Goal: Task Accomplishment & Management: Use online tool/utility

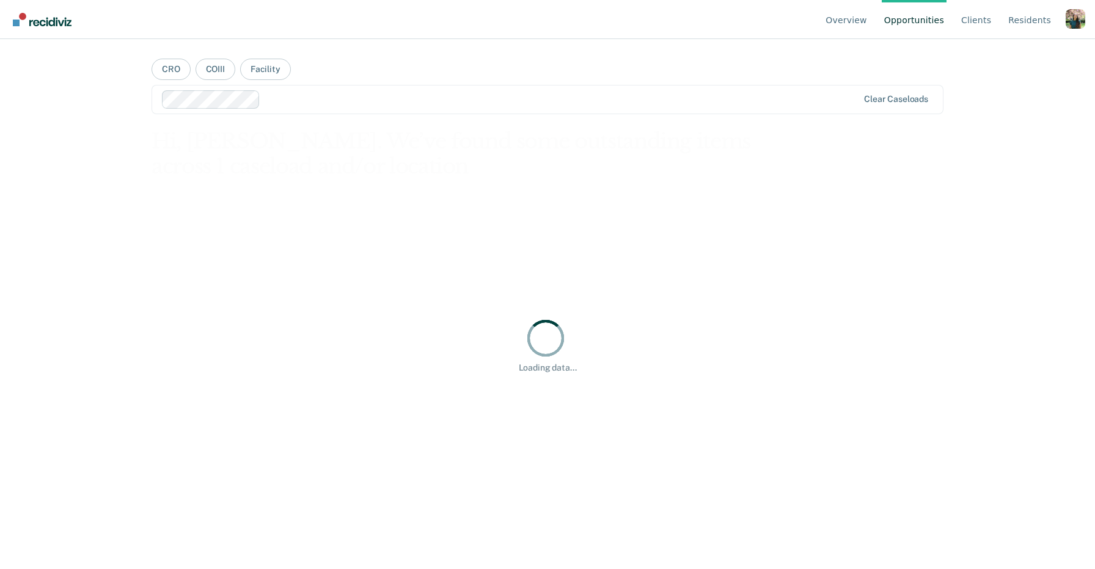
click at [1073, 15] on div "Profile dropdown button" at bounding box center [1075, 19] width 20 height 20
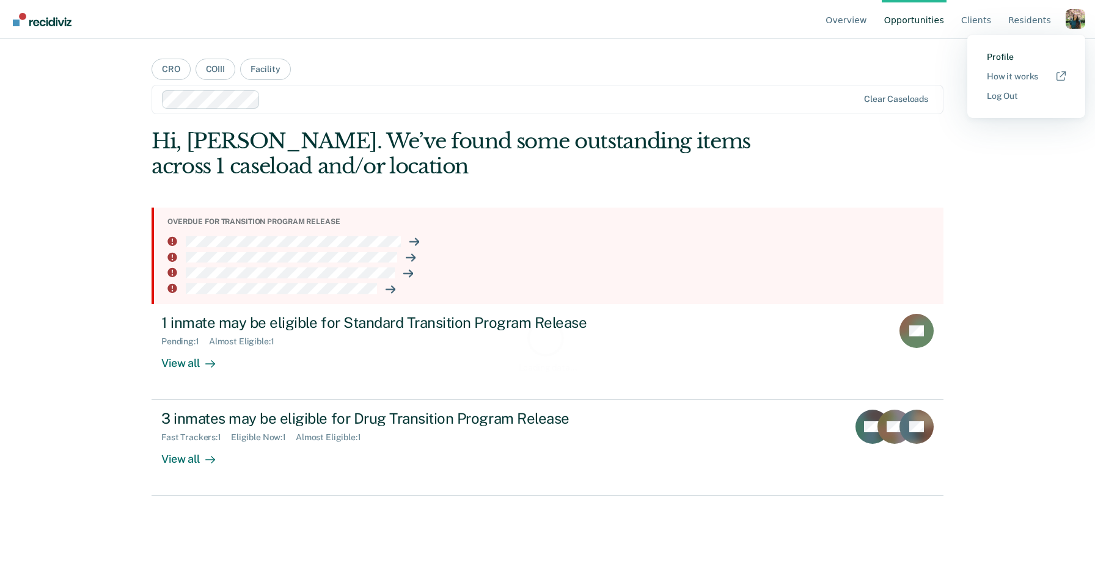
click at [1003, 57] on link "Profile" at bounding box center [1026, 57] width 79 height 10
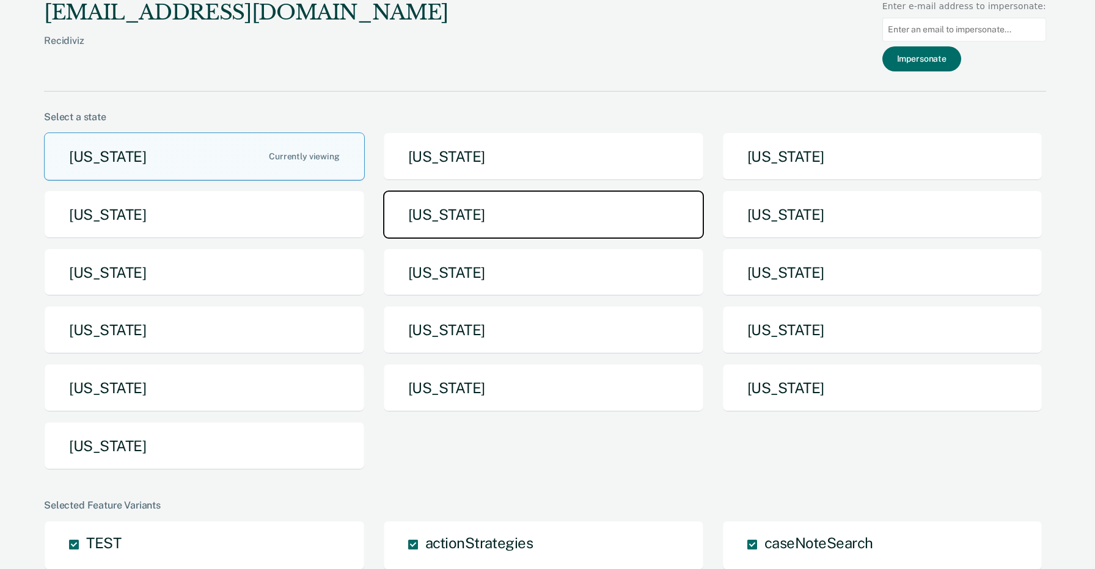
click at [634, 221] on button "Iowa" at bounding box center [543, 215] width 321 height 48
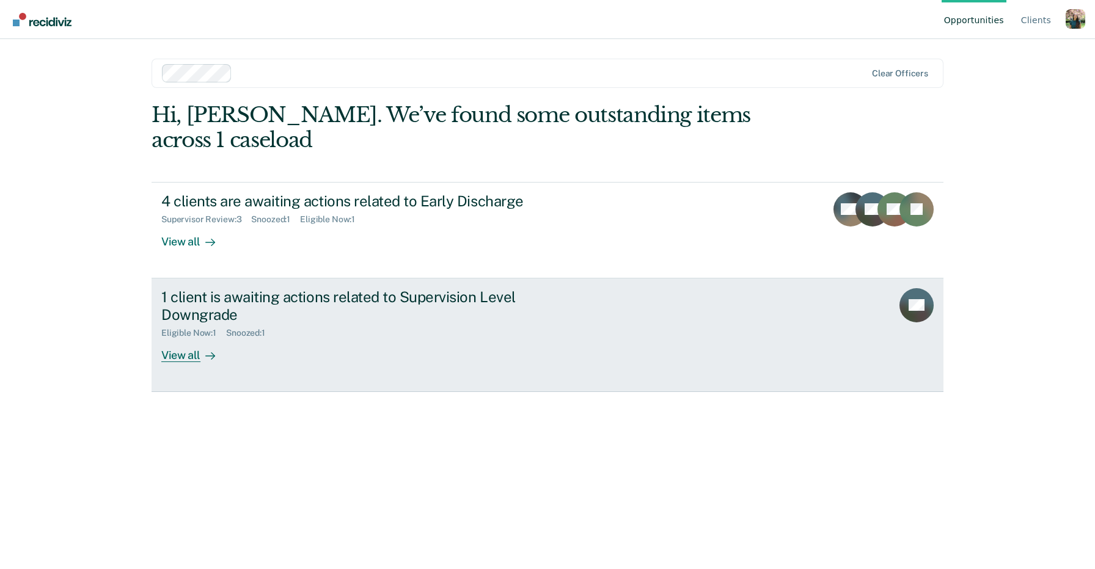
click at [344, 323] on div "Eligible Now : 1 Snoozed : 1" at bounding box center [375, 330] width 429 height 15
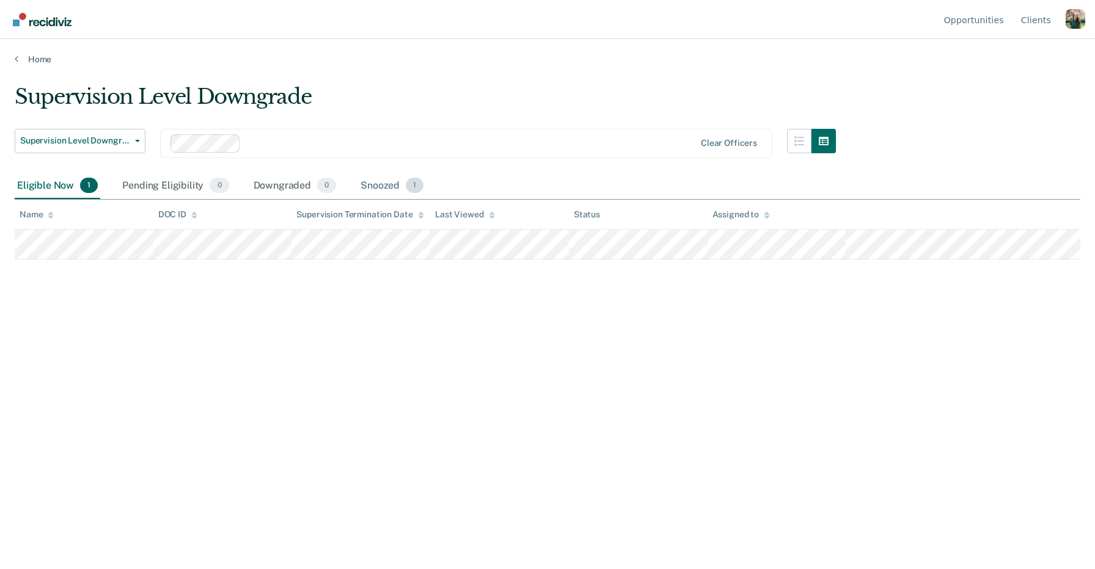
click at [394, 182] on div "Snoozed 1" at bounding box center [392, 186] width 68 height 27
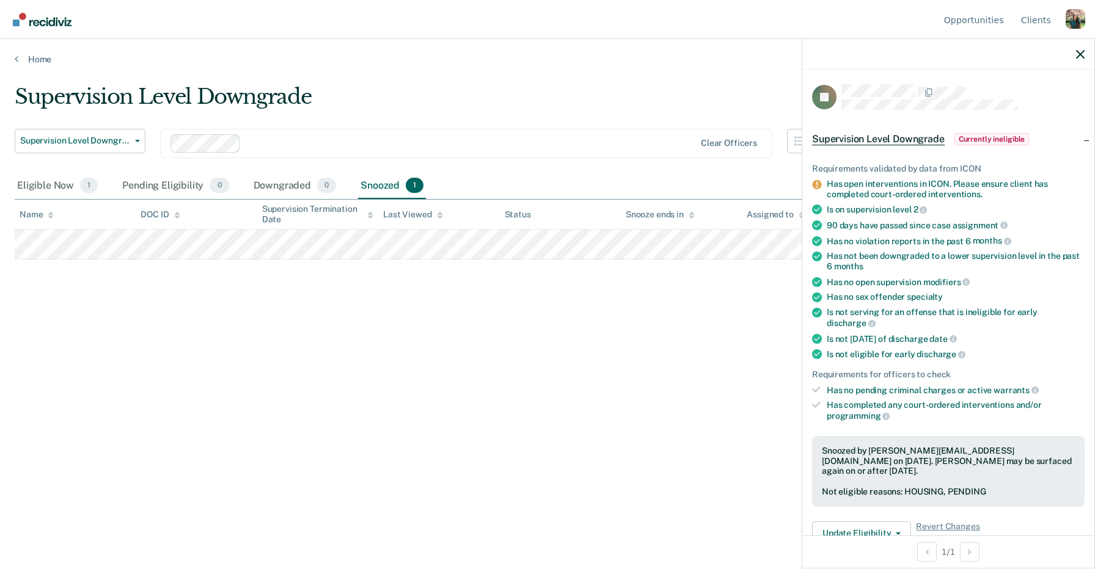
scroll to position [128, 0]
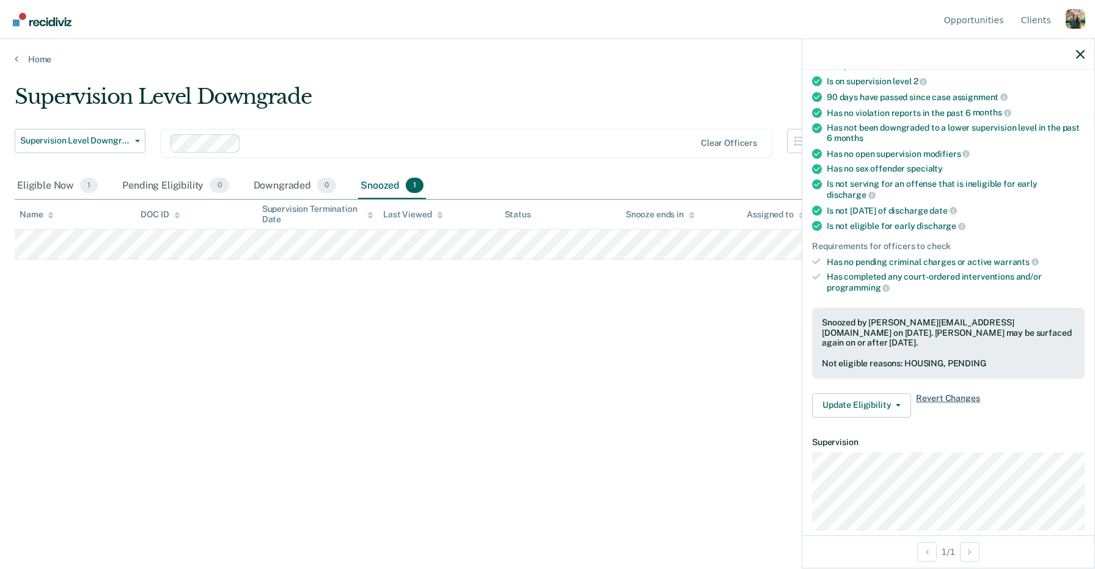
click at [948, 393] on span "Revert Changes" at bounding box center [948, 405] width 64 height 24
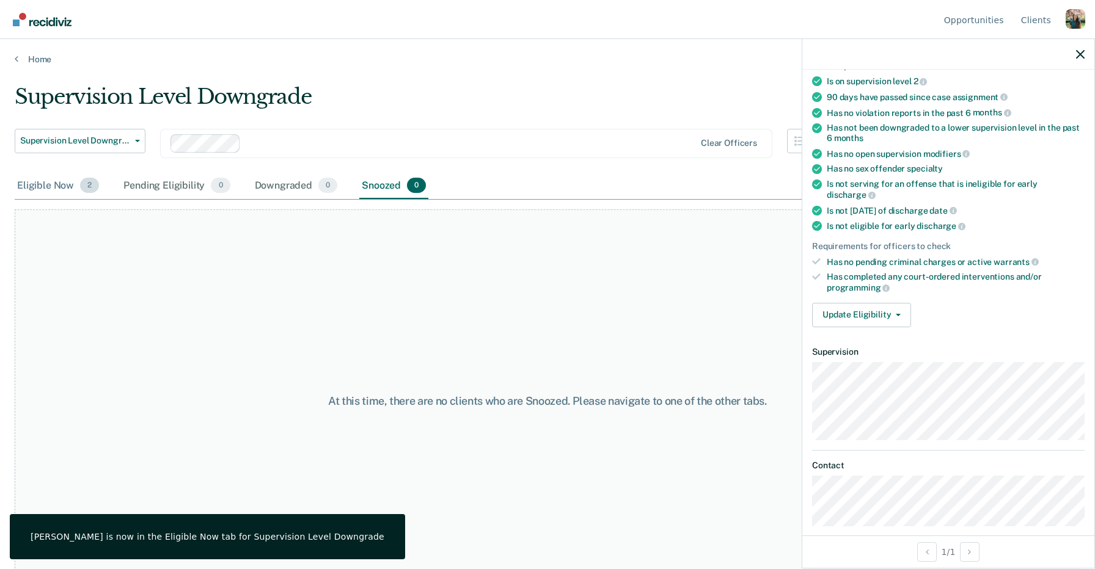
click at [74, 176] on div "Eligible Now 2" at bounding box center [58, 186] width 87 height 27
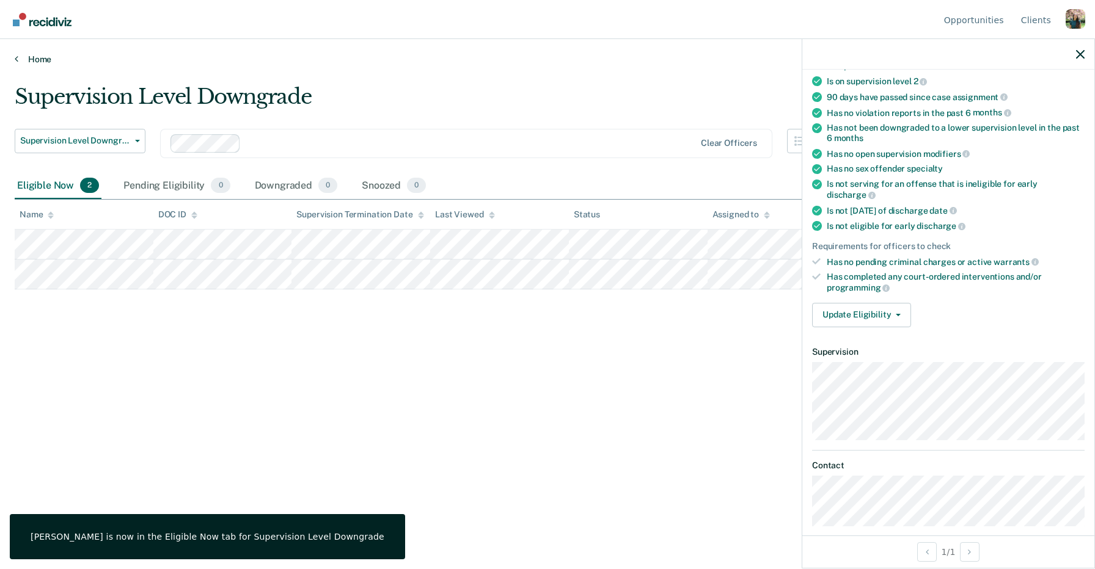
click at [31, 56] on link "Home" at bounding box center [547, 59] width 1065 height 11
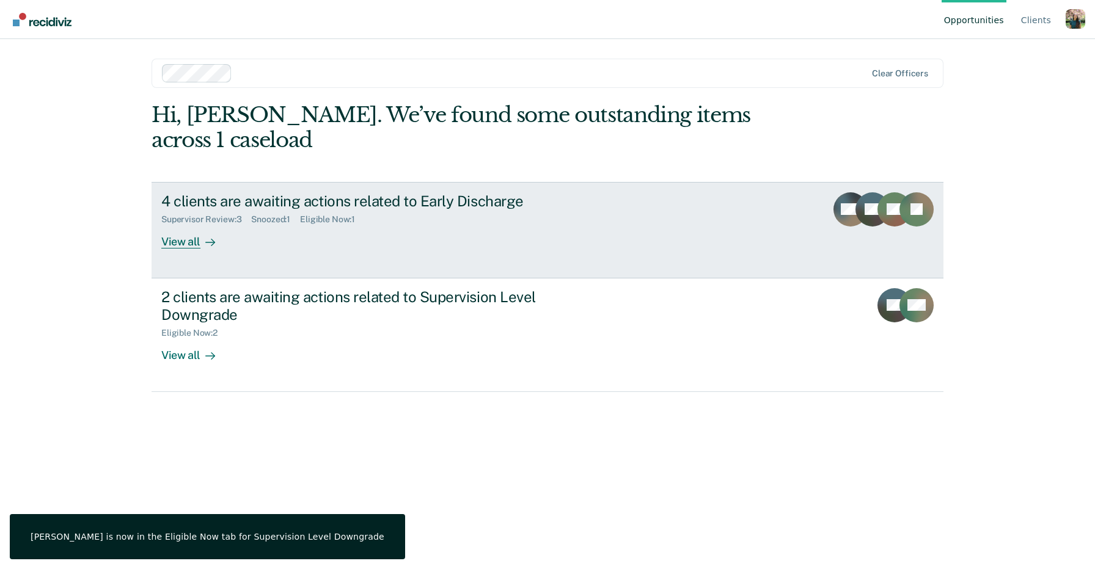
click at [326, 233] on link "4 clients are awaiting actions related to Early Discharge Supervisor Review : 3…" at bounding box center [548, 230] width 792 height 97
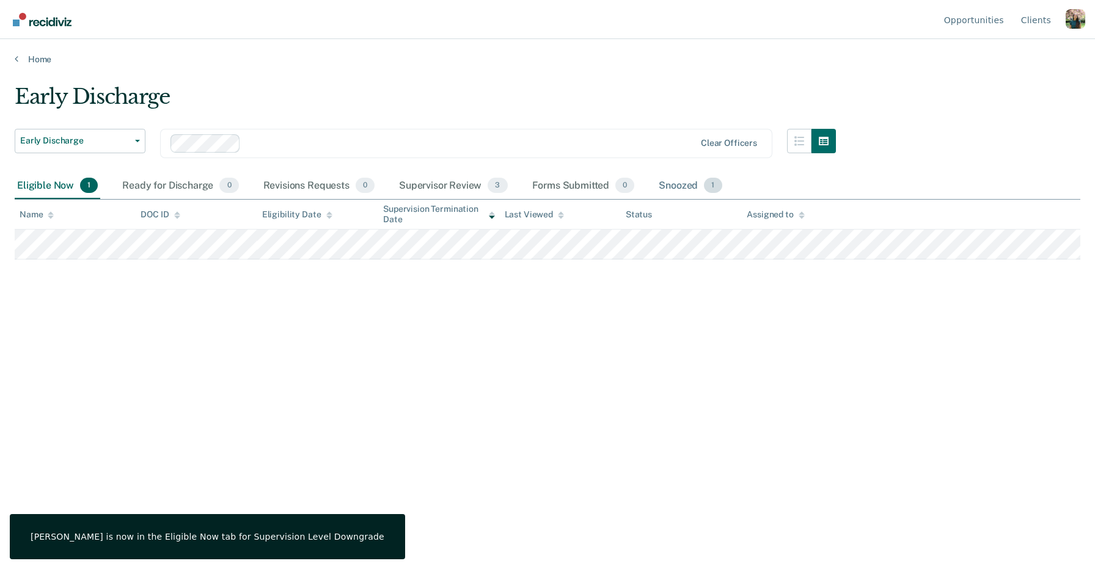
click at [689, 184] on div "Snoozed 1" at bounding box center [690, 186] width 68 height 27
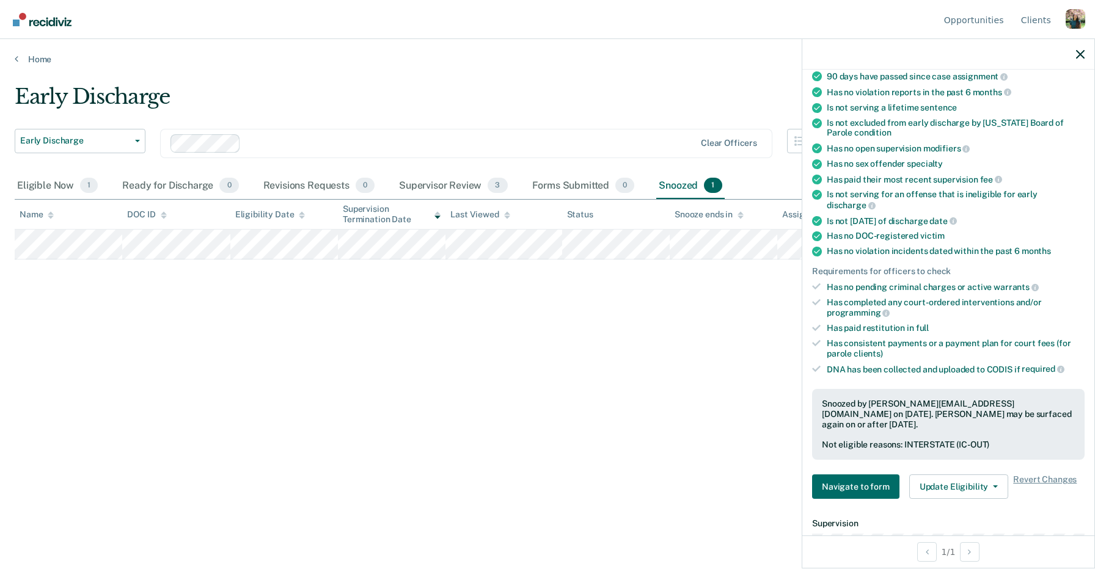
scroll to position [132, 0]
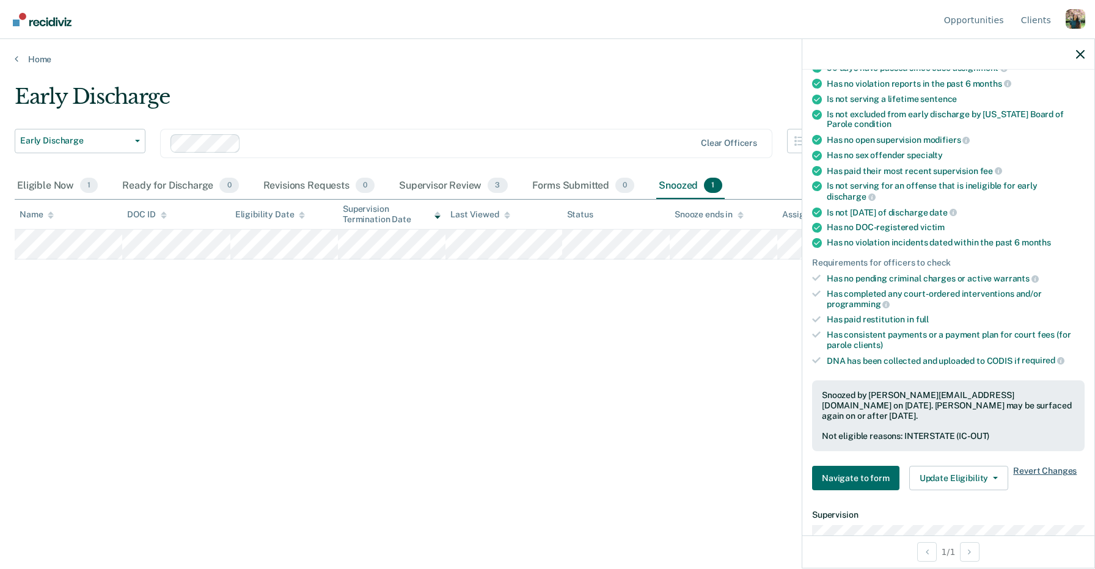
click at [1025, 466] on span "Revert Changes" at bounding box center [1045, 478] width 64 height 24
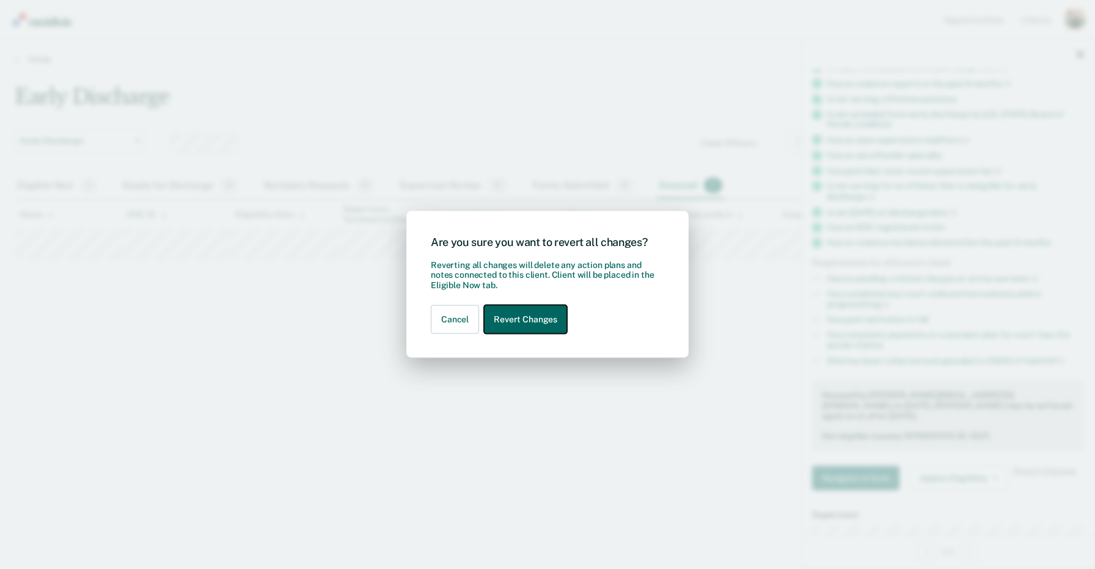
click at [546, 319] on button "Revert Changes" at bounding box center [525, 319] width 83 height 29
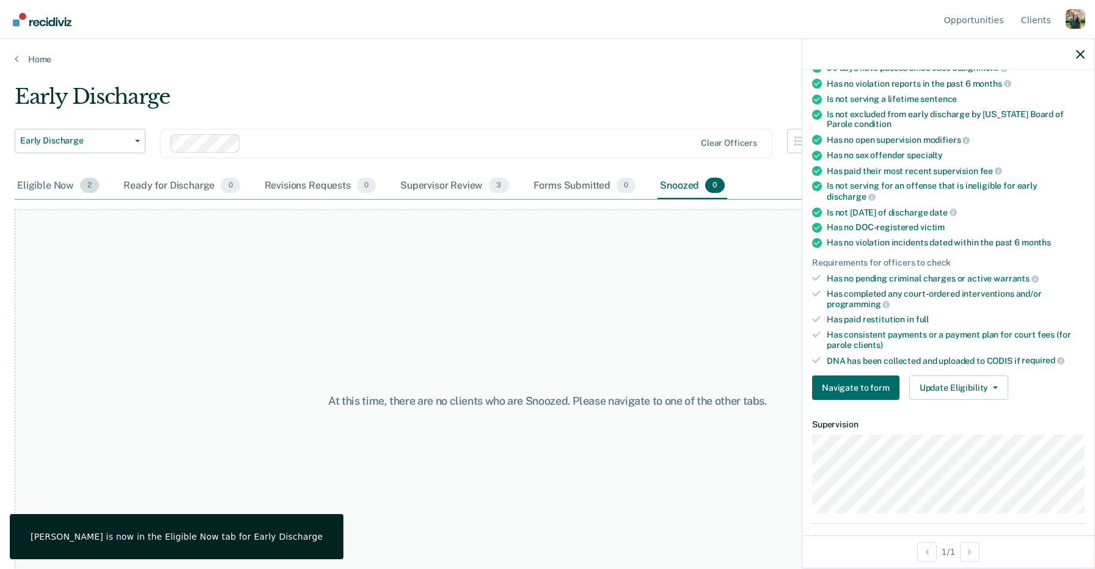
click at [83, 178] on span "2" at bounding box center [89, 186] width 19 height 16
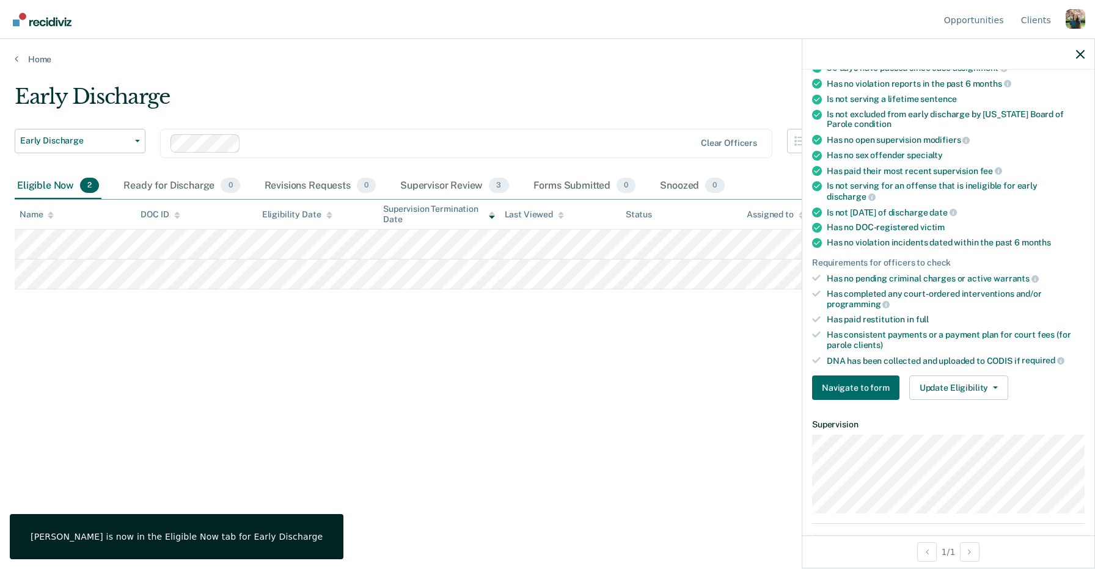
scroll to position [0, 0]
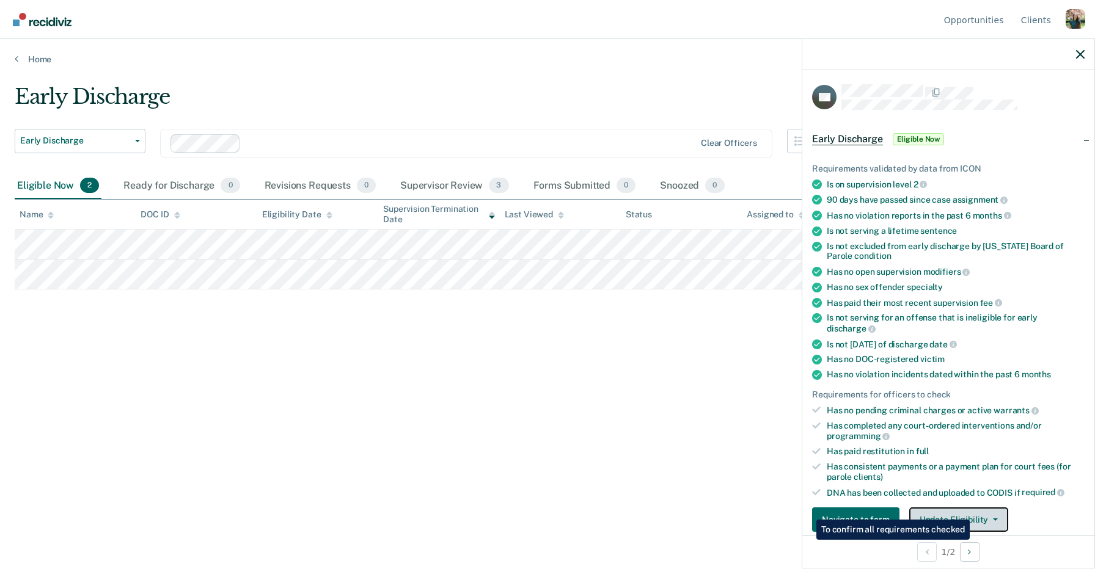
click at [965, 508] on button "Update Eligibility" at bounding box center [958, 520] width 99 height 24
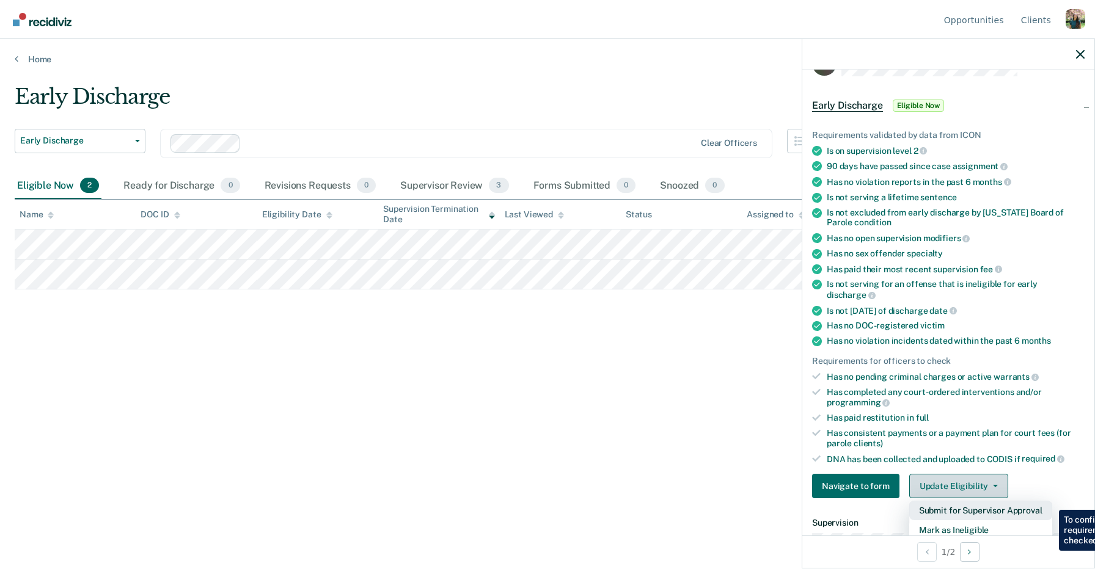
scroll to position [71, 0]
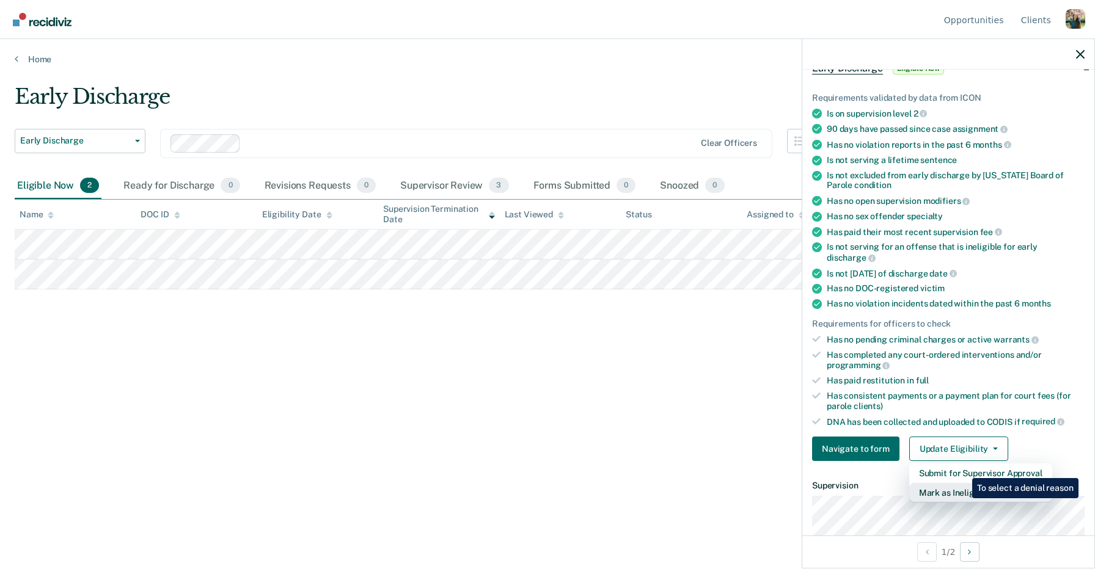
click at [963, 483] on button "Mark as Ineligible" at bounding box center [980, 493] width 143 height 20
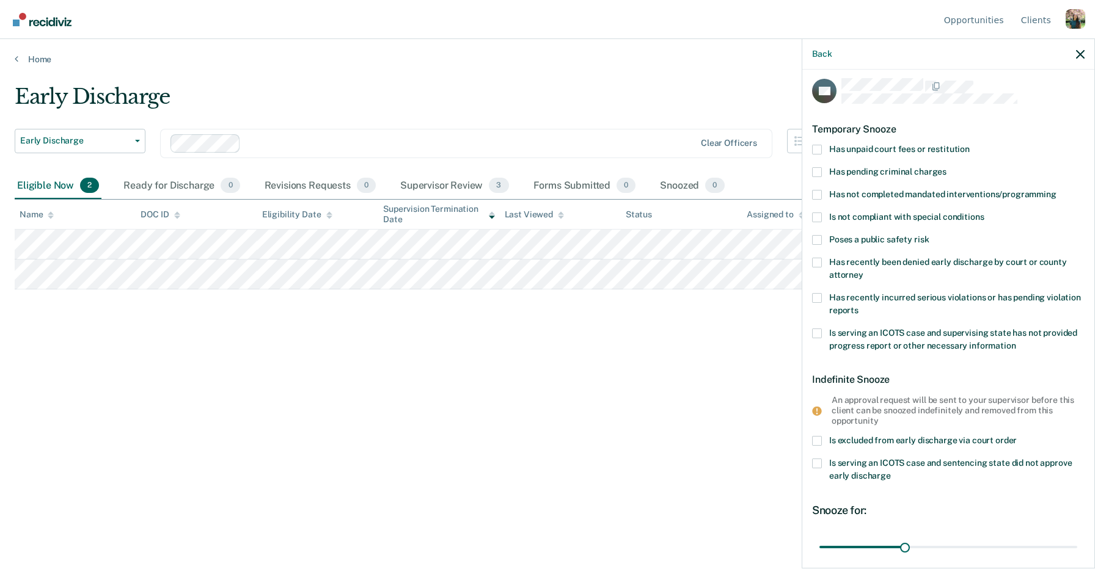
scroll to position [0, 0]
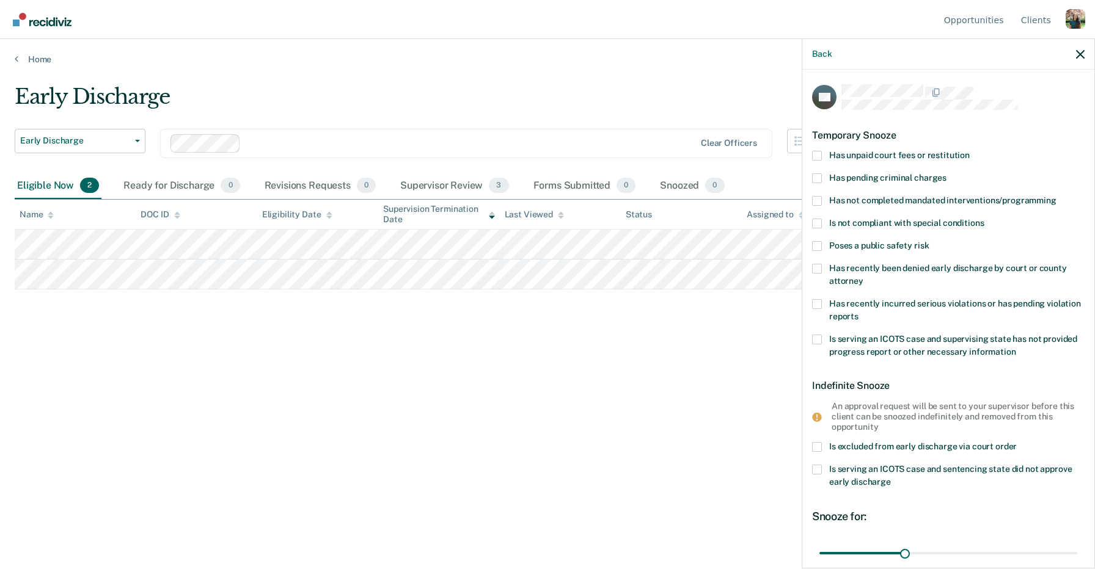
click at [860, 159] on span "Has unpaid court fees or restitution" at bounding box center [899, 155] width 141 height 10
click at [970, 151] on input "Has unpaid court fees or restitution" at bounding box center [970, 151] width 0 height 0
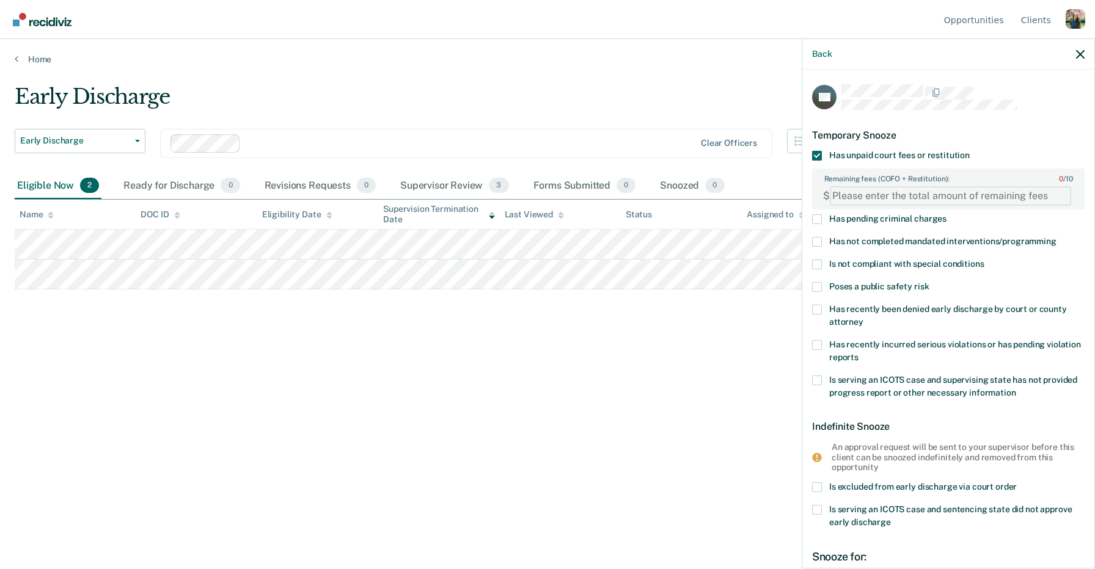
click at [863, 196] on FEESReasonInput "Remaining fees (COFO + Restitution): 0 / 10" at bounding box center [950, 196] width 241 height 20
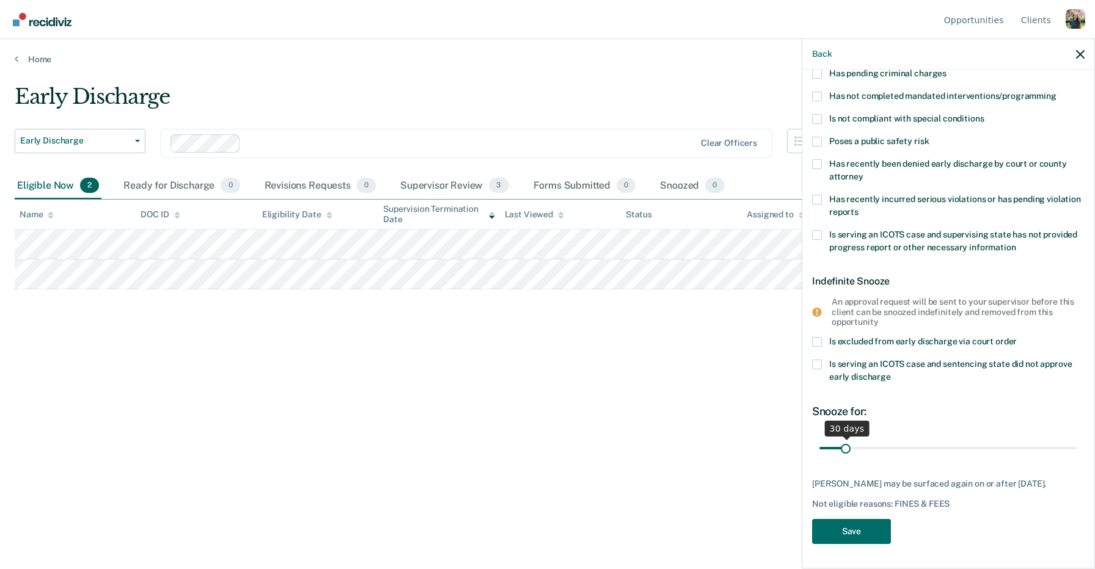
type FEESReasonInput "6676"
drag, startPoint x: 849, startPoint y: 442, endPoint x: 943, endPoint y: 442, distance: 93.5
type input "161"
click at [943, 442] on input "range" at bounding box center [948, 448] width 258 height 21
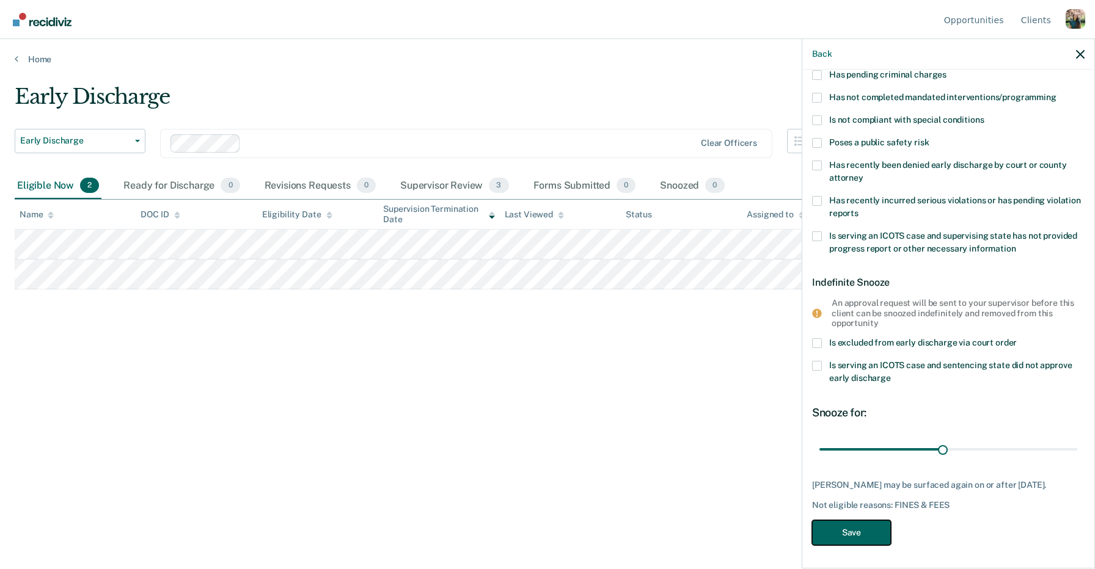
click at [863, 532] on button "Save" at bounding box center [851, 533] width 79 height 25
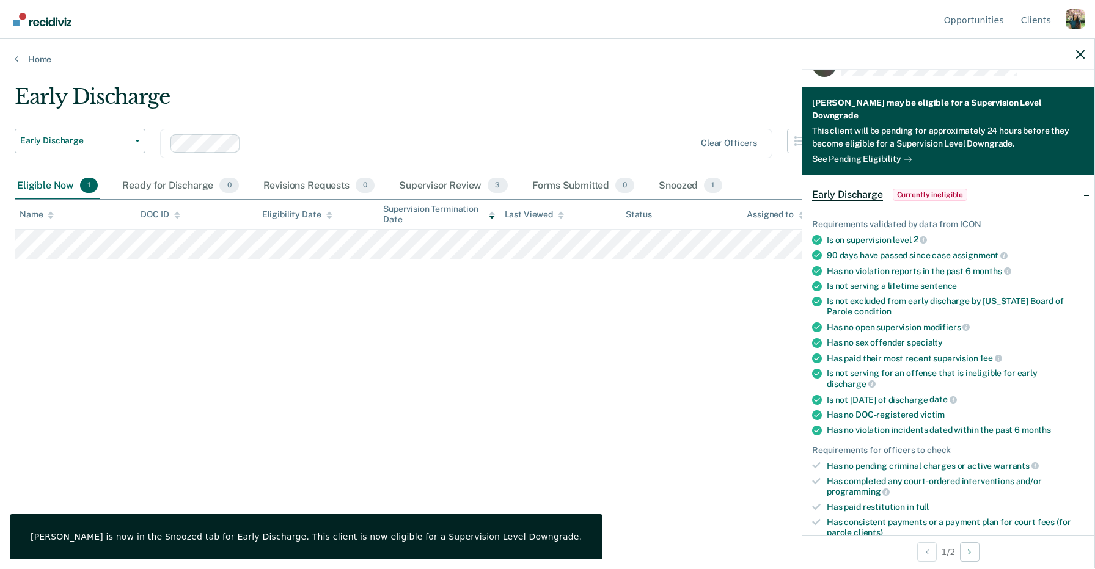
scroll to position [0, 0]
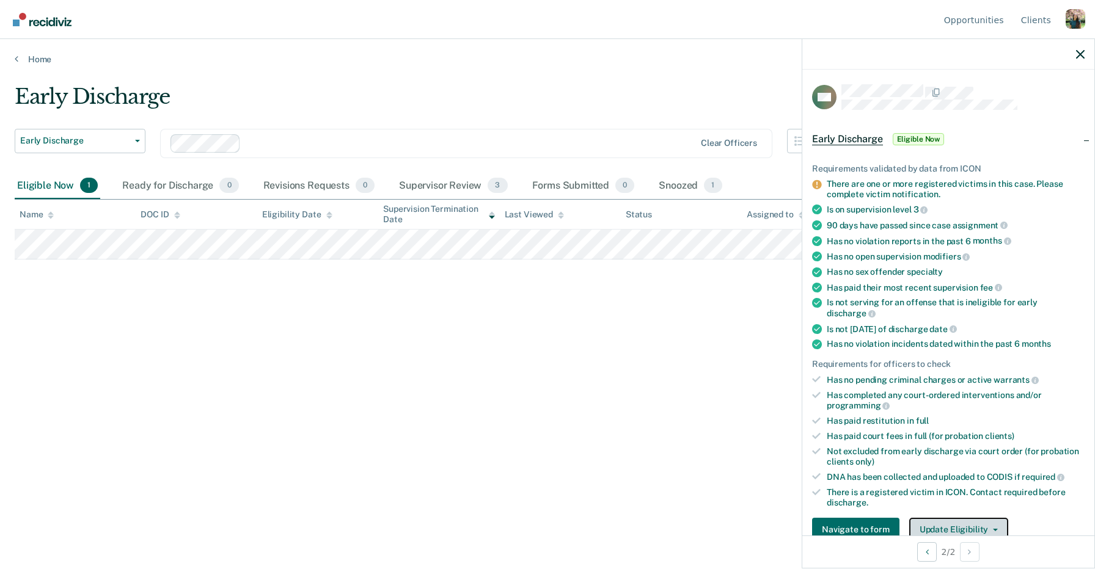
click at [982, 518] on button "Update Eligibility" at bounding box center [958, 530] width 99 height 24
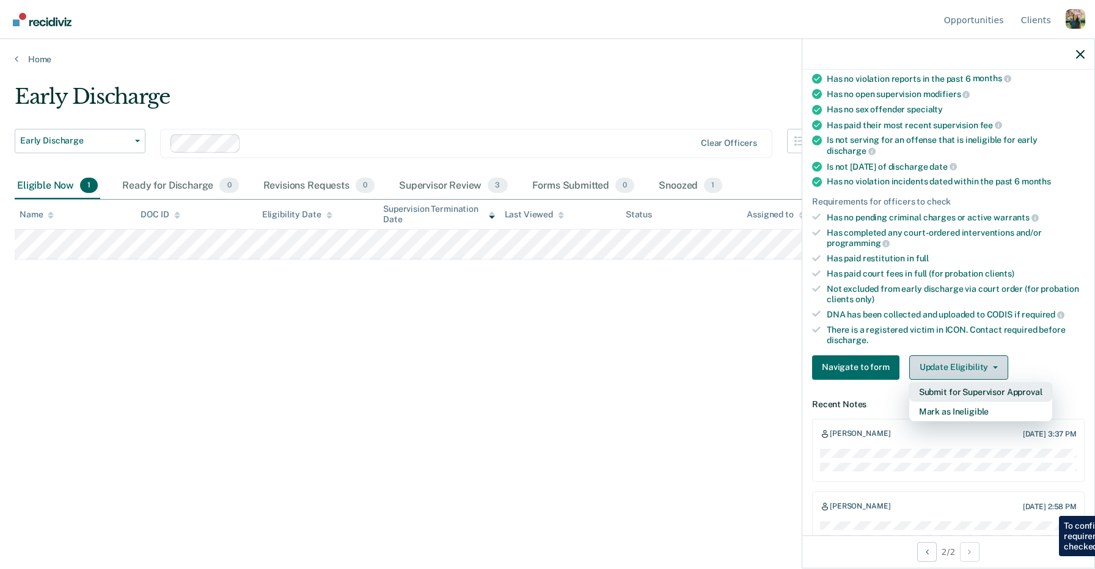
scroll to position [200, 0]
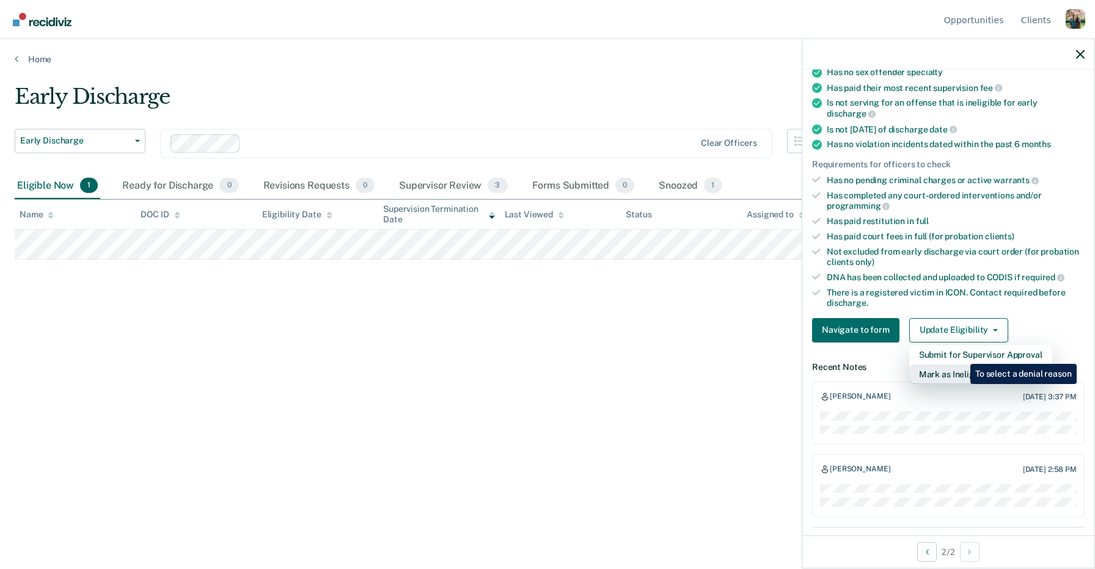
click at [961, 365] on button "Mark as Ineligible" at bounding box center [980, 375] width 143 height 20
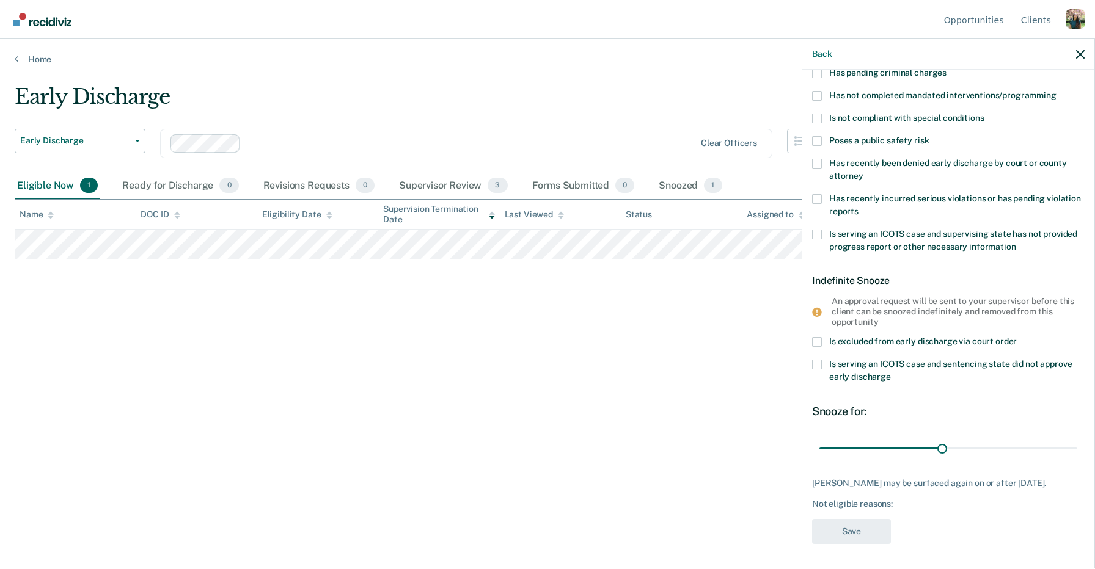
scroll to position [103, 0]
click at [921, 340] on span "Is excluded from early discharge via court order" at bounding box center [923, 343] width 188 height 10
click at [1017, 339] on input "Is excluded from early discharge via court order" at bounding box center [1017, 339] width 0 height 0
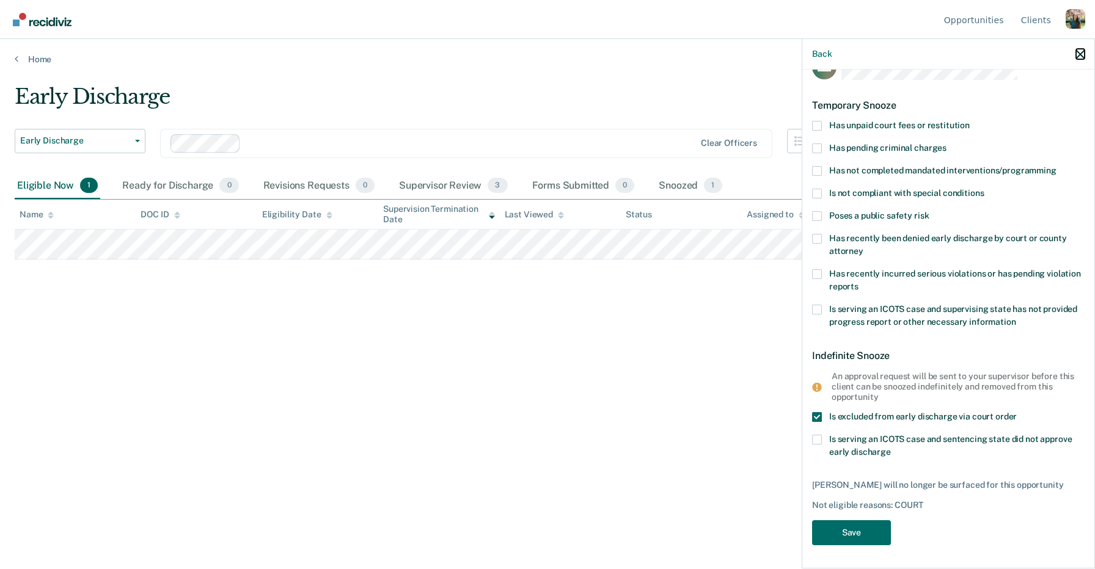
click at [1083, 56] on icon "button" at bounding box center [1080, 54] width 9 height 9
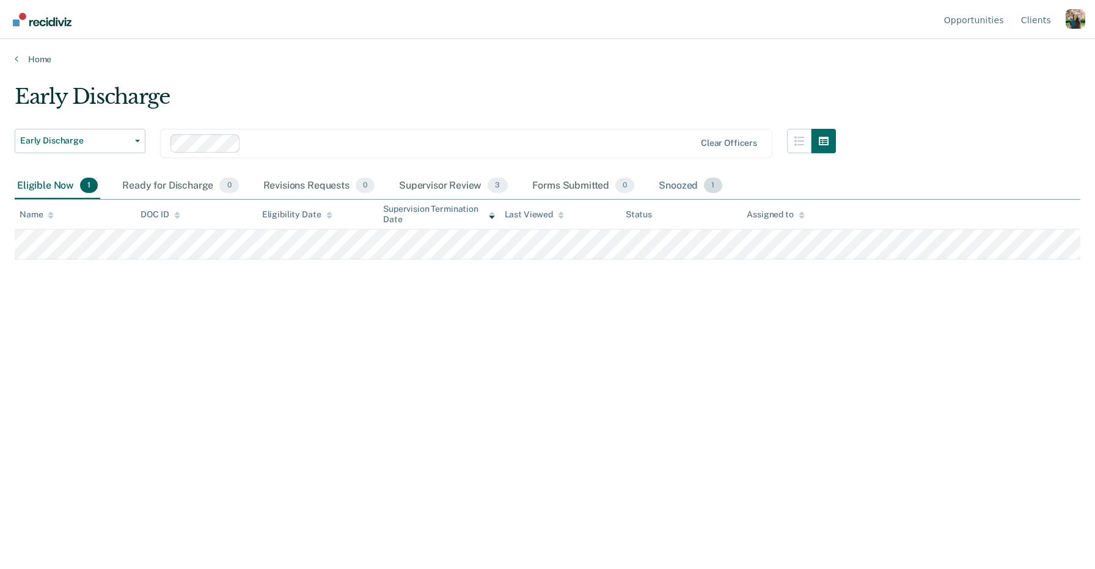
click at [701, 180] on div "Snoozed 1" at bounding box center [690, 186] width 68 height 27
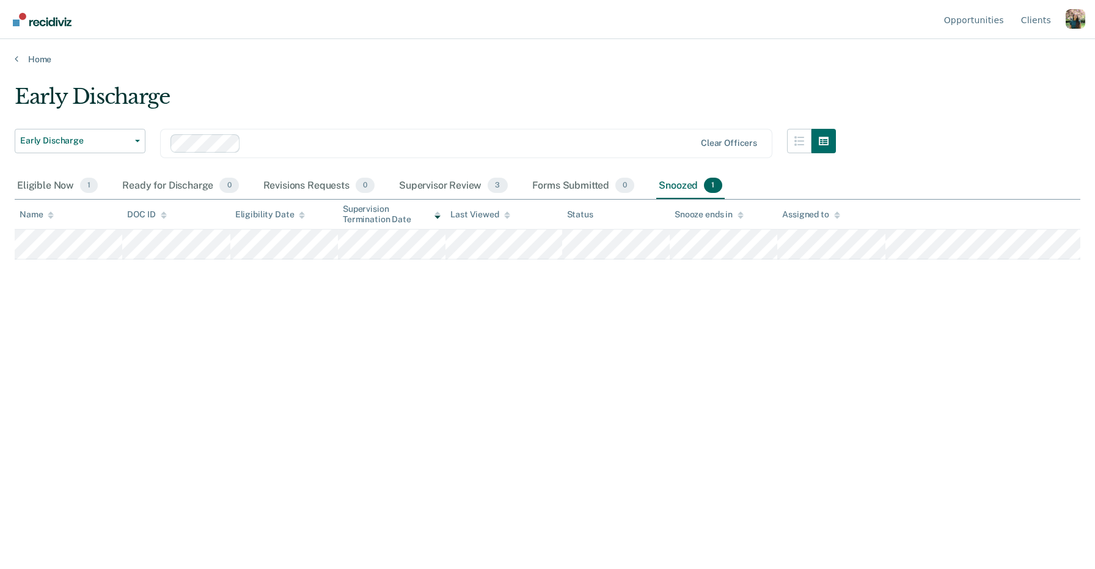
click at [725, 225] on th "Snooze ends in" at bounding box center [724, 215] width 108 height 30
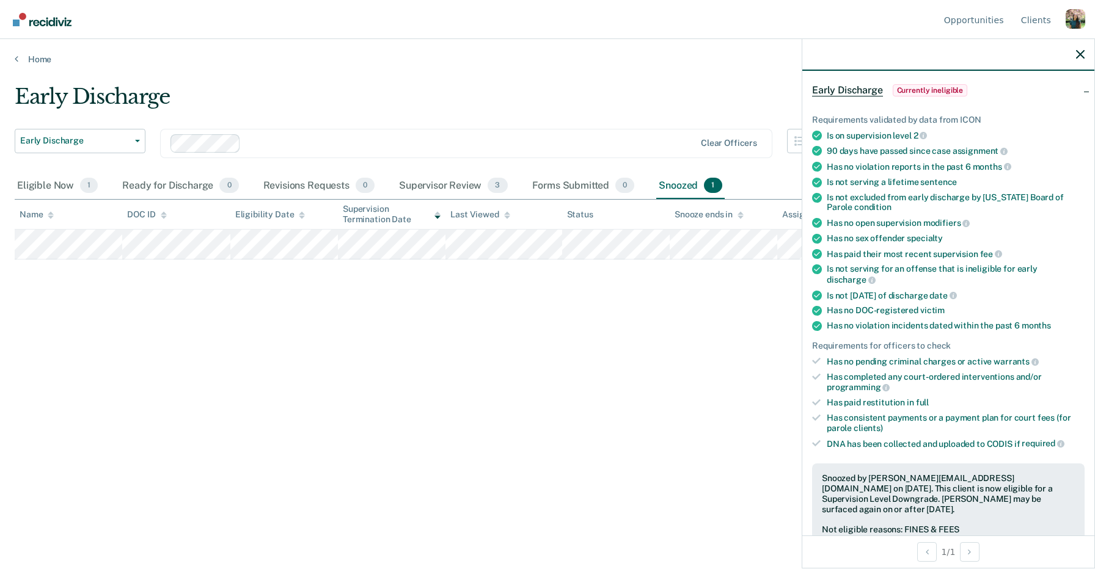
scroll to position [272, 0]
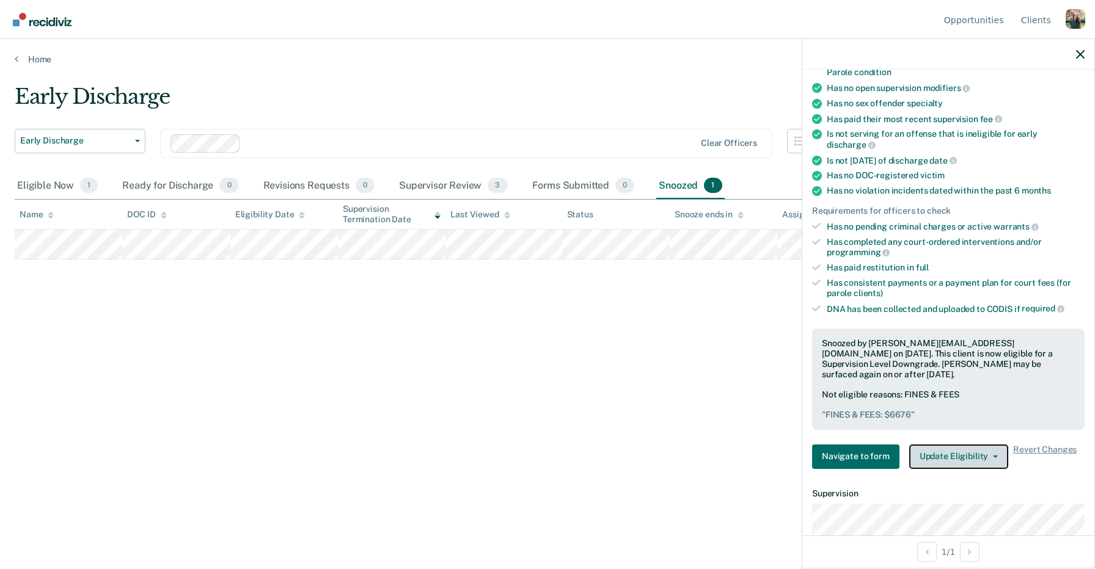
click at [971, 445] on button "Update Eligibility" at bounding box center [958, 457] width 99 height 24
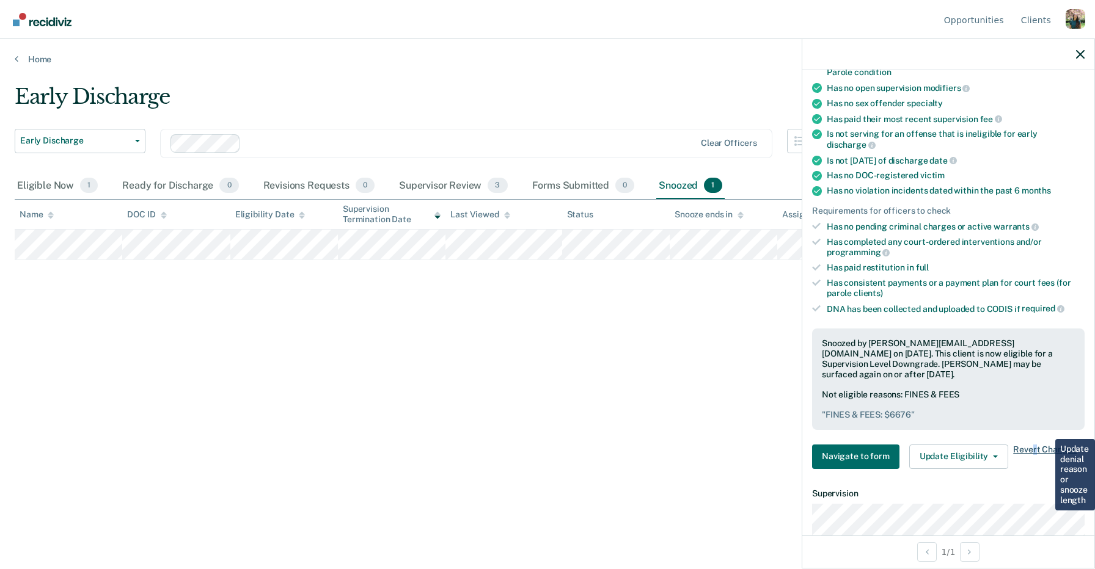
click at [1030, 445] on span "Revert Changes" at bounding box center [1045, 457] width 64 height 24
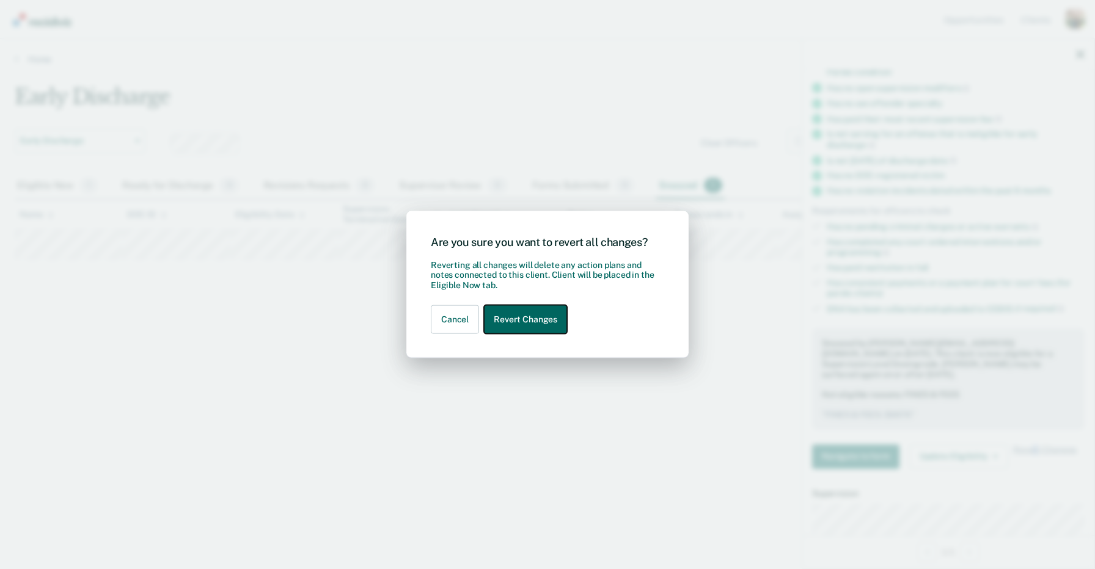
click at [536, 322] on button "Revert Changes" at bounding box center [525, 319] width 83 height 29
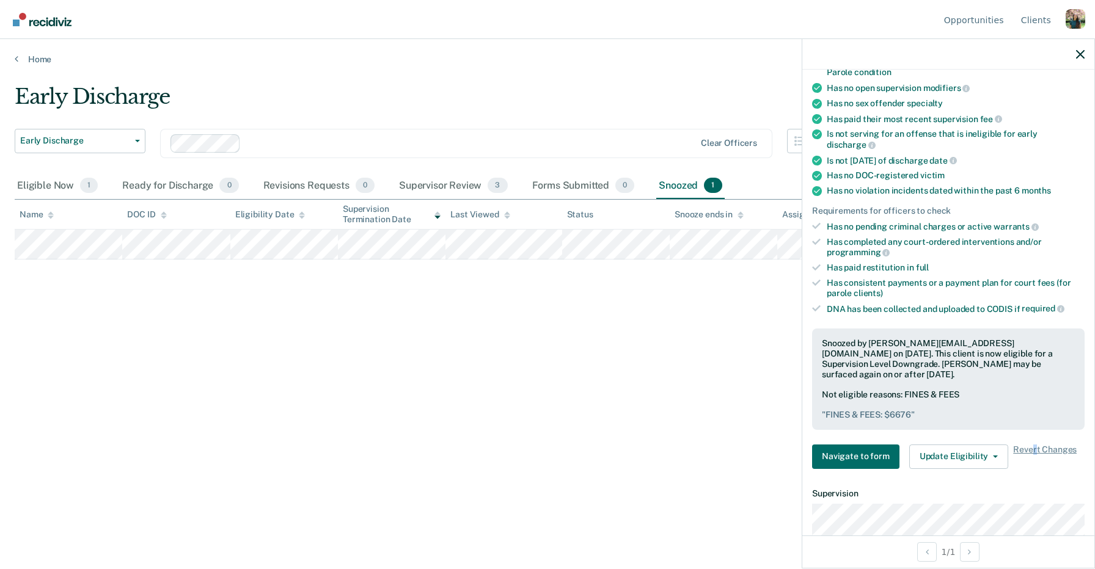
scroll to position [197, 0]
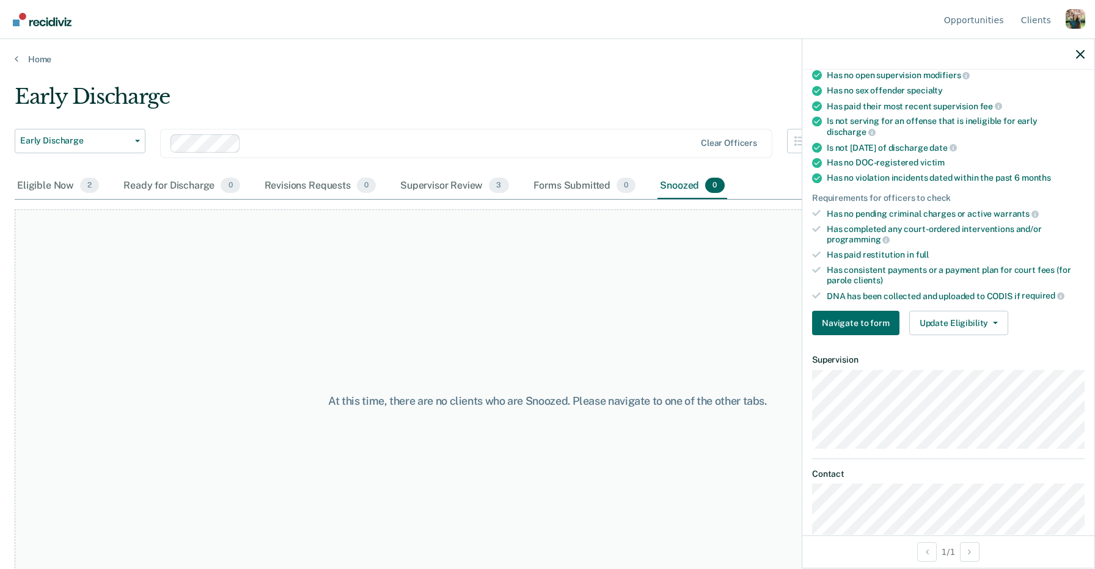
click at [1078, 24] on div "Profile dropdown button" at bounding box center [1075, 19] width 20 height 20
click at [992, 100] on link "Log Out" at bounding box center [1026, 96] width 79 height 10
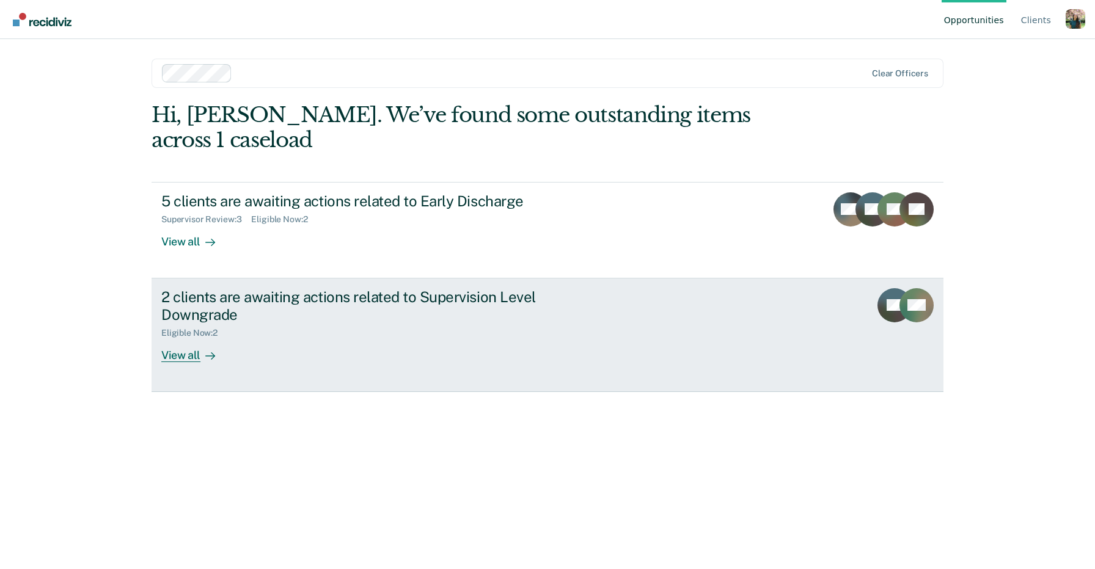
click at [354, 322] on div "2 clients are awaiting actions related to Supervision Level Downgrade Eligible …" at bounding box center [390, 325] width 458 height 74
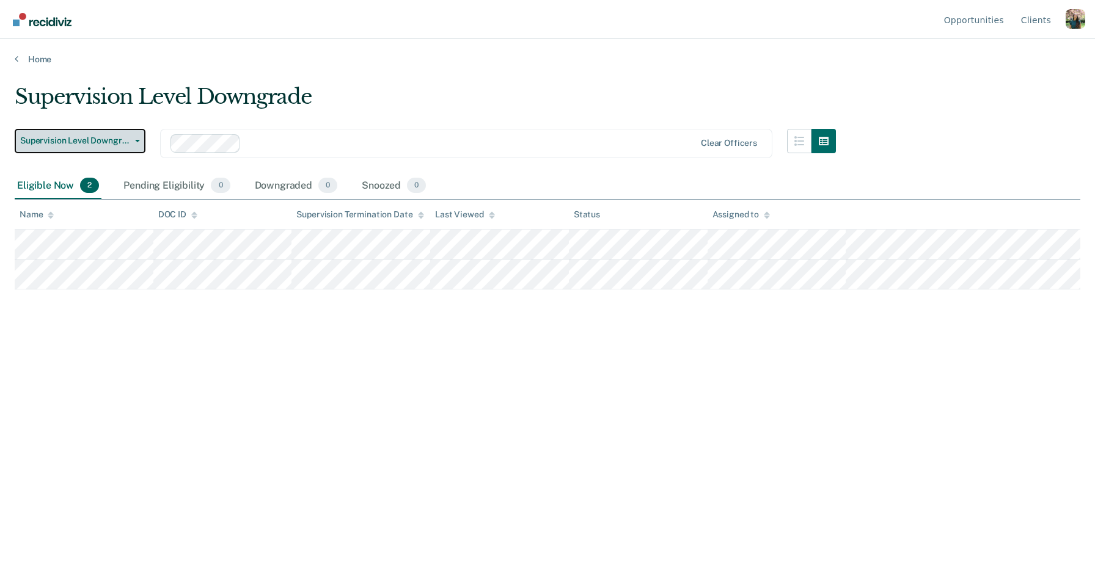
click at [135, 144] on button "Supervision Level Downgrade" at bounding box center [80, 141] width 131 height 24
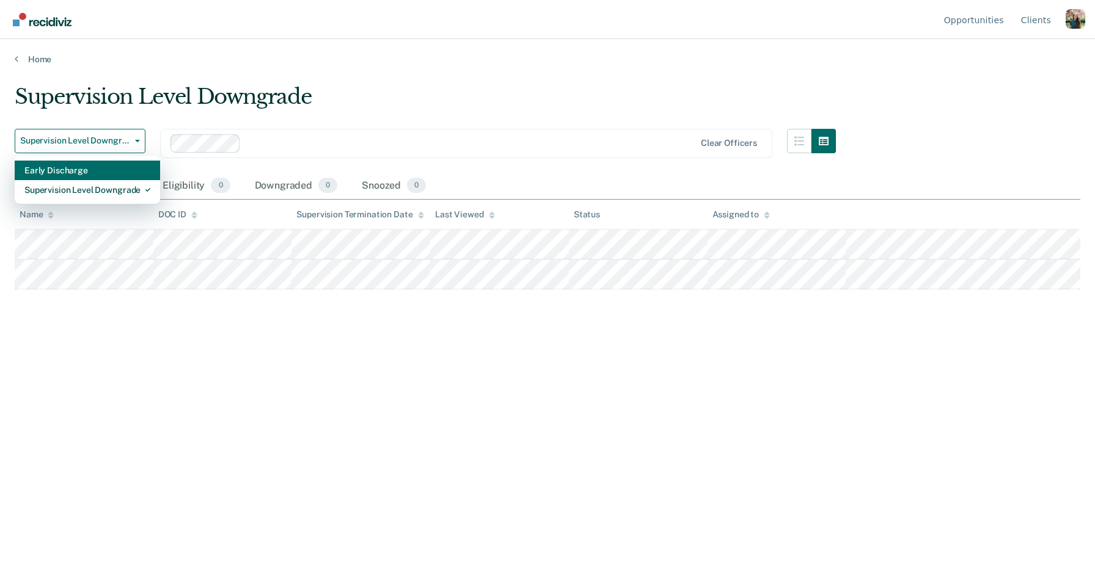
click at [81, 166] on div "Early Discharge" at bounding box center [87, 171] width 126 height 20
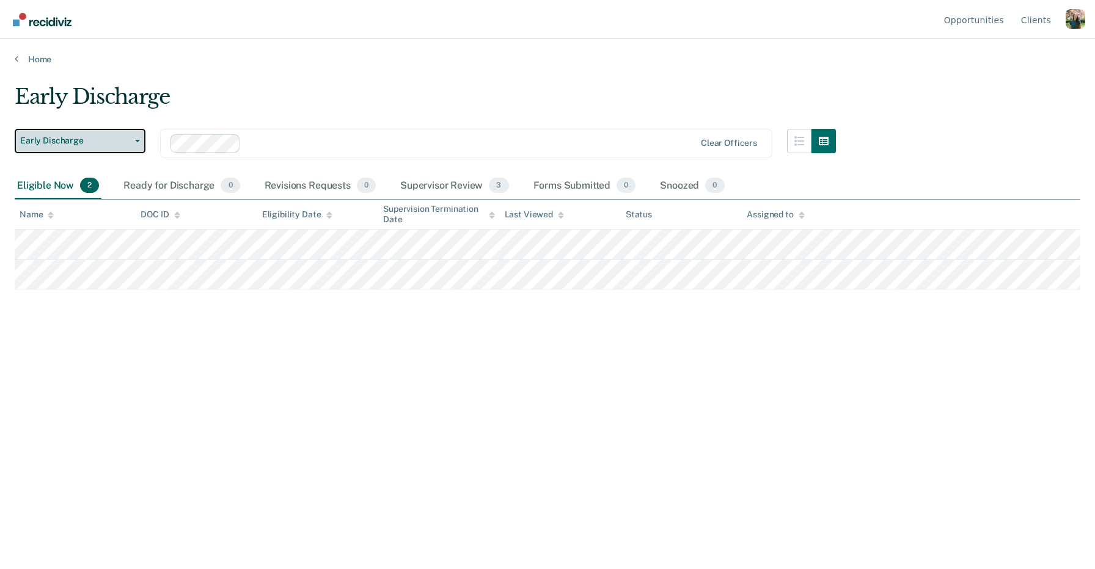
click at [95, 146] on button "Early Discharge" at bounding box center [80, 141] width 131 height 24
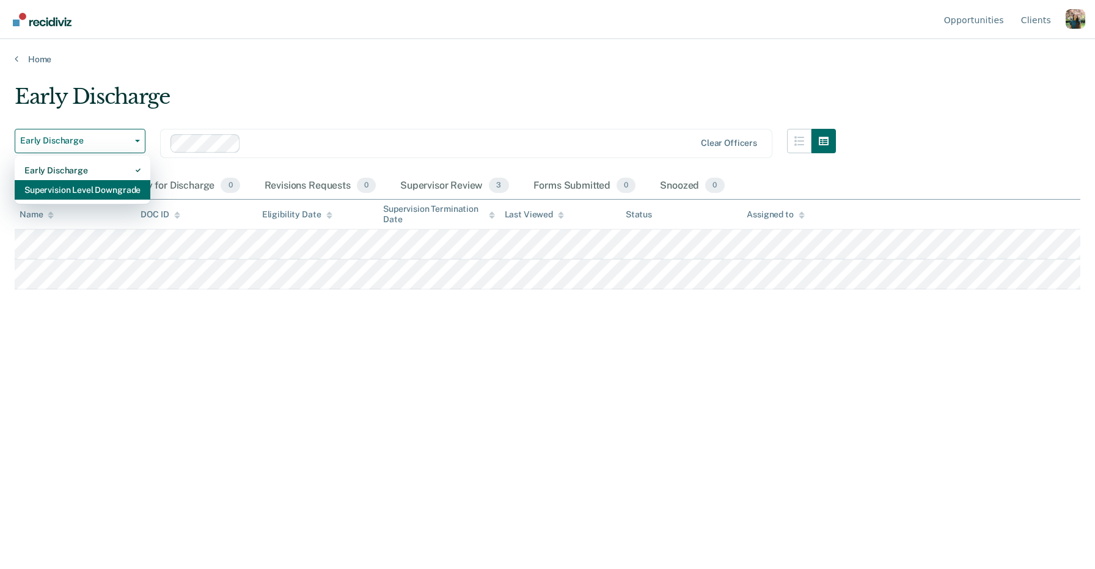
click at [112, 189] on div "Supervision Level Downgrade" at bounding box center [82, 190] width 116 height 20
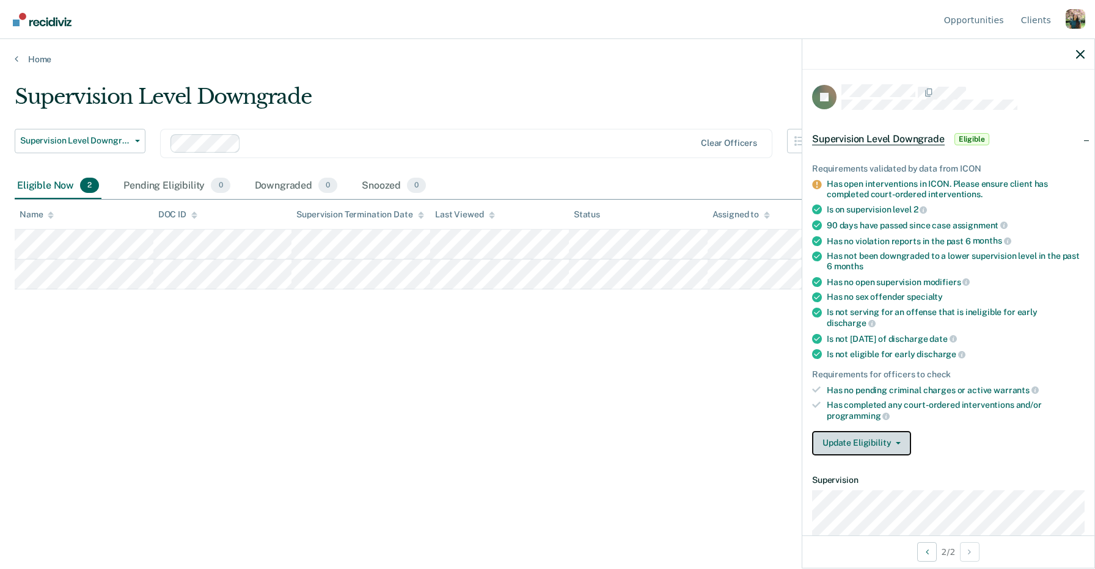
click at [876, 431] on button "Update Eligibility" at bounding box center [861, 443] width 99 height 24
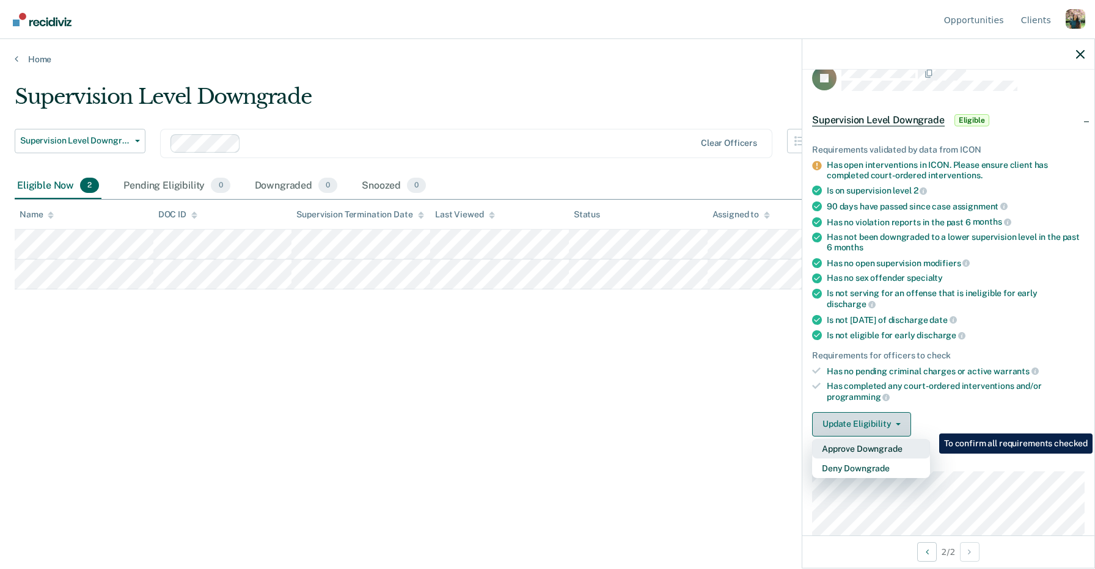
scroll to position [23, 0]
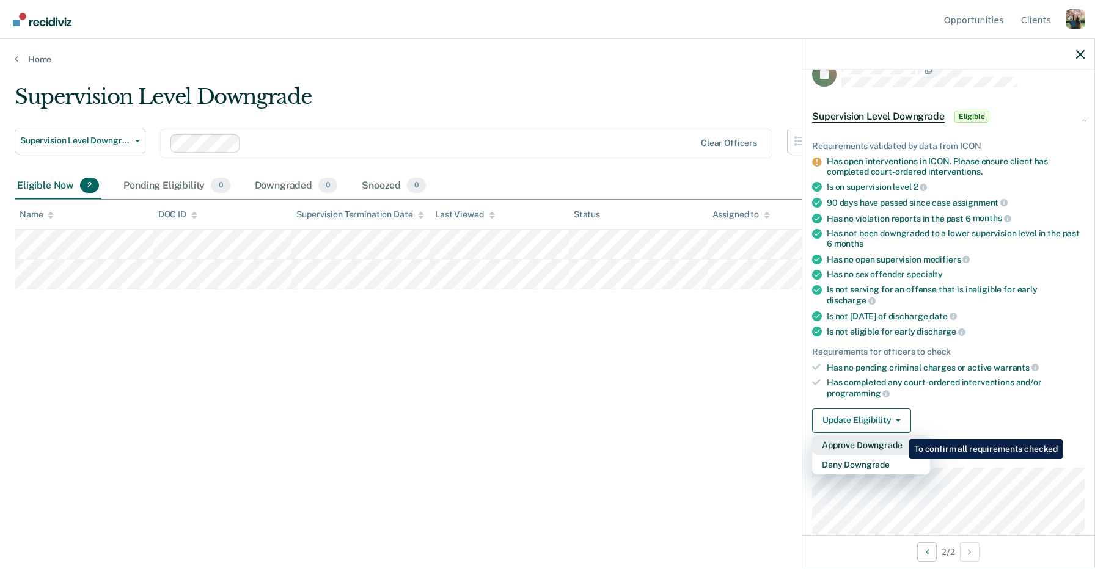
click at [900, 436] on button "Approve Downgrade" at bounding box center [871, 446] width 118 height 20
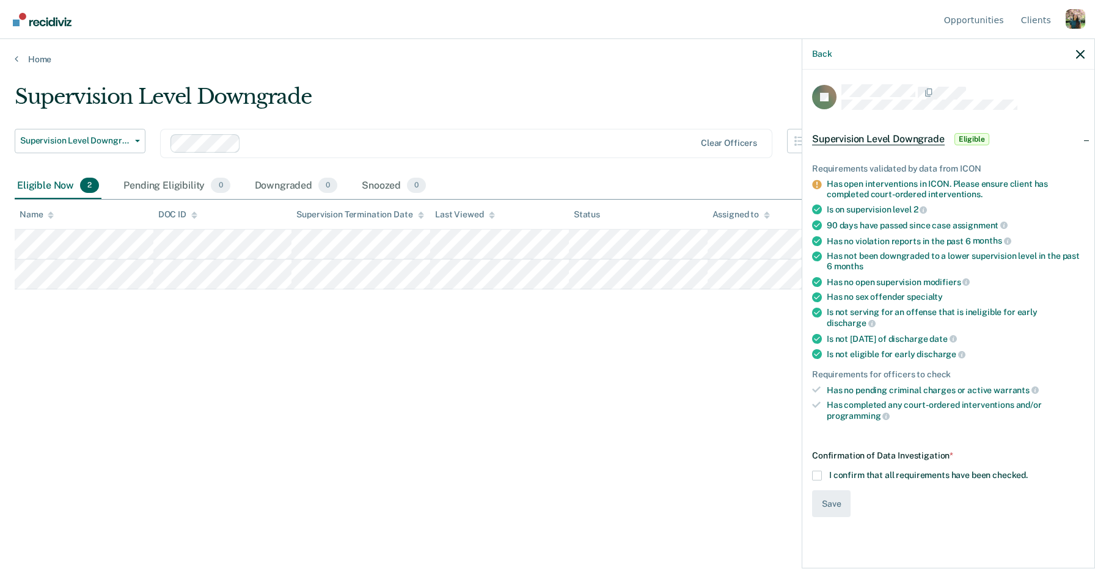
scroll to position [0, 0]
click at [817, 471] on span at bounding box center [817, 476] width 10 height 10
click at [1028, 471] on input "I confirm that all requirements have been checked." at bounding box center [1028, 471] width 0 height 0
click at [825, 491] on button "Save" at bounding box center [831, 504] width 38 height 27
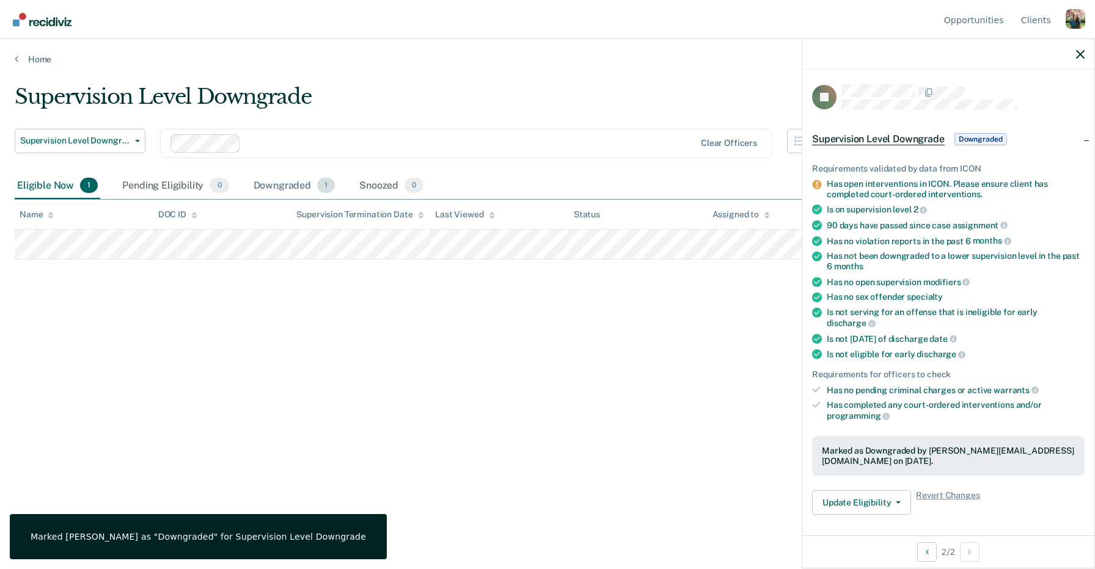
click at [299, 185] on div "Downgraded 1" at bounding box center [294, 186] width 87 height 27
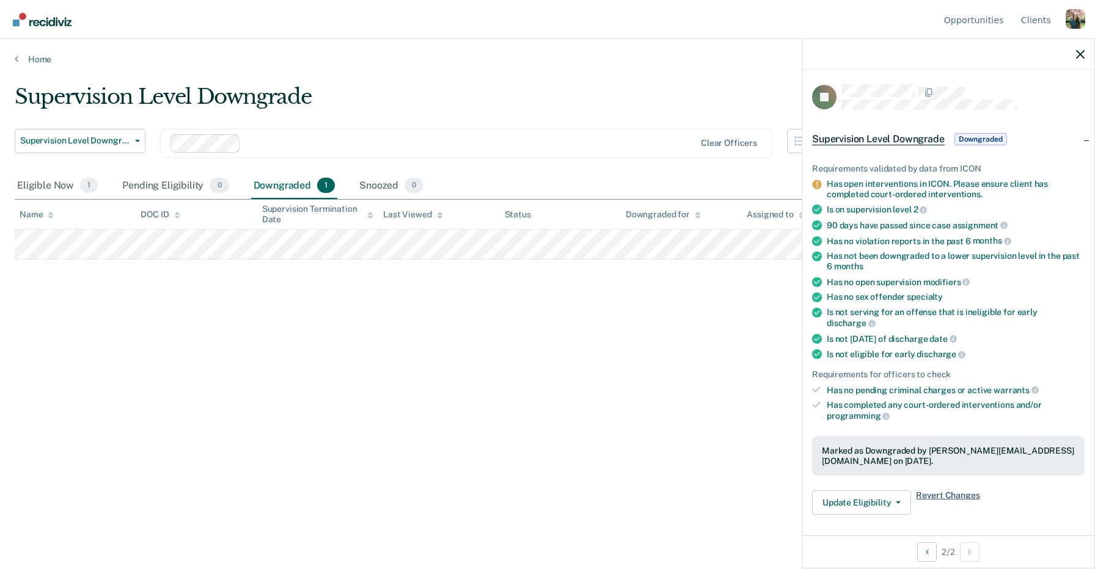
click at [943, 491] on span "Revert Changes" at bounding box center [948, 503] width 64 height 24
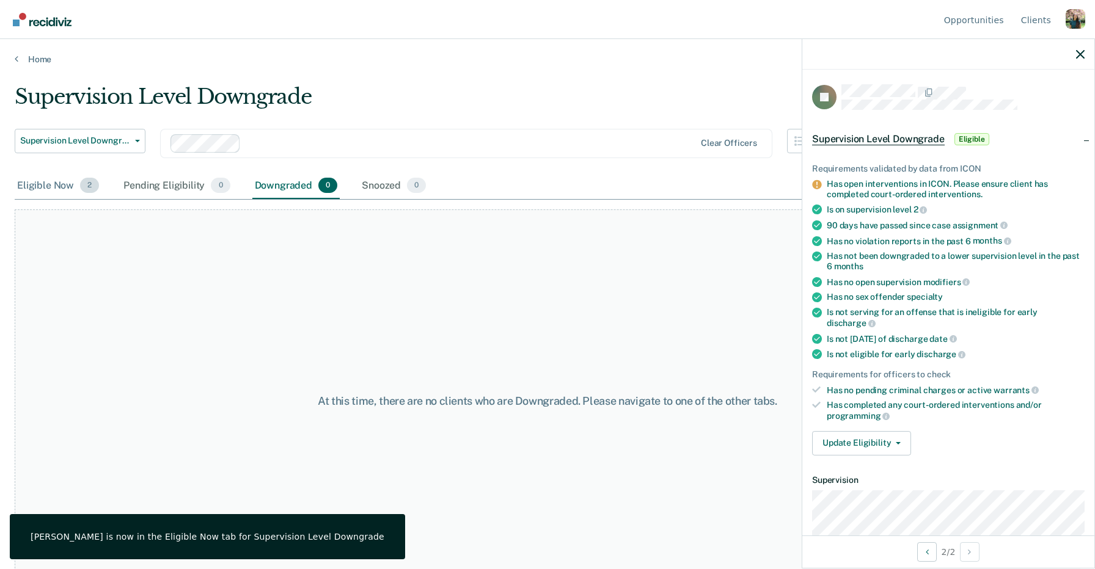
click at [52, 192] on div "Eligible Now 2" at bounding box center [58, 186] width 87 height 27
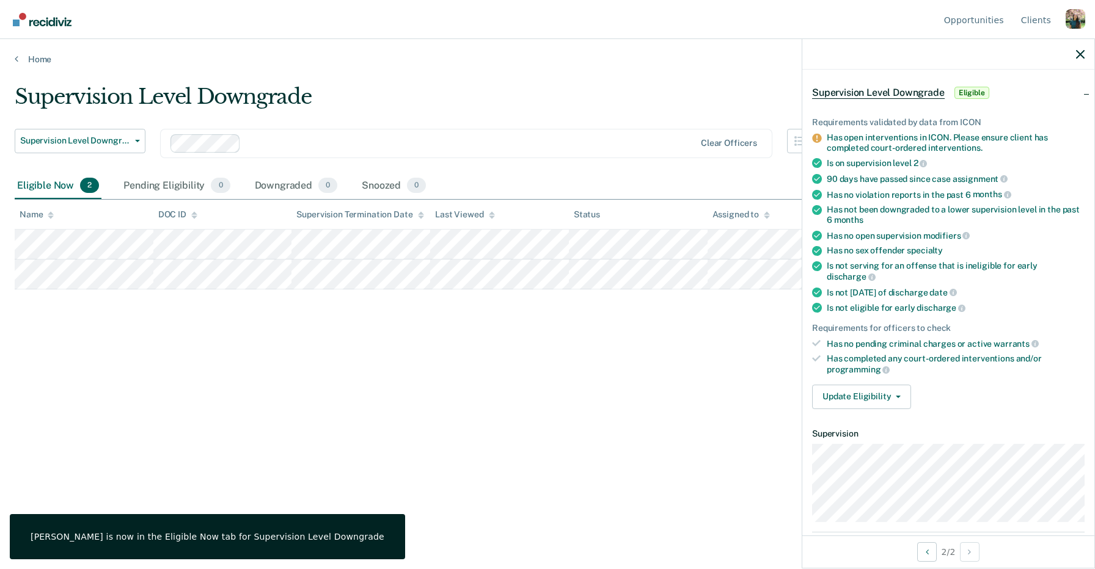
scroll to position [49, 0]
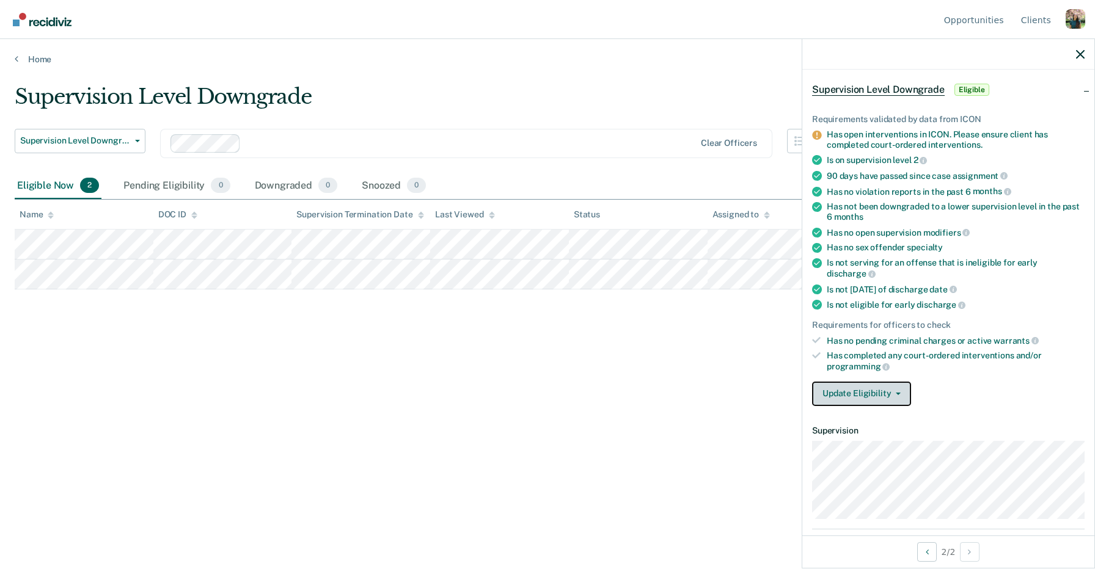
click at [886, 382] on button "Update Eligibility" at bounding box center [861, 394] width 99 height 24
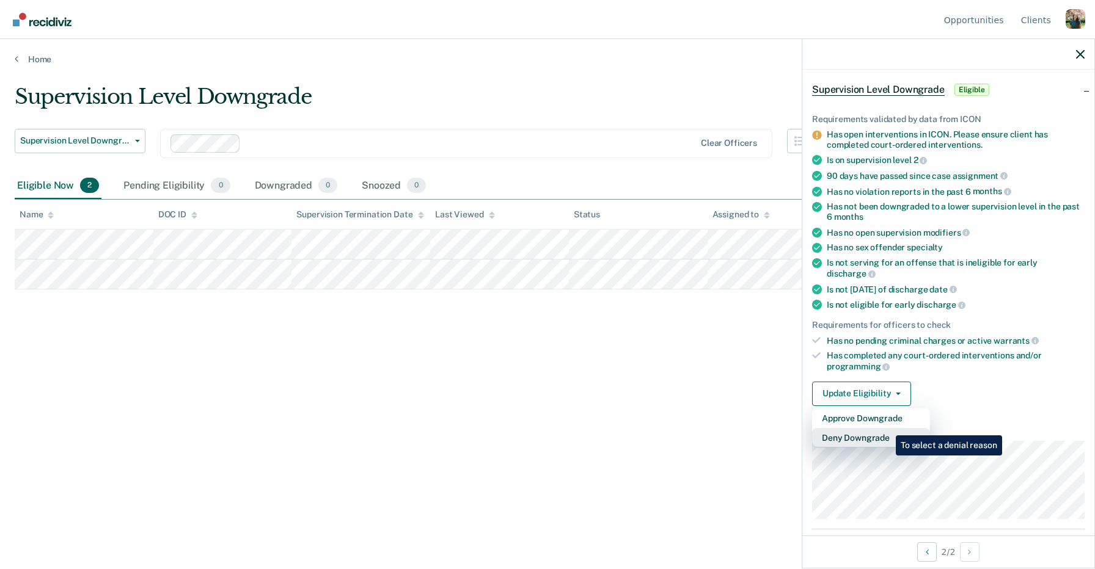
click at [886, 428] on button "Deny Downgrade" at bounding box center [871, 438] width 118 height 20
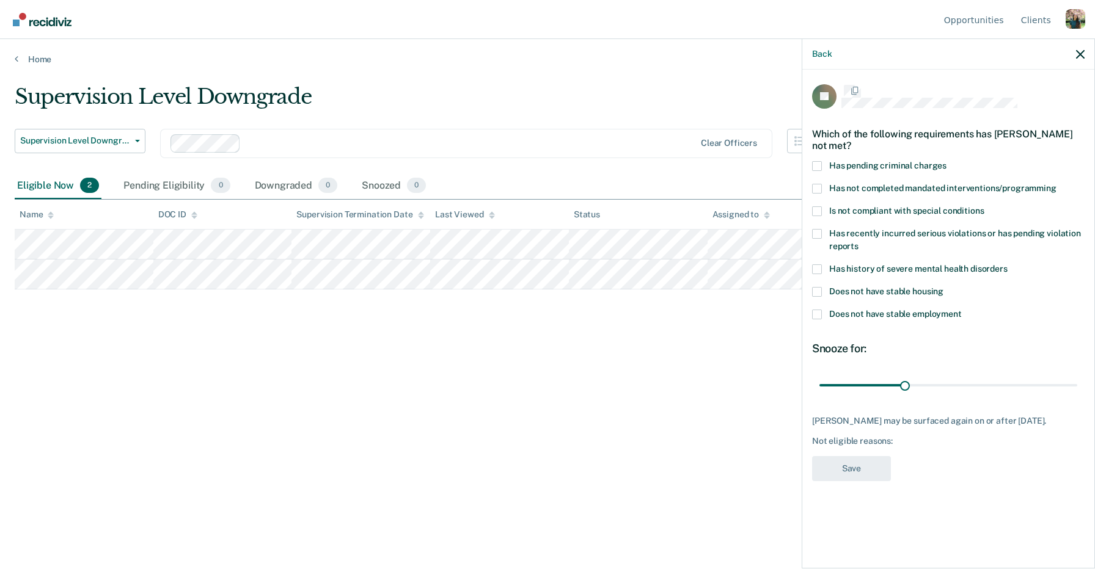
scroll to position [0, 0]
click at [859, 297] on label "Does not have stable housing" at bounding box center [948, 294] width 272 height 13
click at [943, 288] on input "Does not have stable housing" at bounding box center [943, 288] width 0 height 0
click at [891, 316] on span "Does not have stable employment" at bounding box center [895, 315] width 133 height 10
click at [962, 311] on input "Does not have stable employment" at bounding box center [962, 311] width 0 height 0
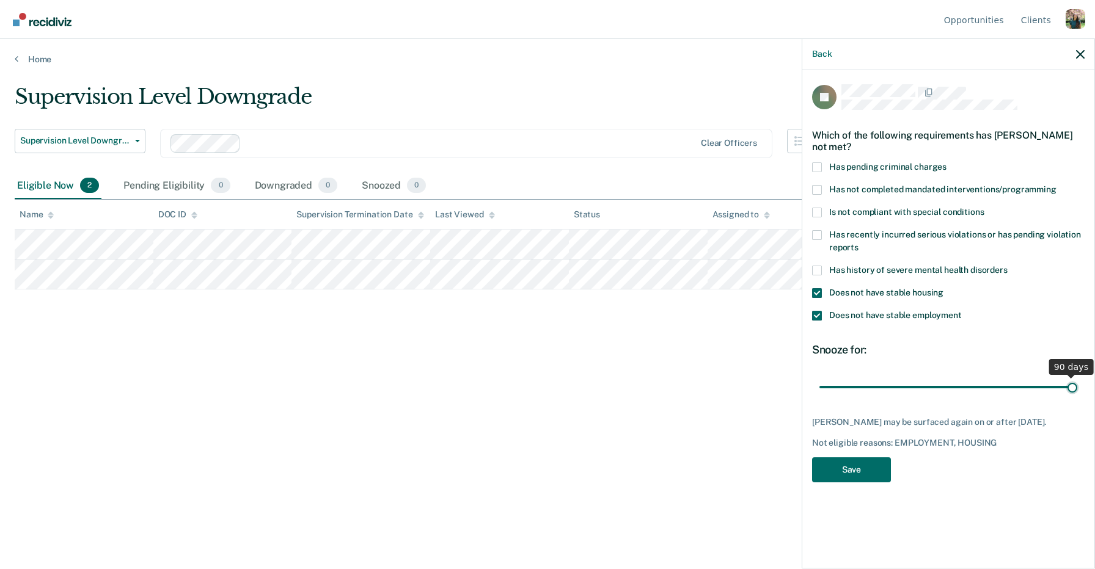
drag, startPoint x: 904, startPoint y: 390, endPoint x: 1094, endPoint y: 386, distance: 190.1
type input "90"
click at [1077, 386] on input "range" at bounding box center [948, 386] width 258 height 21
click at [864, 470] on button "Save" at bounding box center [851, 470] width 79 height 25
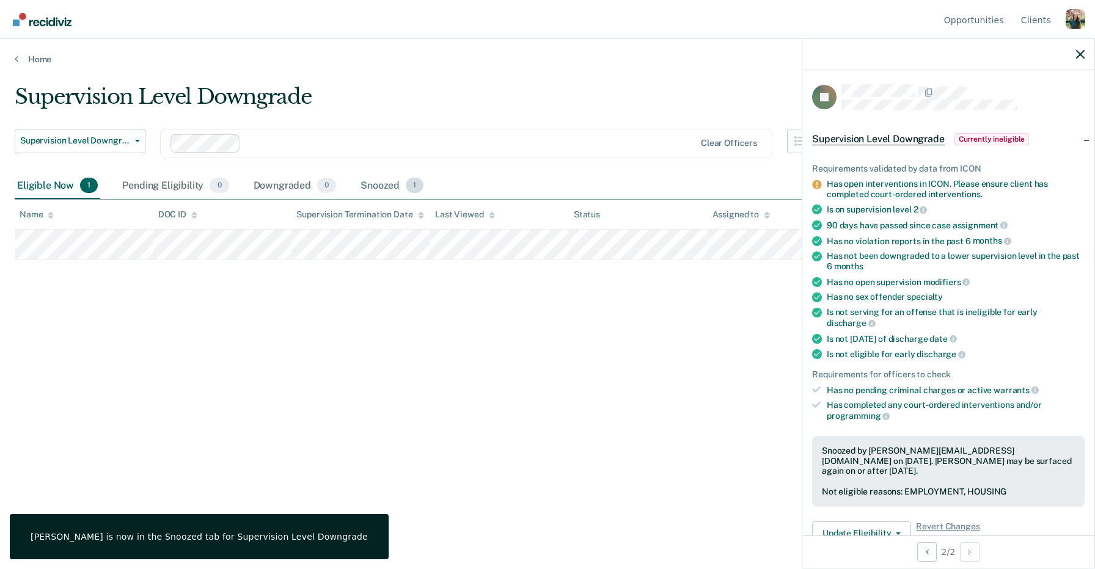
click at [391, 185] on div "Snoozed 1" at bounding box center [392, 186] width 68 height 27
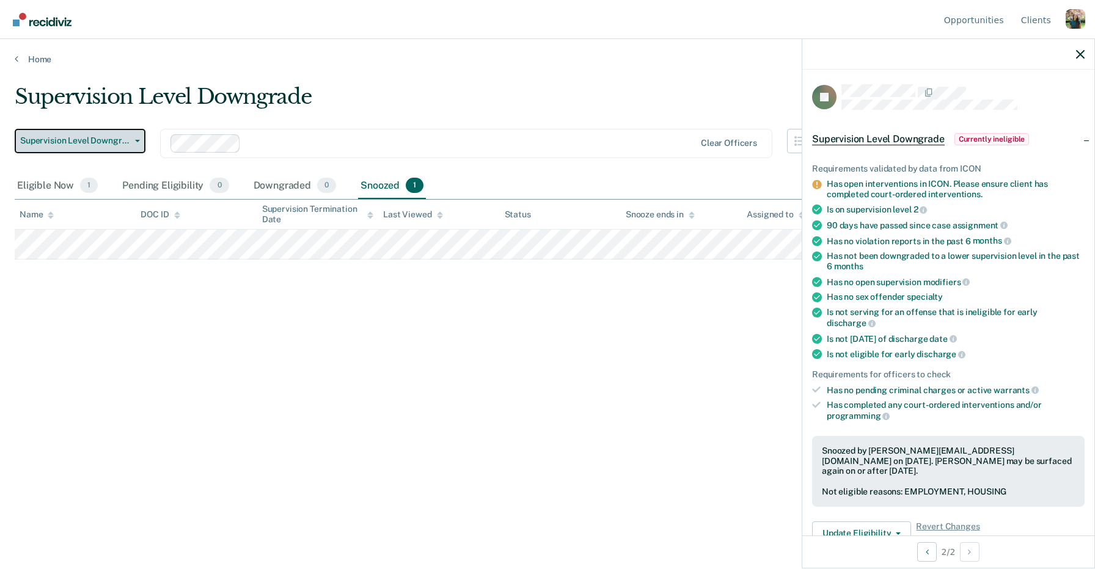
click at [139, 138] on button "Supervision Level Downgrade" at bounding box center [80, 141] width 131 height 24
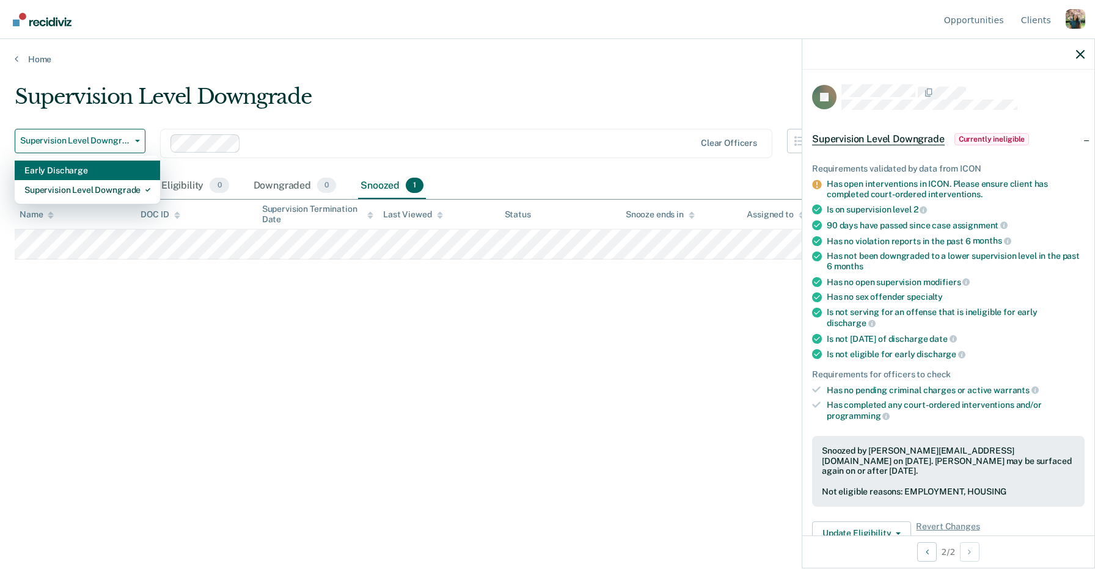
click at [134, 172] on div "Early Discharge" at bounding box center [87, 171] width 126 height 20
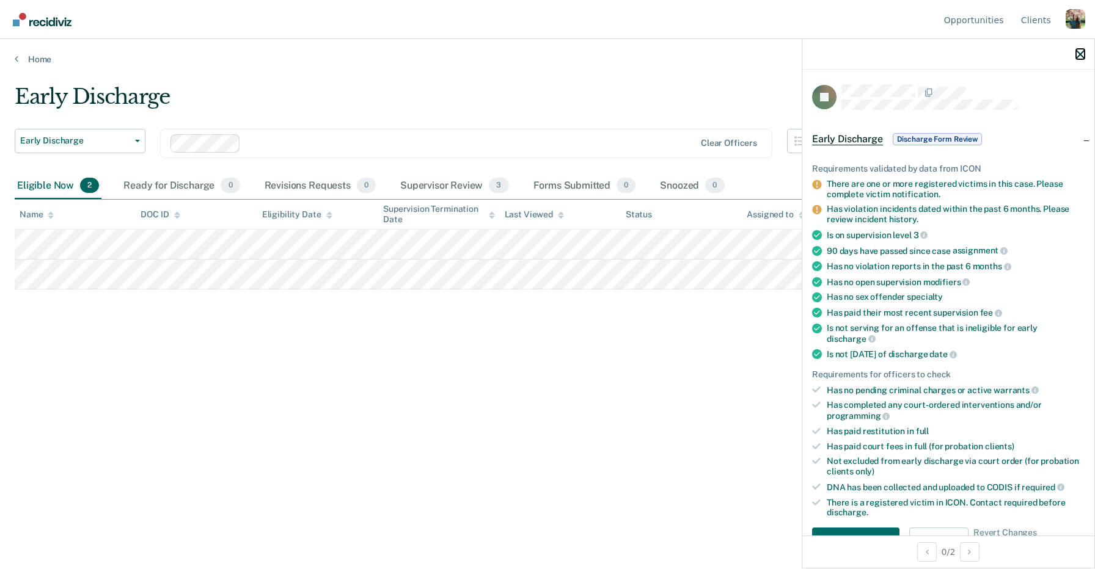
click at [1081, 53] on icon "button" at bounding box center [1080, 54] width 9 height 9
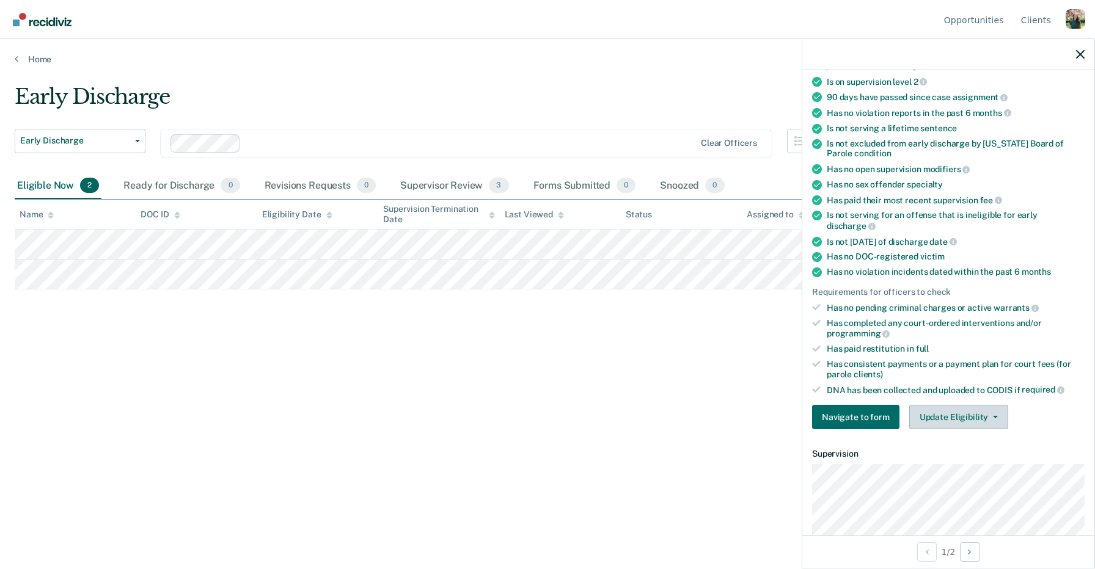
scroll to position [140, 0]
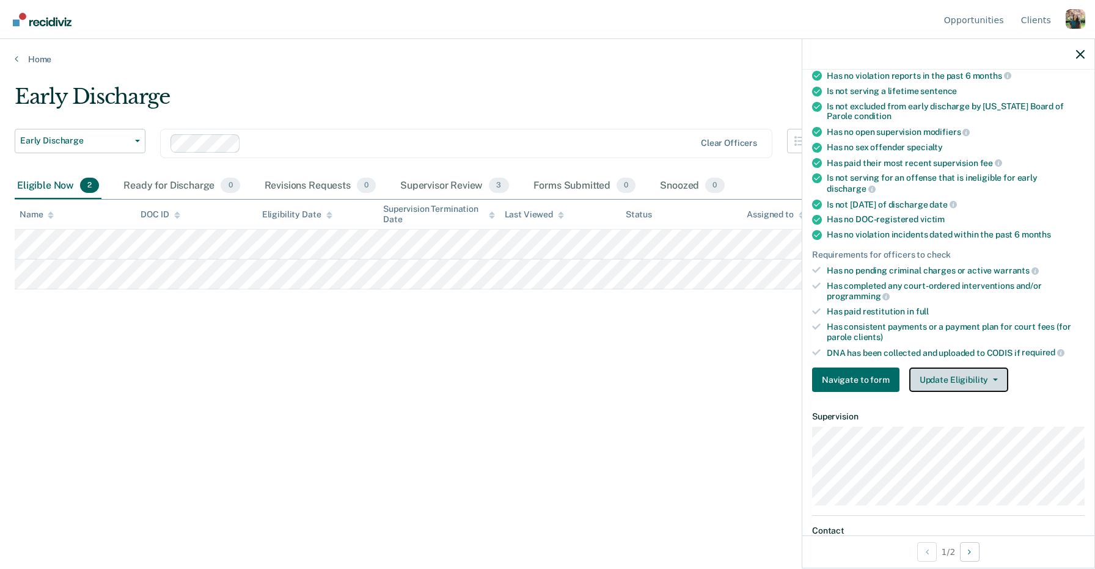
click at [962, 368] on button "Update Eligibility" at bounding box center [958, 380] width 99 height 24
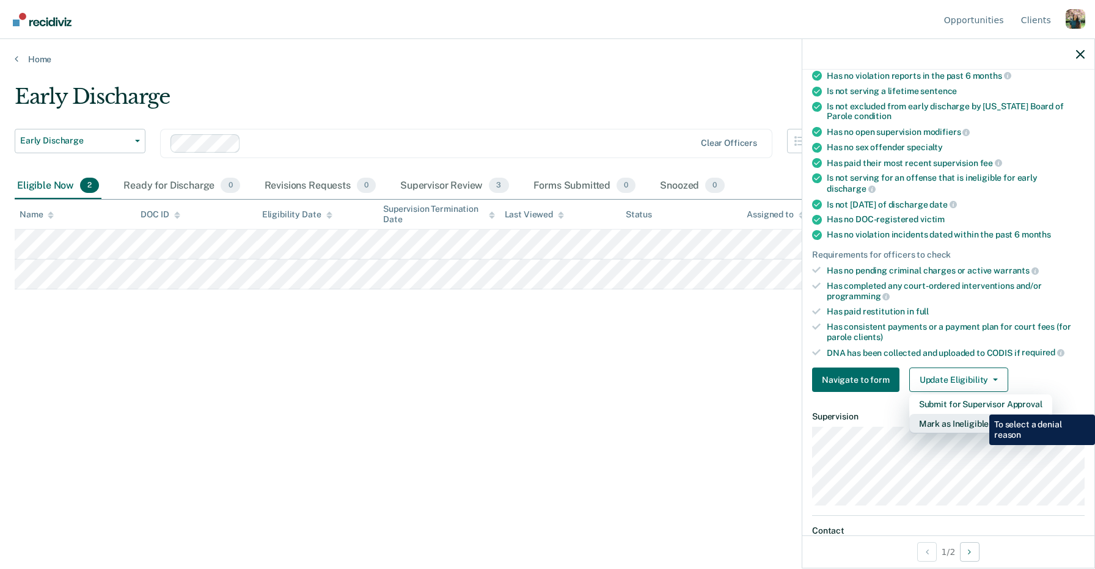
click at [980, 414] on button "Mark as Ineligible" at bounding box center [980, 424] width 143 height 20
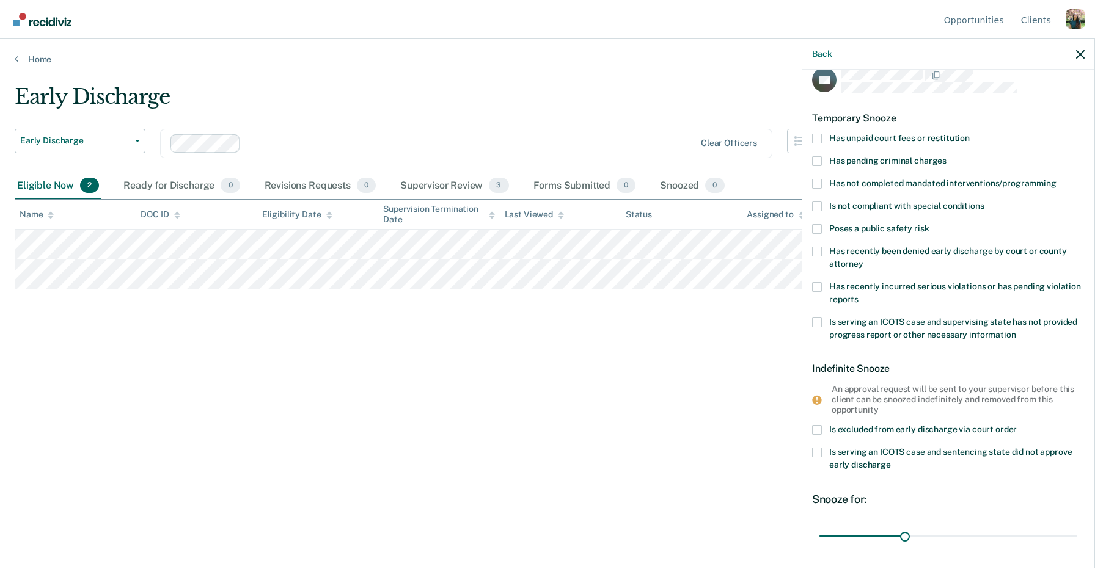
scroll to position [0, 0]
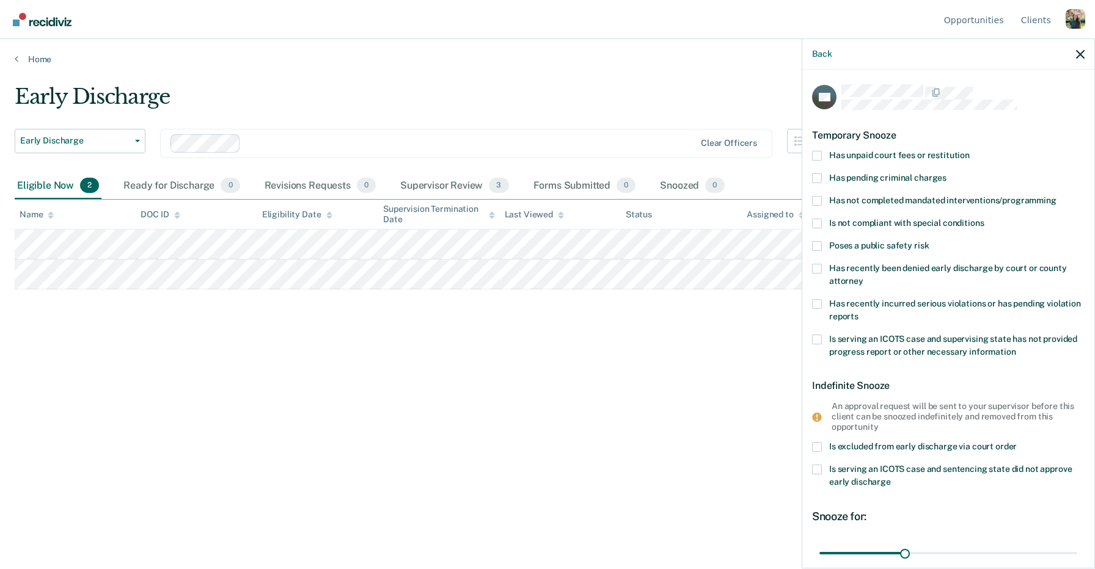
click at [857, 154] on span "Has unpaid court fees or restitution" at bounding box center [899, 155] width 141 height 10
click at [970, 151] on input "Has unpaid court fees or restitution" at bounding box center [970, 151] width 0 height 0
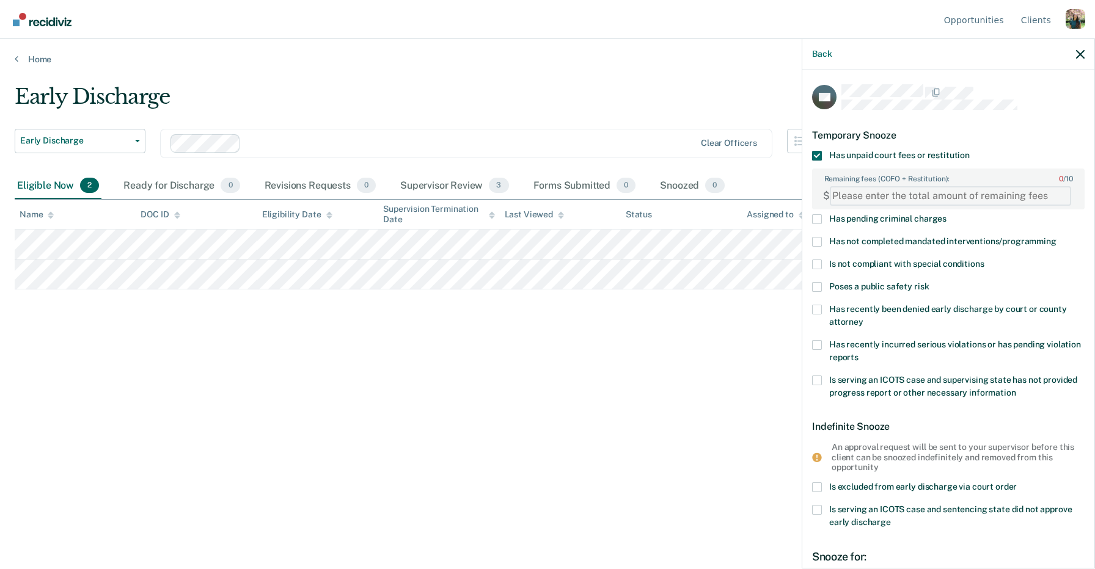
click at [926, 191] on FEESReasonInput "Remaining fees (COFO + Restitution): 0 / 10" at bounding box center [950, 196] width 241 height 20
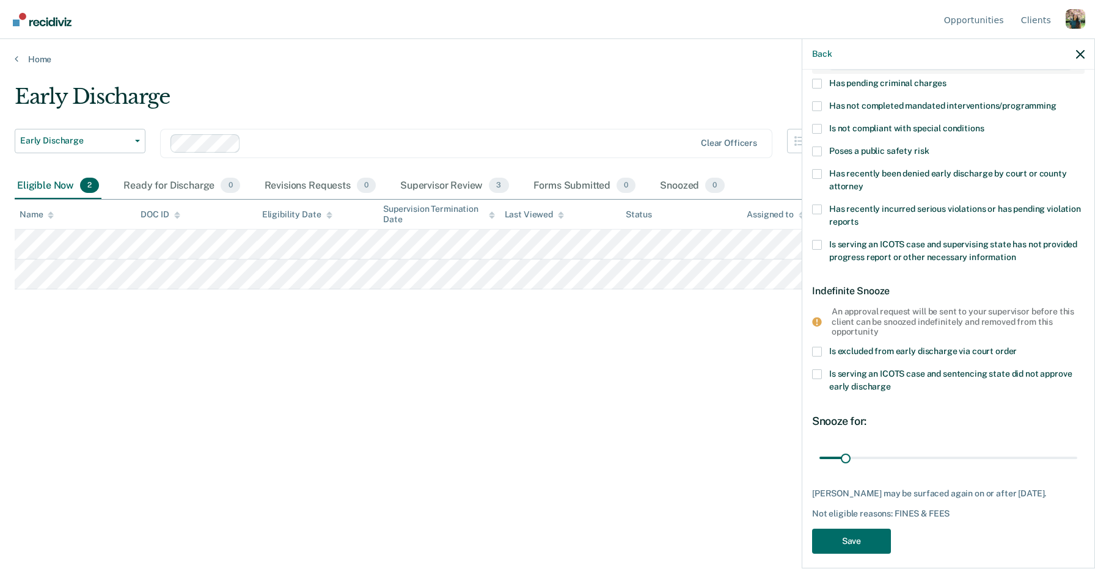
scroll to position [154, 0]
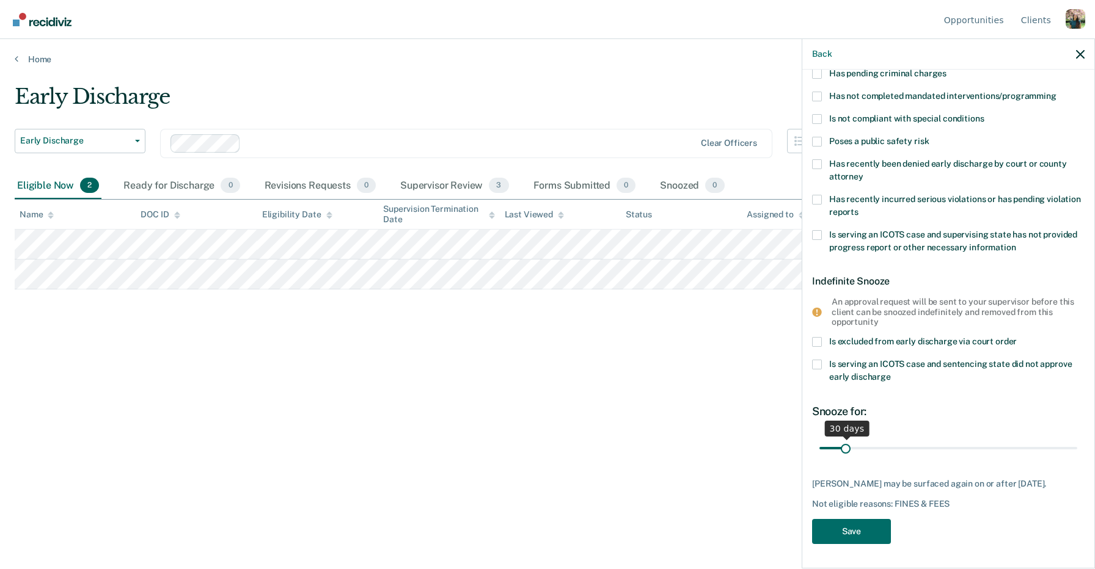
type FEESReasonInput "1000"
drag, startPoint x: 847, startPoint y: 437, endPoint x: 1094, endPoint y: 420, distance: 247.4
type input "335"
click at [1077, 438] on input "range" at bounding box center [948, 448] width 258 height 21
click at [855, 533] on button "Save" at bounding box center [851, 531] width 79 height 25
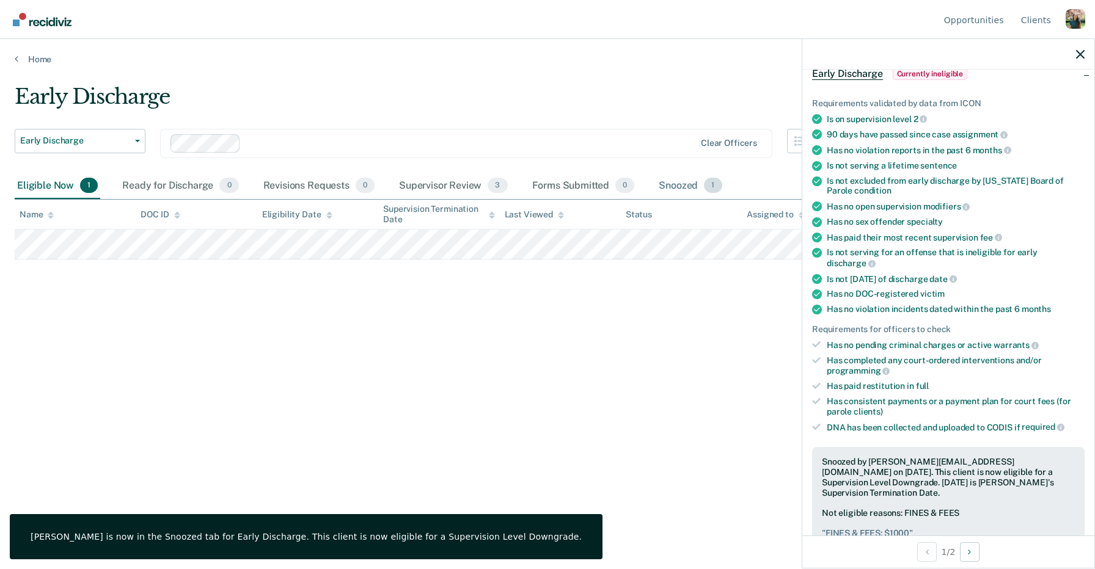
click at [691, 188] on div "Snoozed 1" at bounding box center [690, 186] width 68 height 27
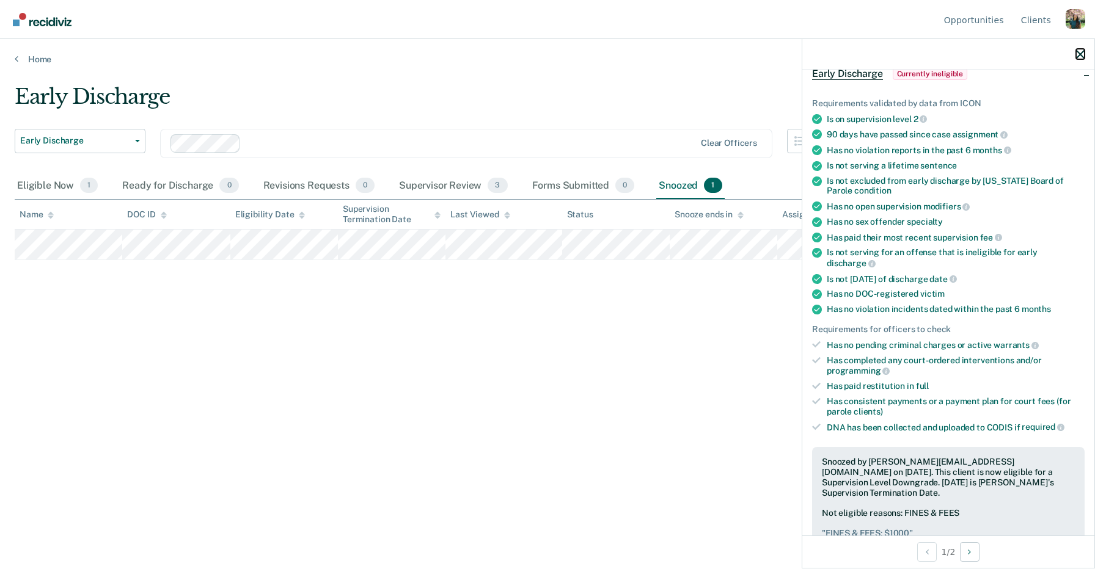
click at [1077, 53] on icon "button" at bounding box center [1080, 54] width 9 height 9
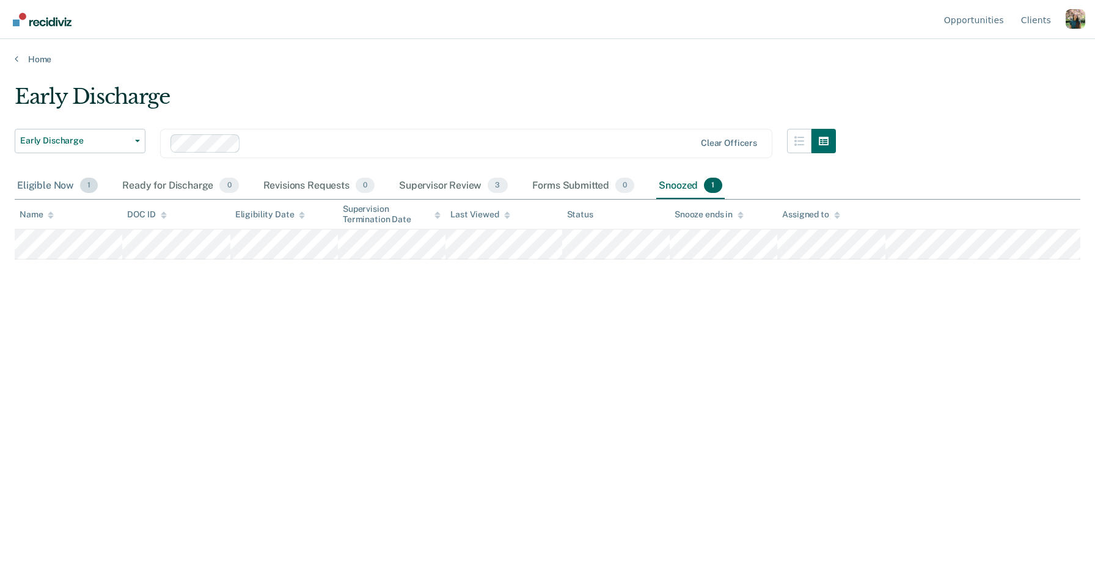
click at [68, 182] on div "Eligible Now 1" at bounding box center [58, 186] width 86 height 27
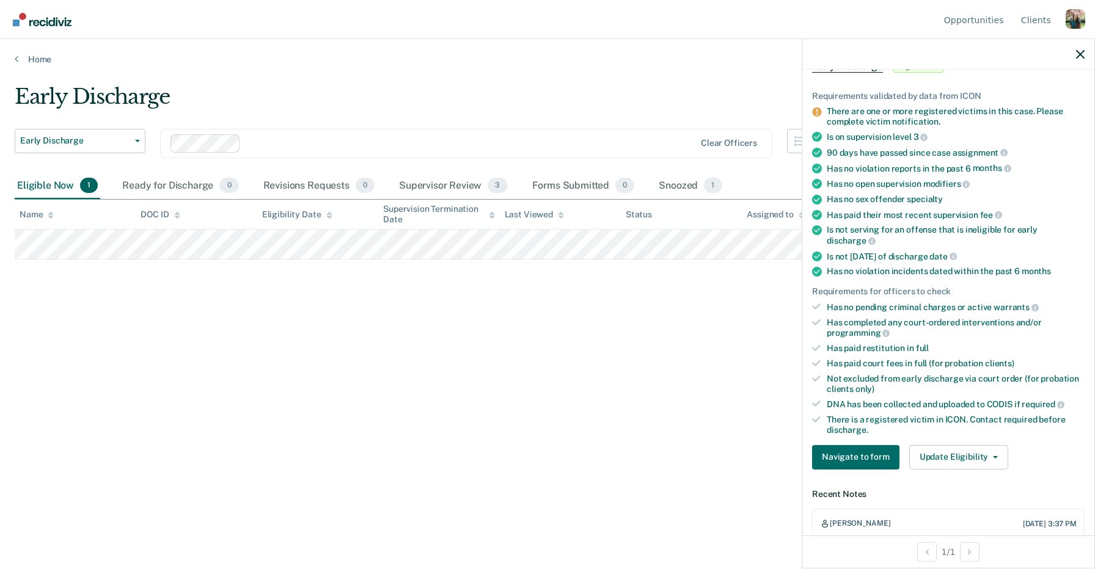
scroll to position [64, 0]
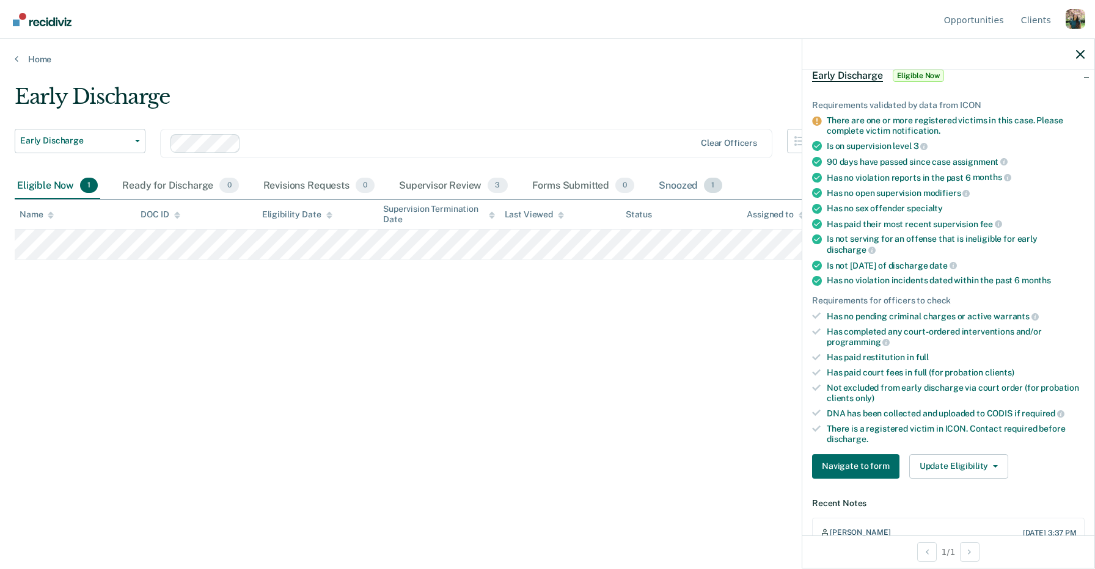
click at [696, 187] on div "Snoozed 1" at bounding box center [690, 186] width 68 height 27
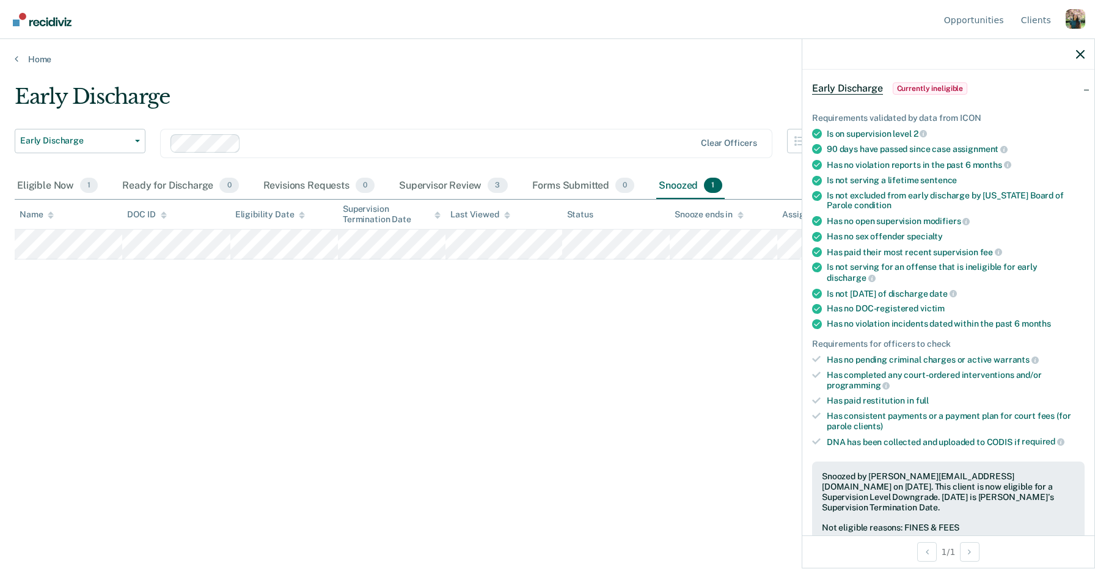
scroll to position [0, 0]
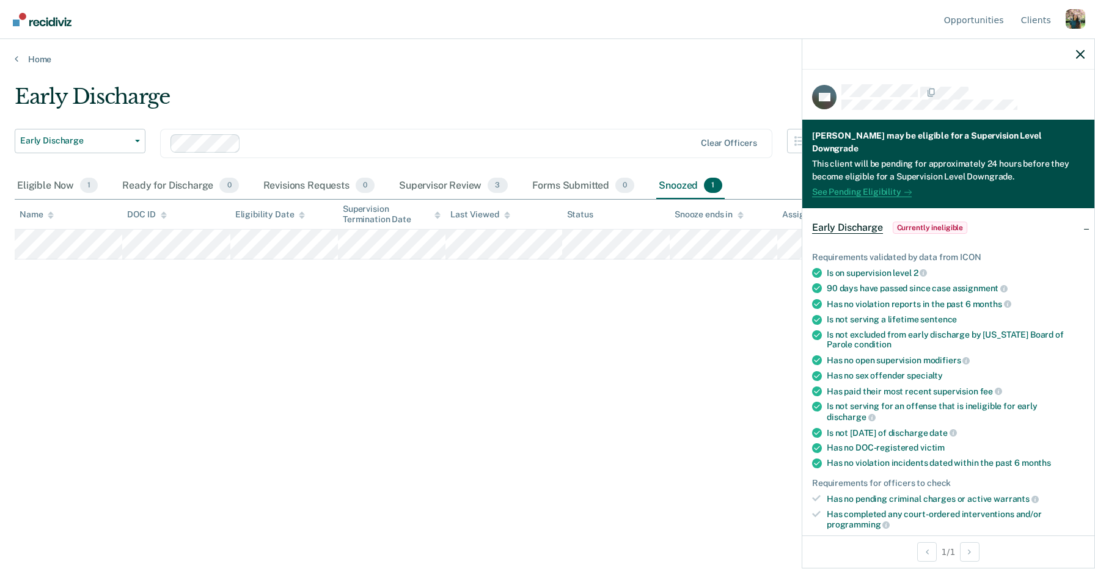
click at [879, 187] on link "See Pending Eligibility" at bounding box center [862, 192] width 100 height 10
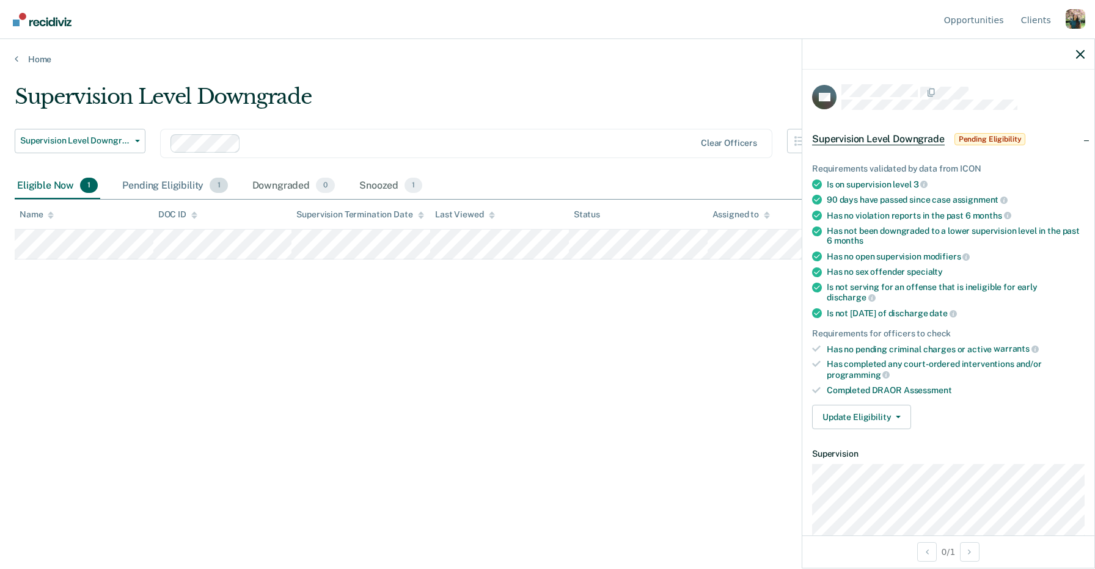
click at [185, 183] on div "Pending Eligibility 1" at bounding box center [175, 186] width 110 height 27
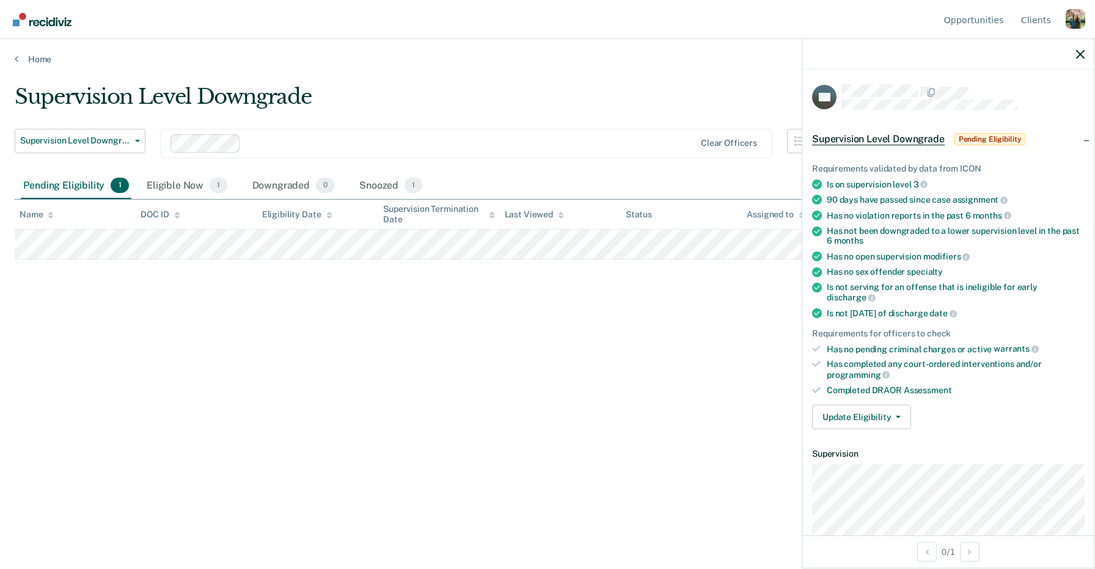
drag, startPoint x: 185, startPoint y: 183, endPoint x: 86, endPoint y: 185, distance: 99.0
click at [86, 185] on div "Pending Eligibility 1" at bounding box center [76, 186] width 110 height 27
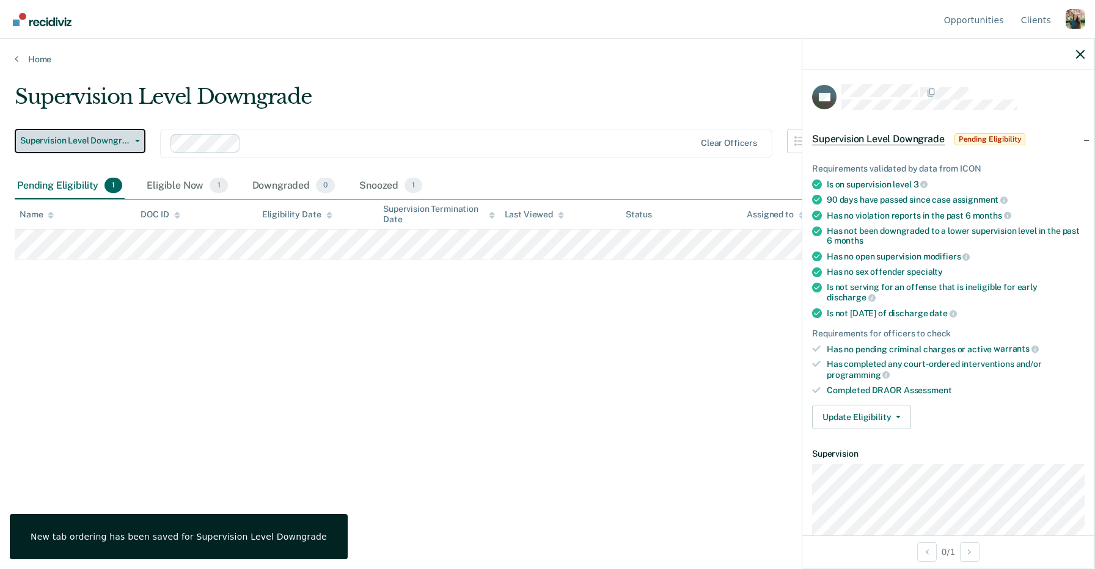
click at [88, 144] on span "Supervision Level Downgrade" at bounding box center [75, 141] width 110 height 10
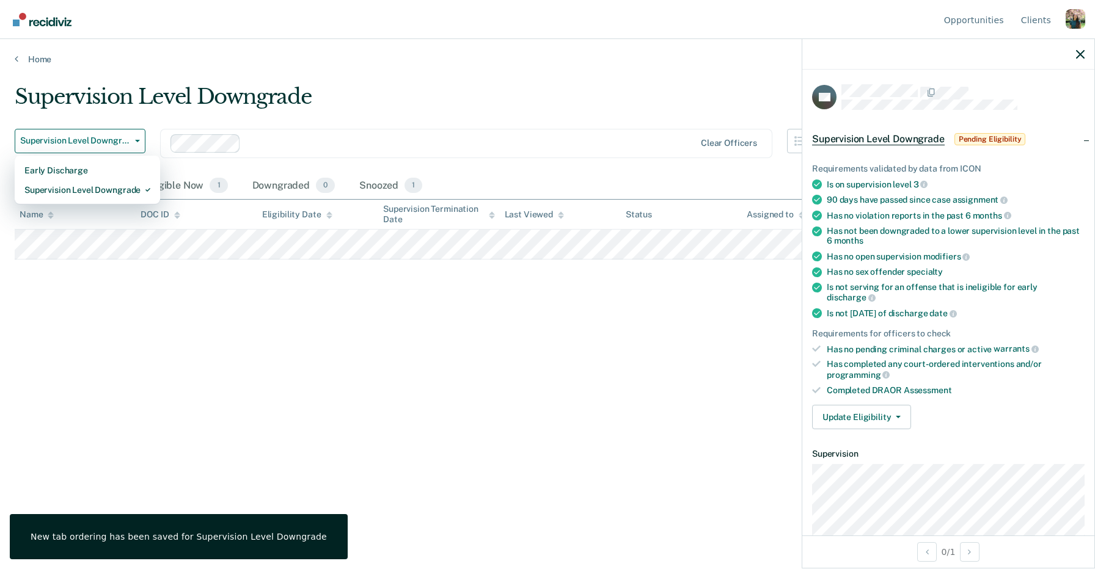
click at [153, 119] on div "Supervision Level Downgrade Supervision Level Downgrade Early Discharge Supervi…" at bounding box center [425, 128] width 821 height 89
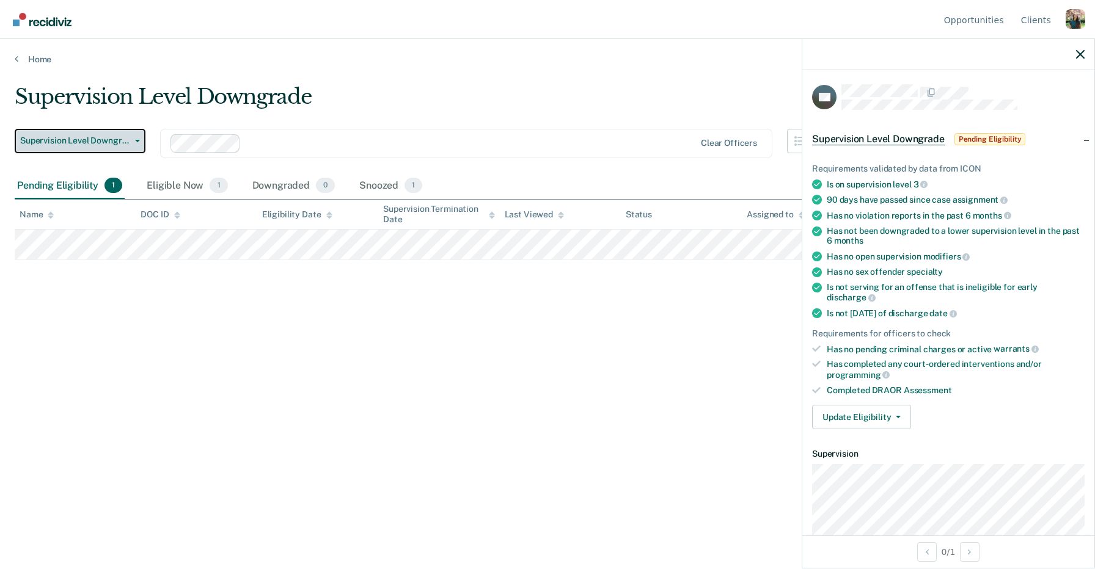
click at [107, 136] on span "Supervision Level Downgrade" at bounding box center [75, 141] width 110 height 10
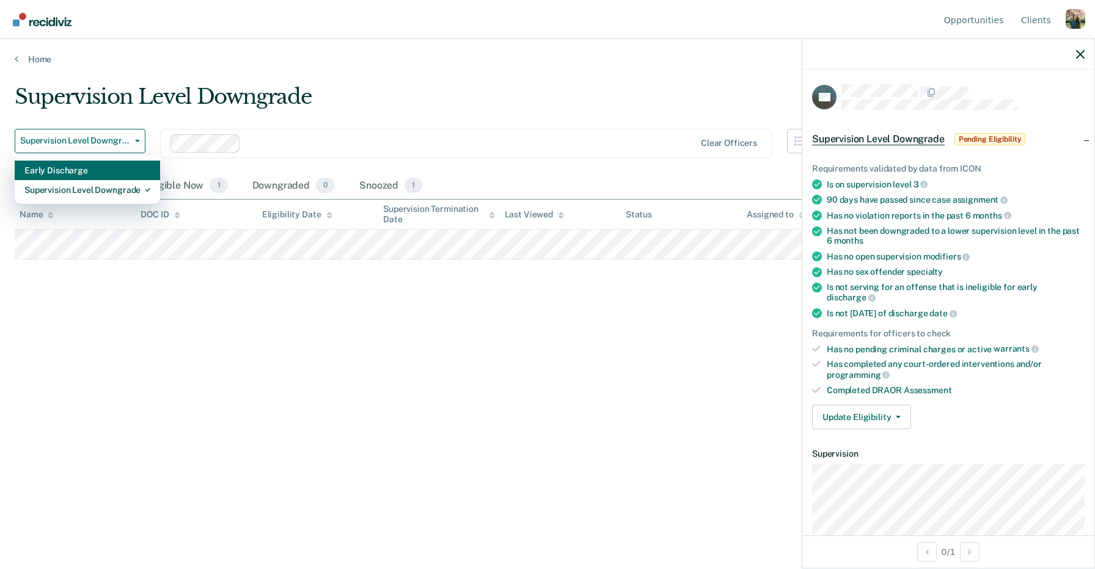
click at [110, 166] on div "Early Discharge" at bounding box center [87, 171] width 126 height 20
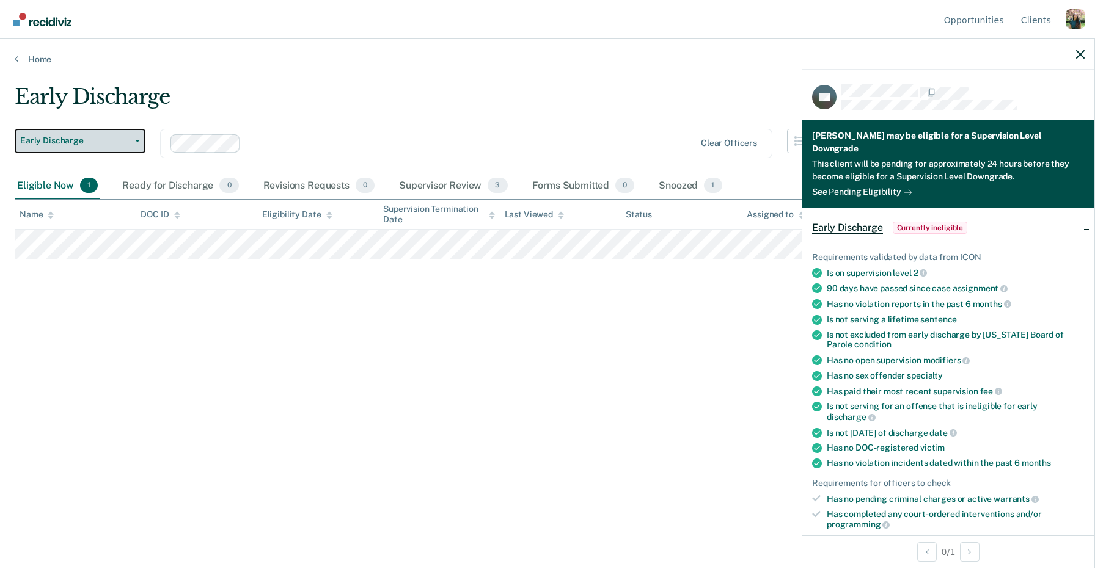
click at [75, 143] on span "Early Discharge" at bounding box center [75, 141] width 110 height 10
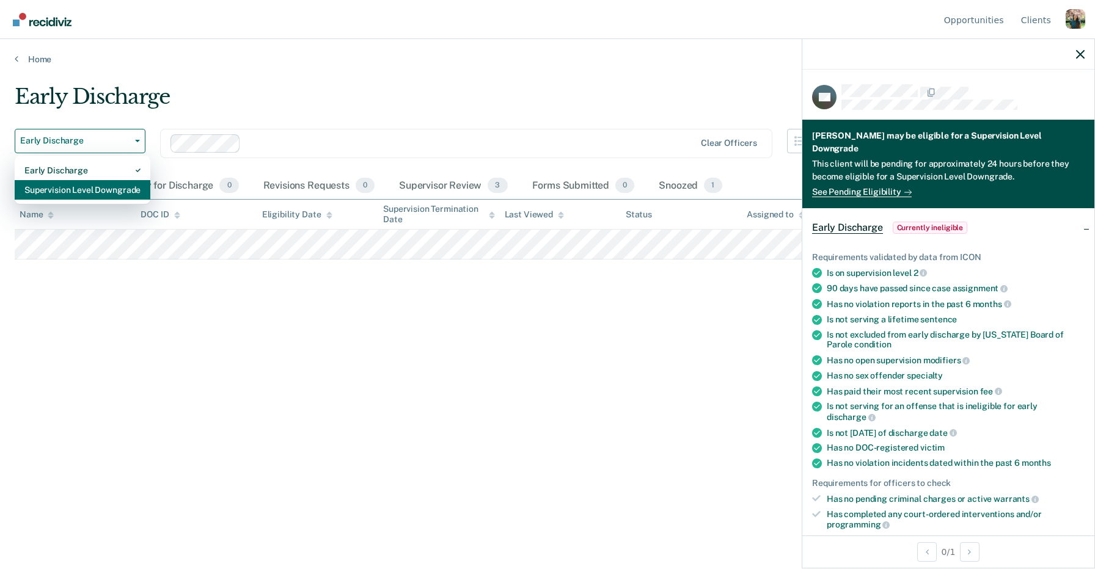
click at [78, 185] on div "Supervision Level Downgrade" at bounding box center [82, 190] width 116 height 20
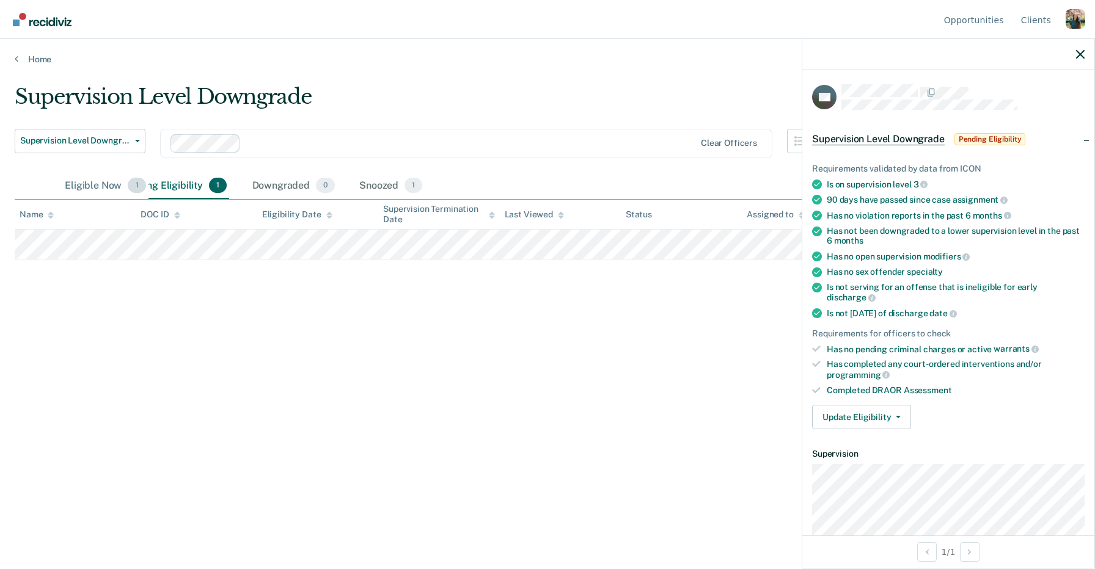
drag, startPoint x: 163, startPoint y: 183, endPoint x: 76, endPoint y: 184, distance: 87.4
click at [76, 184] on div "Eligible Now 1" at bounding box center [105, 186] width 86 height 27
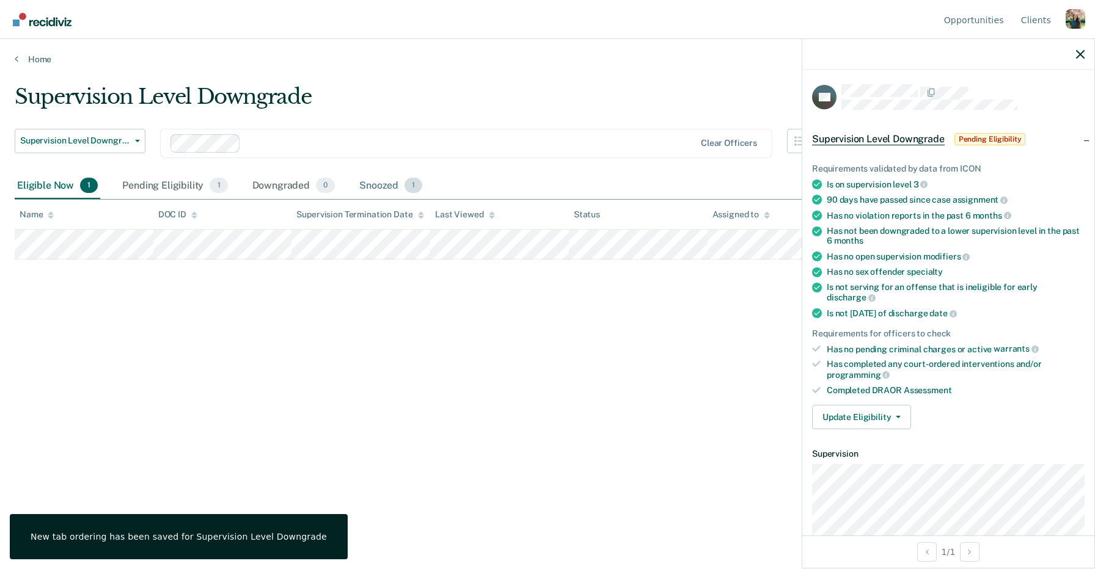
click at [388, 185] on div "Snoozed 1" at bounding box center [391, 186] width 68 height 27
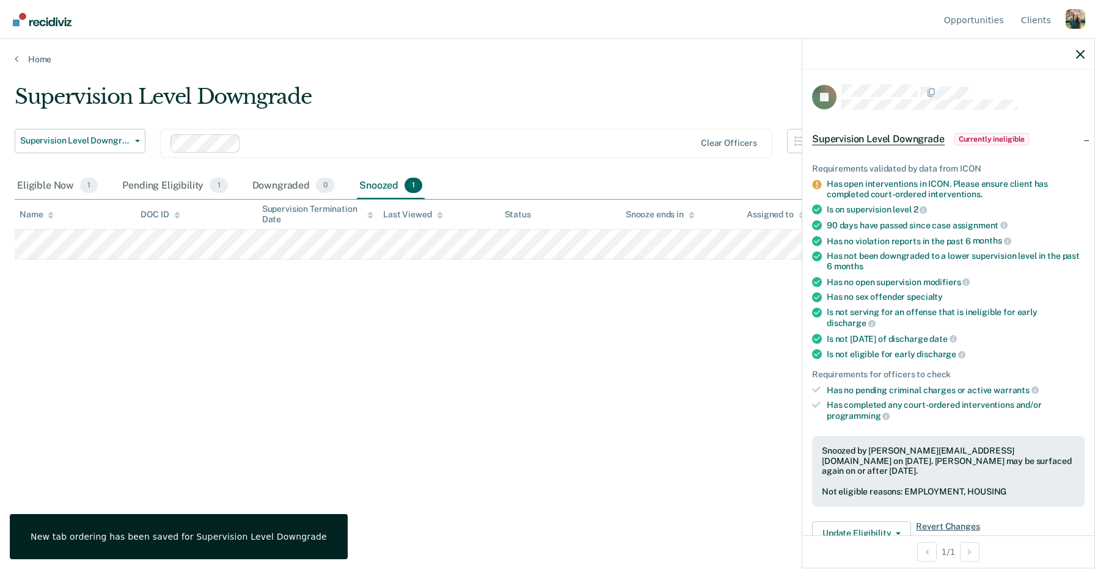
click at [943, 522] on span "Revert Changes" at bounding box center [948, 534] width 64 height 24
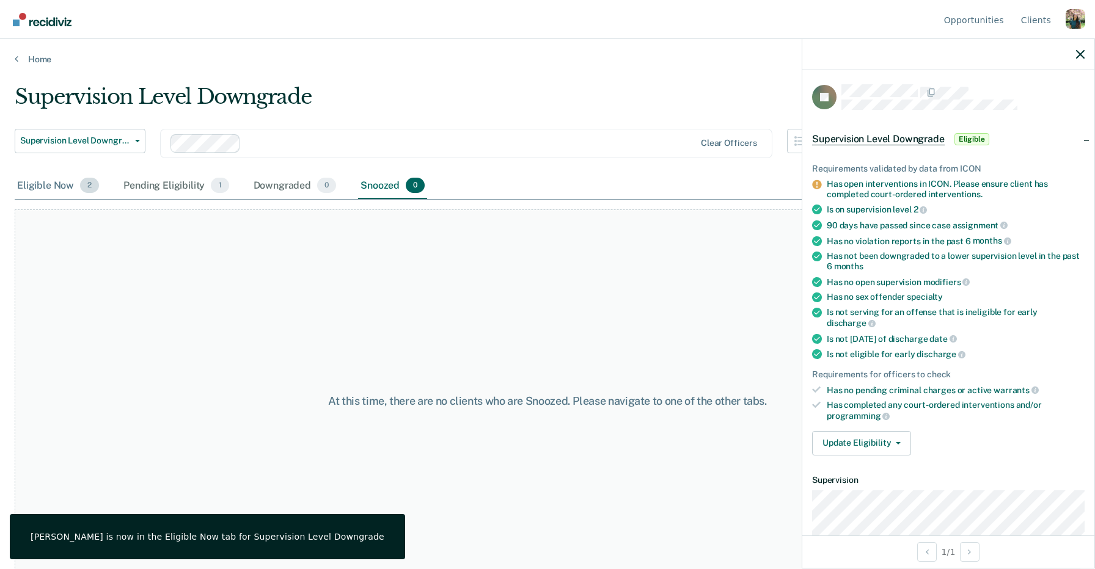
click at [56, 186] on div "Eligible Now 2" at bounding box center [58, 186] width 87 height 27
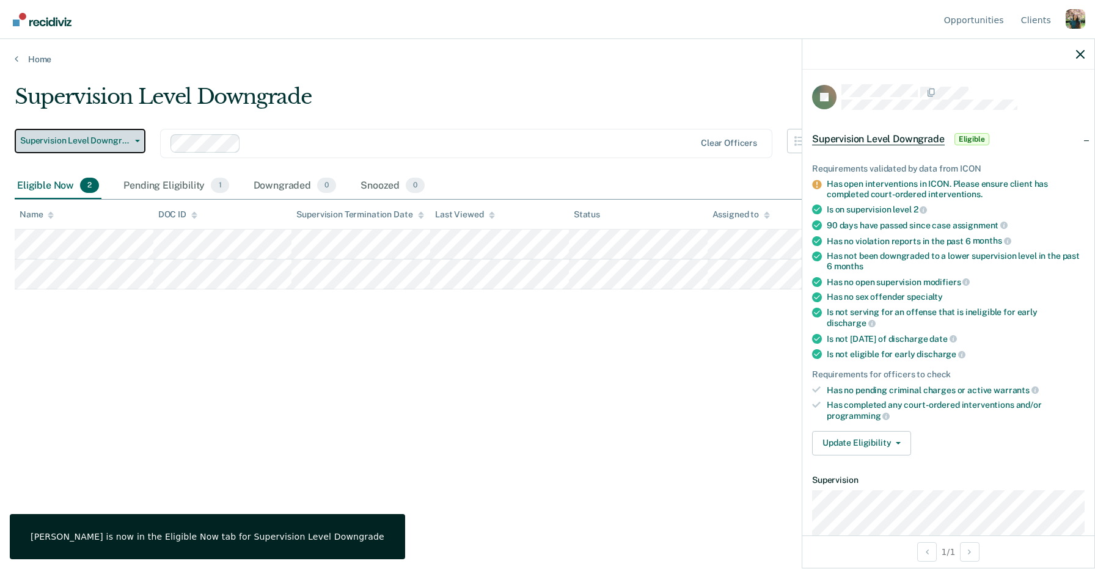
click at [80, 141] on span "Supervision Level Downgrade" at bounding box center [75, 141] width 110 height 10
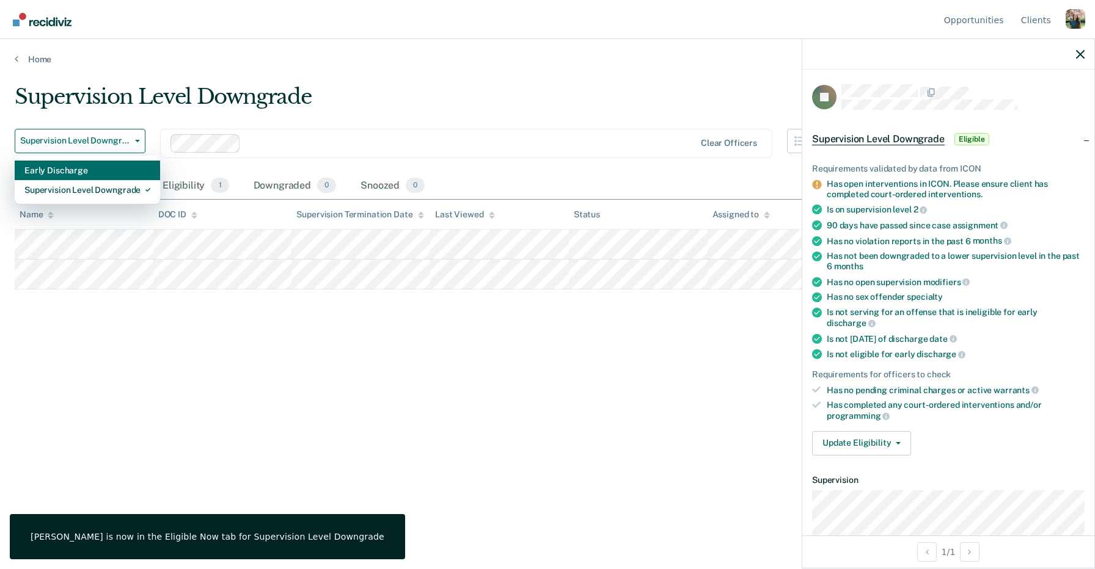
click at [79, 175] on div "Early Discharge" at bounding box center [87, 171] width 126 height 20
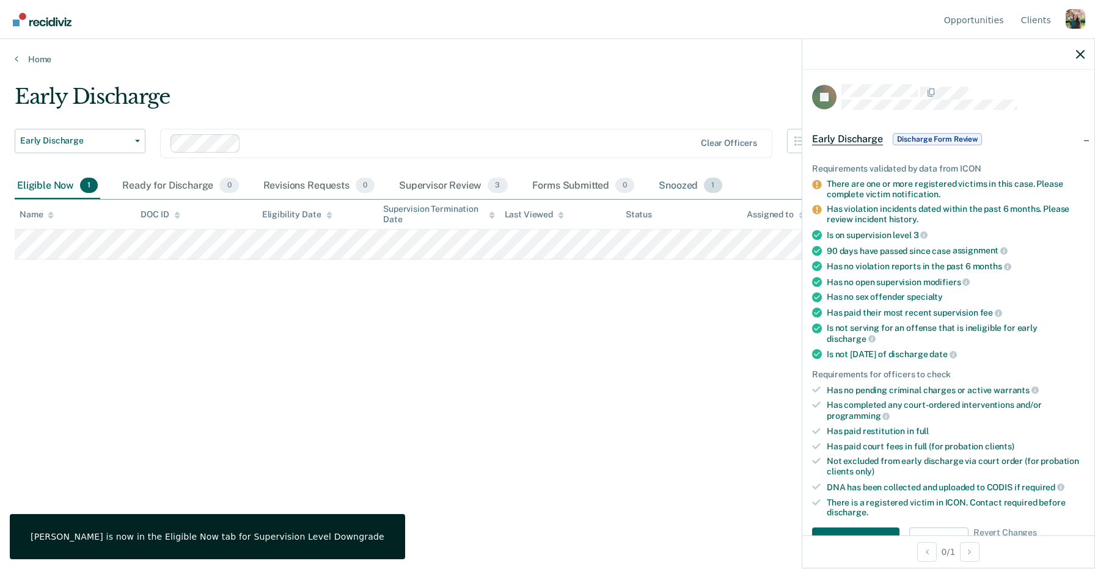
click at [676, 190] on div "Snoozed 1" at bounding box center [690, 186] width 68 height 27
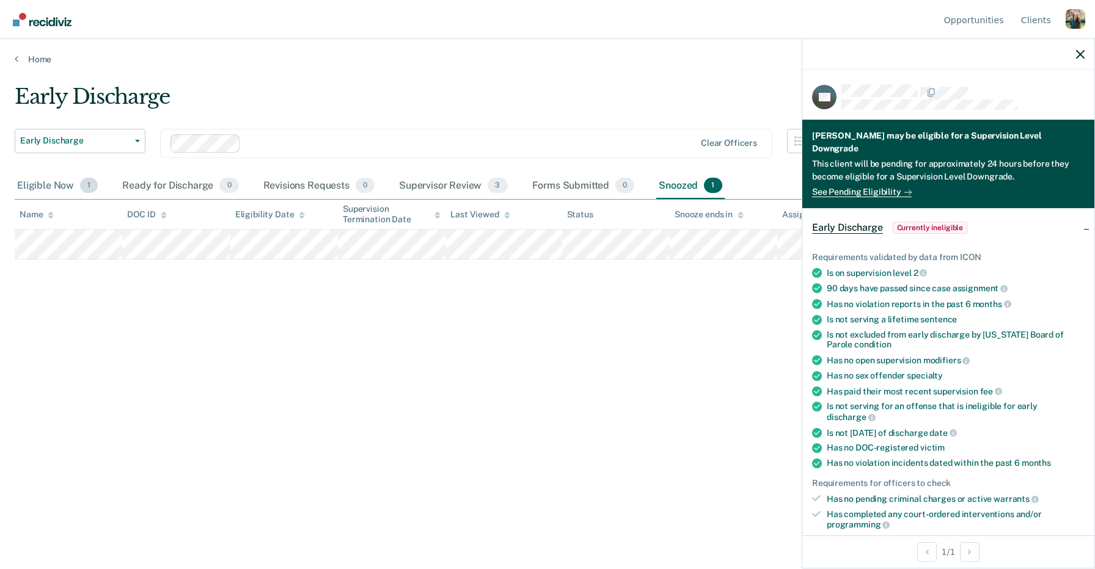
click at [59, 190] on div "Eligible Now 1" at bounding box center [58, 186] width 86 height 27
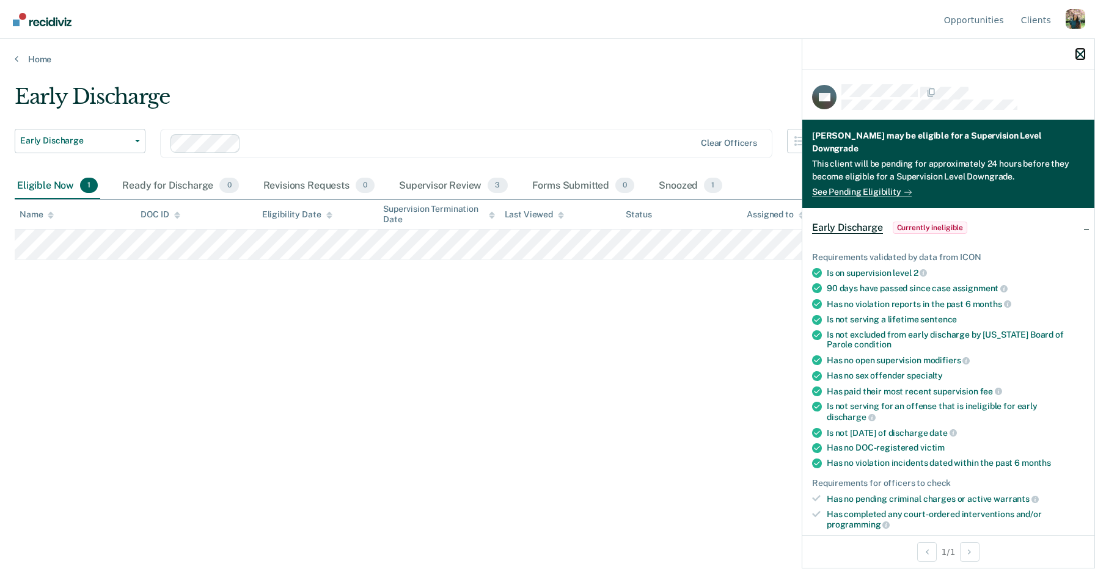
click at [1082, 55] on icon "button" at bounding box center [1080, 54] width 9 height 9
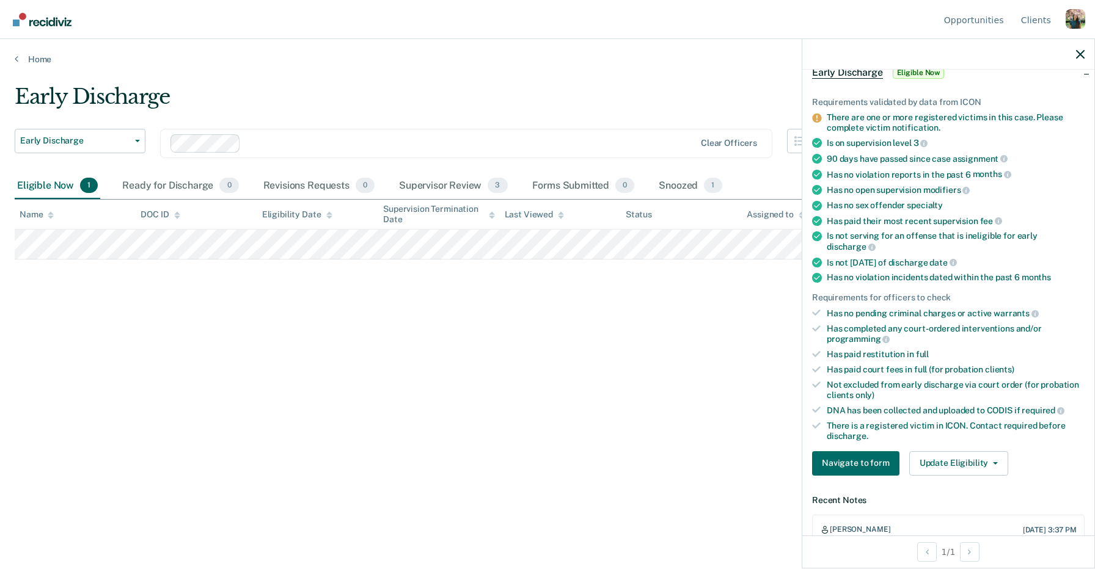
scroll to position [78, 0]
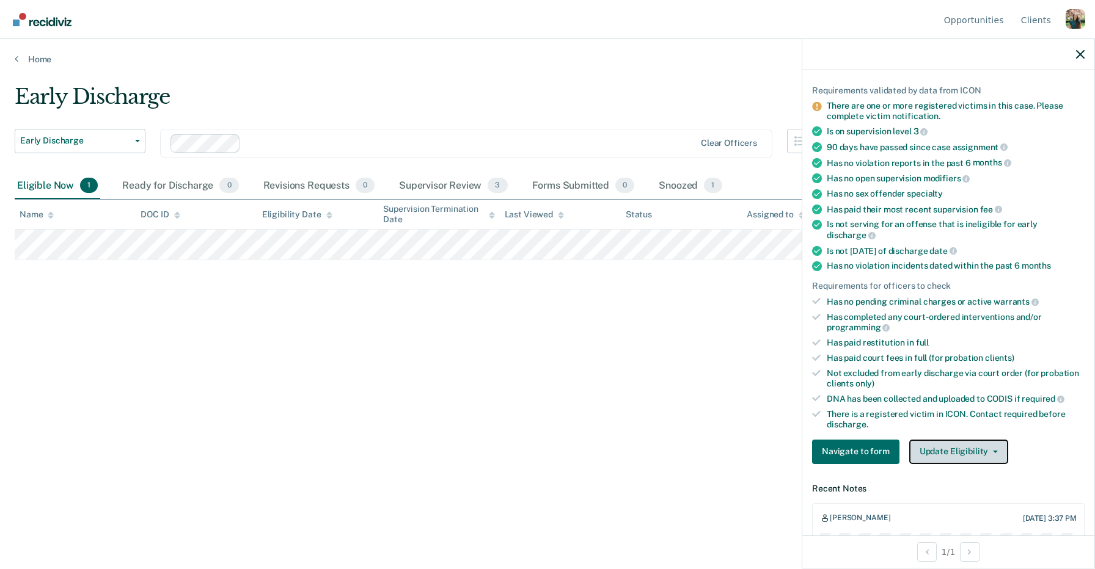
click at [963, 440] on button "Update Eligibility" at bounding box center [958, 452] width 99 height 24
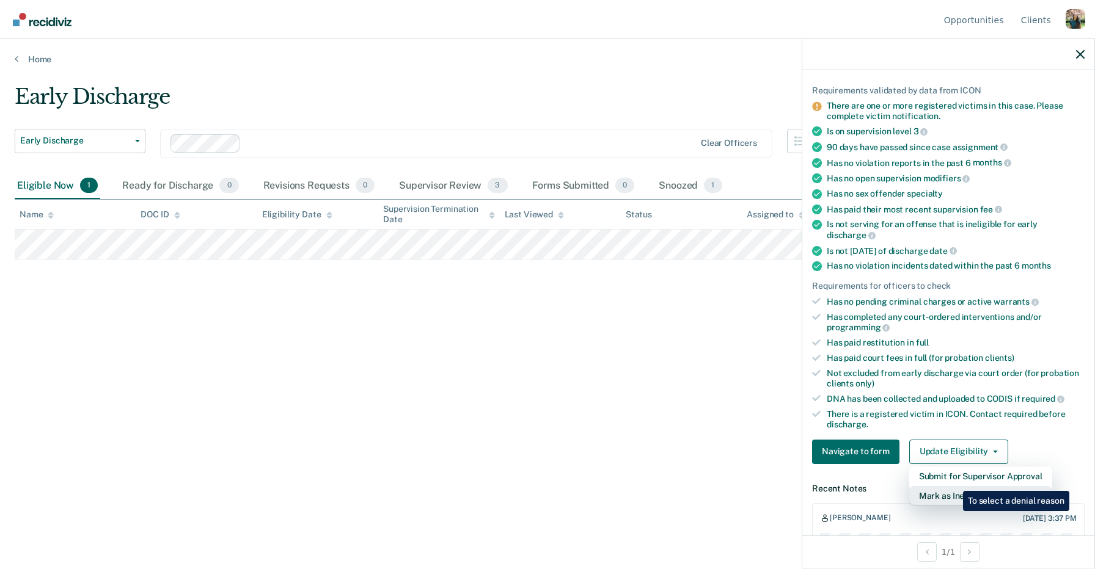
click at [954, 486] on button "Mark as Ineligible" at bounding box center [980, 496] width 143 height 20
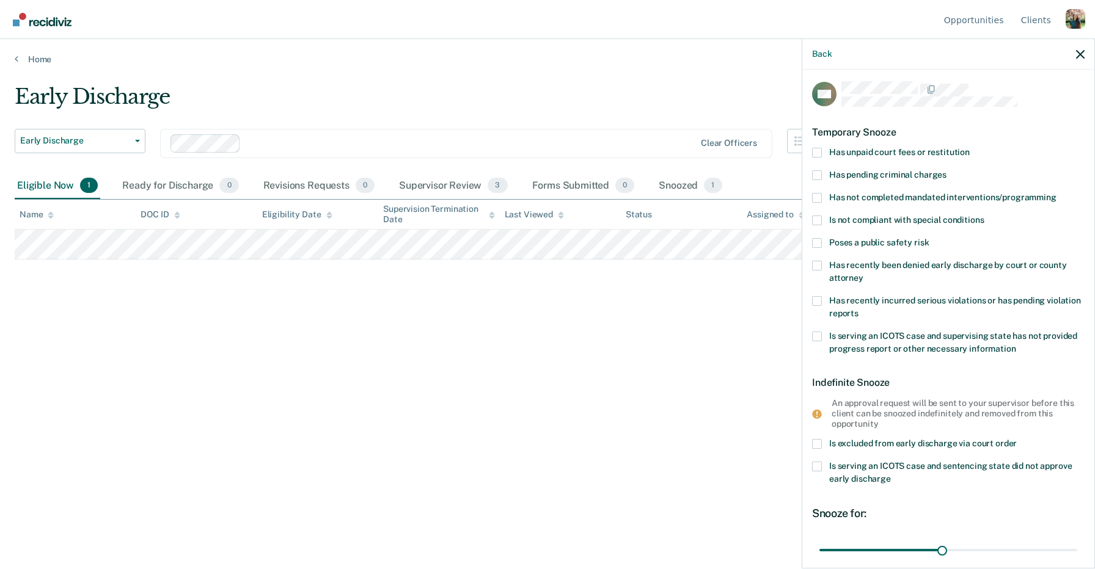
scroll to position [2, 0]
click at [836, 448] on label "Is excluded from early discharge via court order" at bounding box center [948, 446] width 272 height 13
click at [1017, 440] on input "Is excluded from early discharge via court order" at bounding box center [1017, 440] width 0 height 0
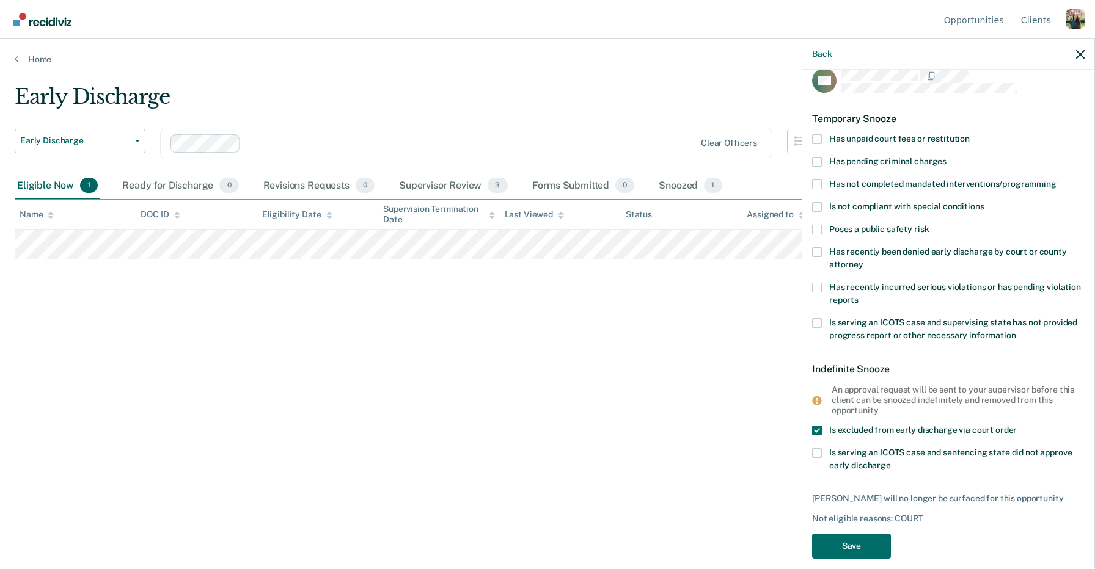
scroll to position [30, 0]
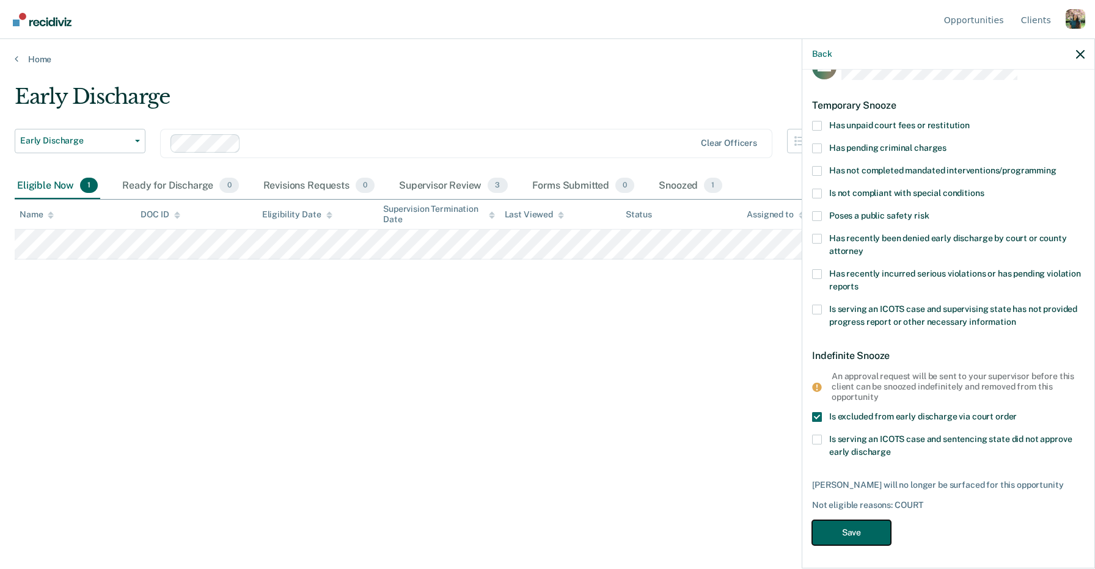
click at [849, 533] on button "Save" at bounding box center [851, 533] width 79 height 25
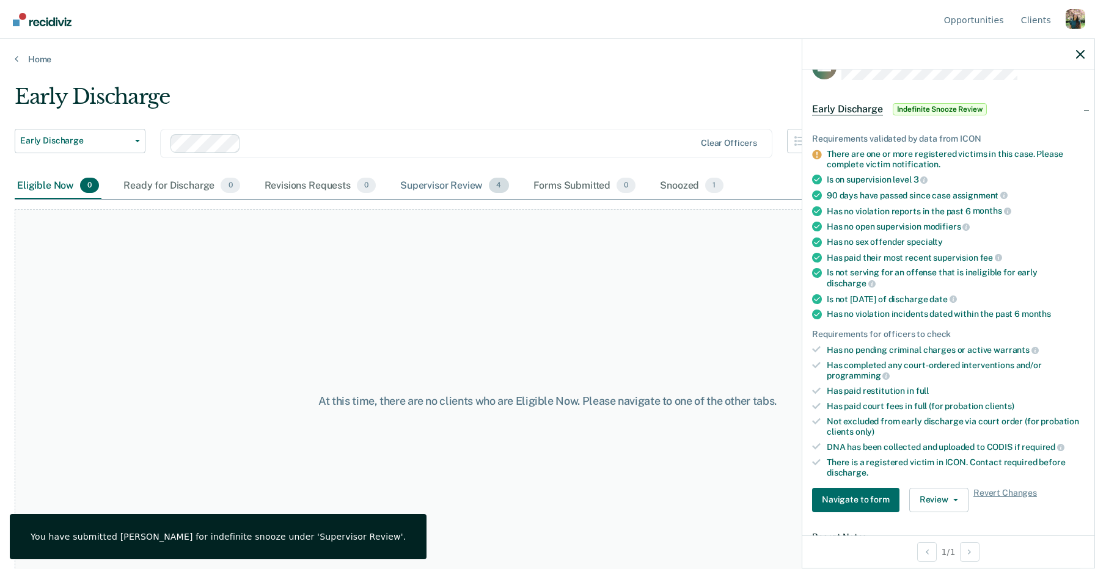
click at [482, 185] on div "Supervisor Review 4" at bounding box center [455, 186] width 114 height 27
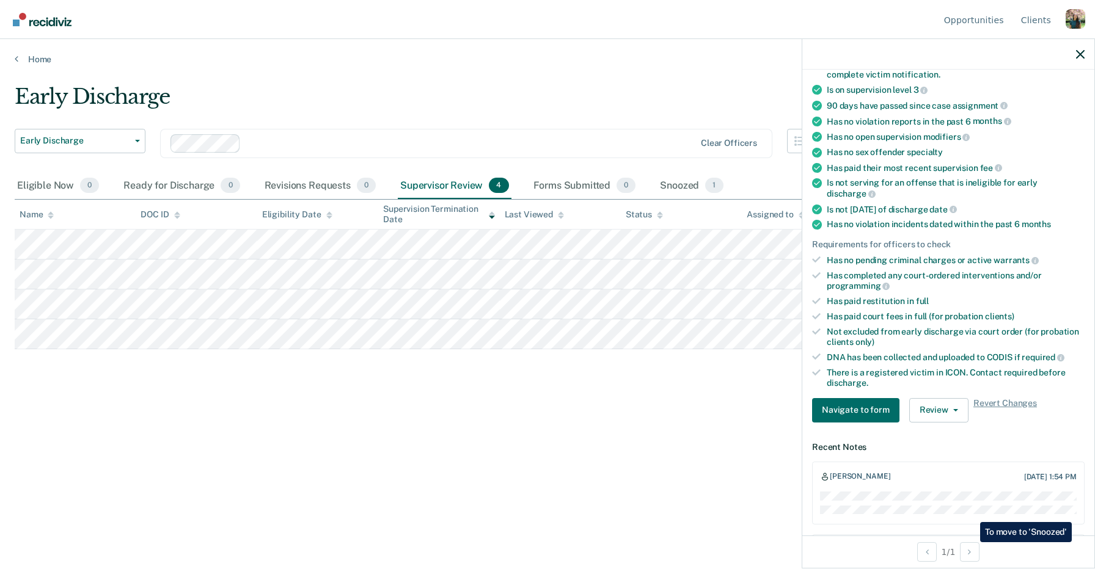
scroll to position [152, 0]
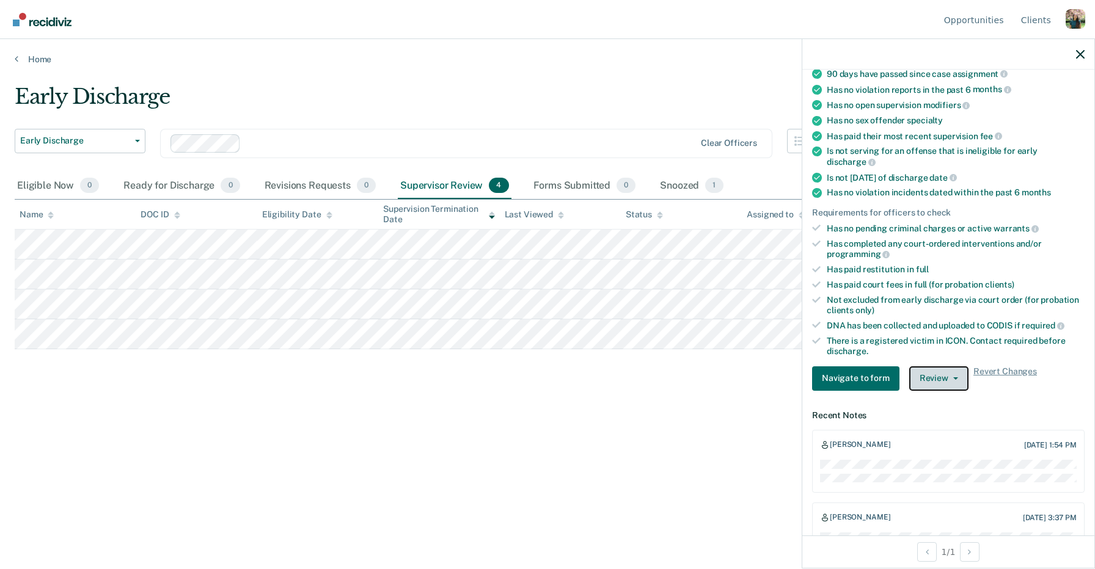
click at [948, 378] on span "button" at bounding box center [953, 379] width 10 height 2
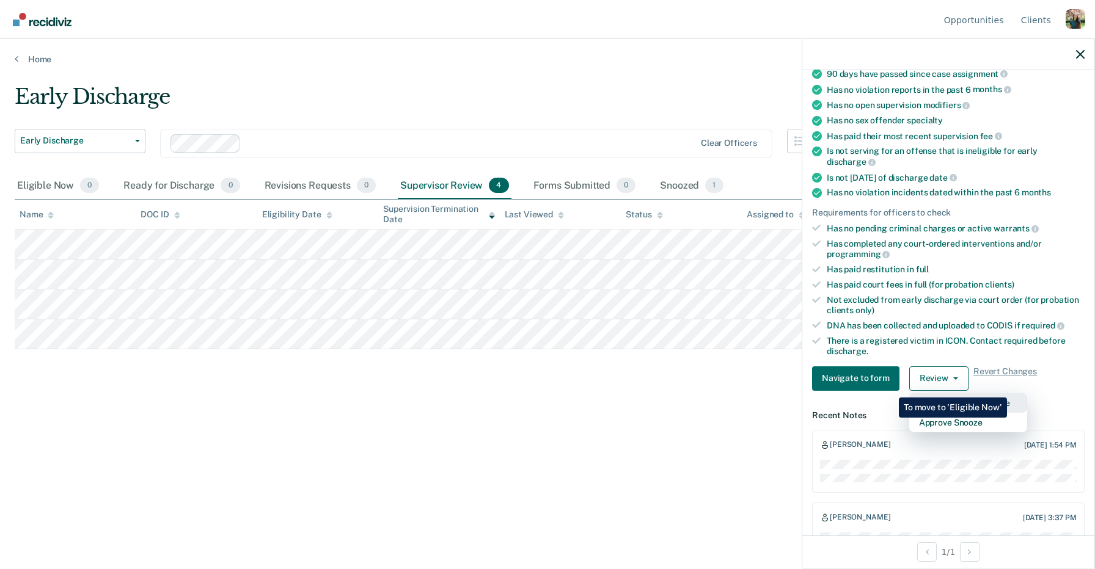
click at [1009, 393] on button "Deny Indefinite Snooze" at bounding box center [968, 403] width 118 height 20
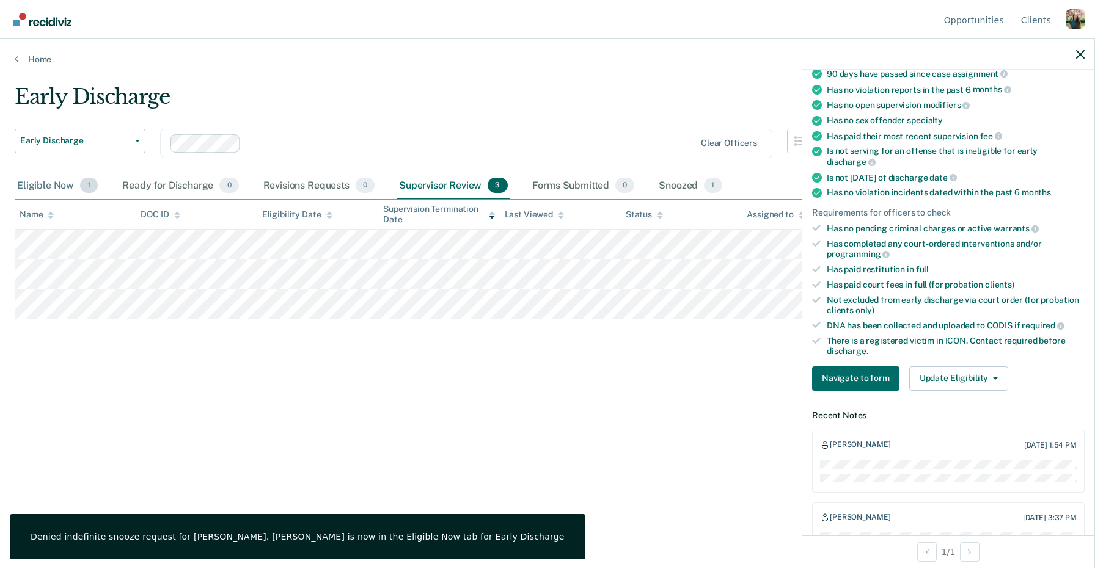
click at [67, 185] on div "Eligible Now 1" at bounding box center [58, 186] width 86 height 27
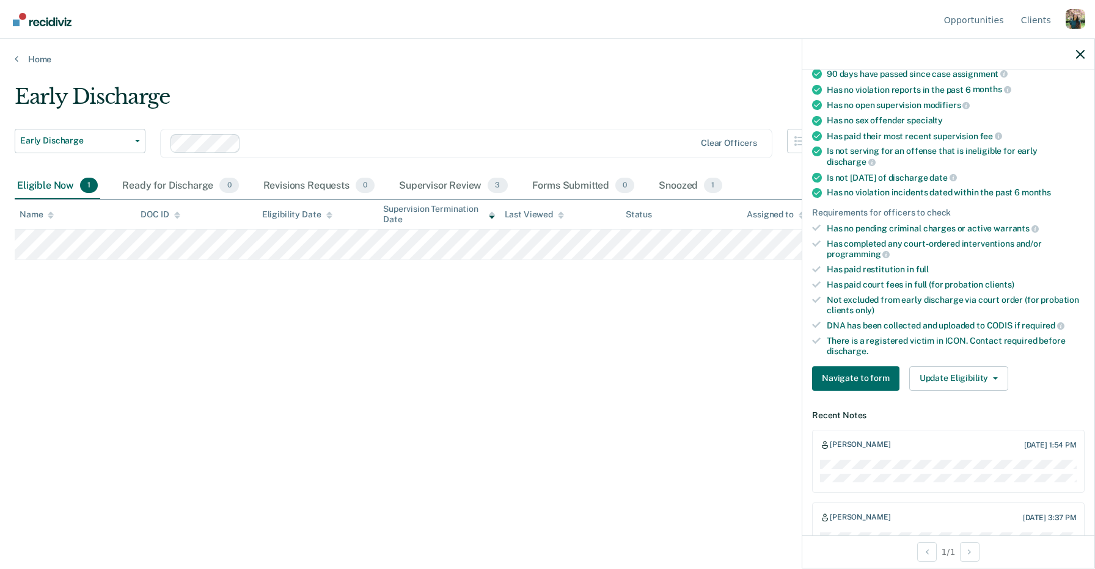
click at [1070, 18] on div "Profile dropdown button" at bounding box center [1075, 19] width 20 height 20
click at [1008, 97] on link "Log Out" at bounding box center [1026, 96] width 79 height 10
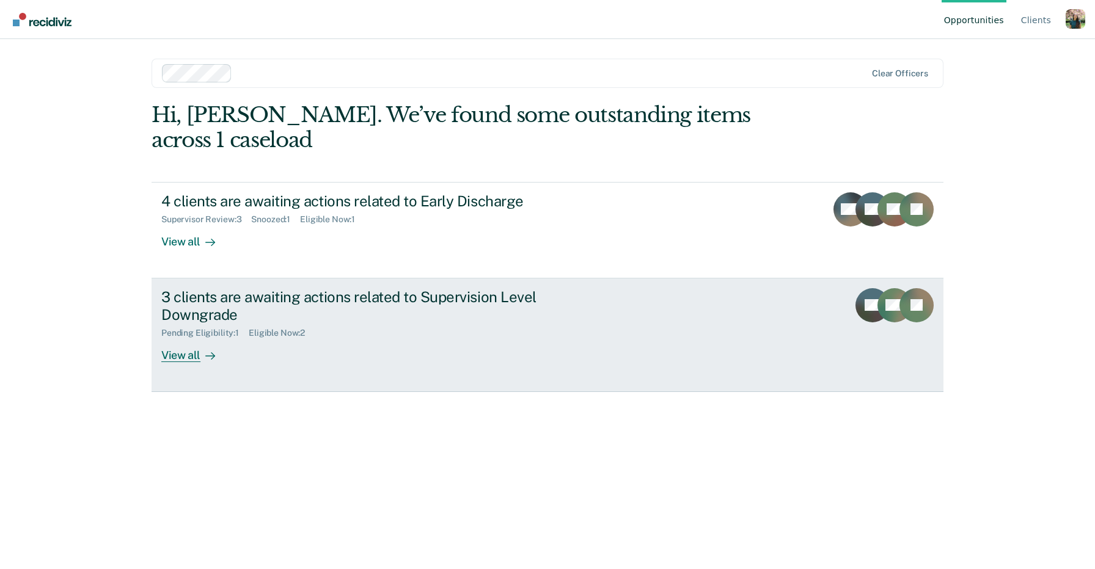
click at [397, 348] on link "3 clients are awaiting actions related to Supervision Level Downgrade Pending E…" at bounding box center [548, 336] width 792 height 114
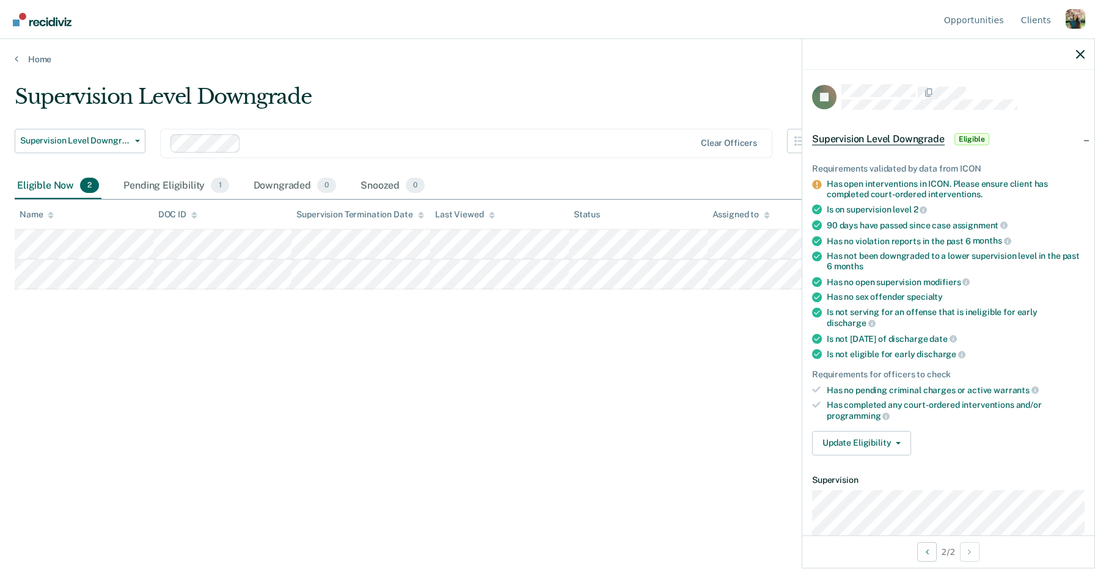
click at [367, 89] on div "Supervision Level Downgrade" at bounding box center [425, 101] width 821 height 35
click at [40, 57] on link "Home" at bounding box center [547, 59] width 1065 height 11
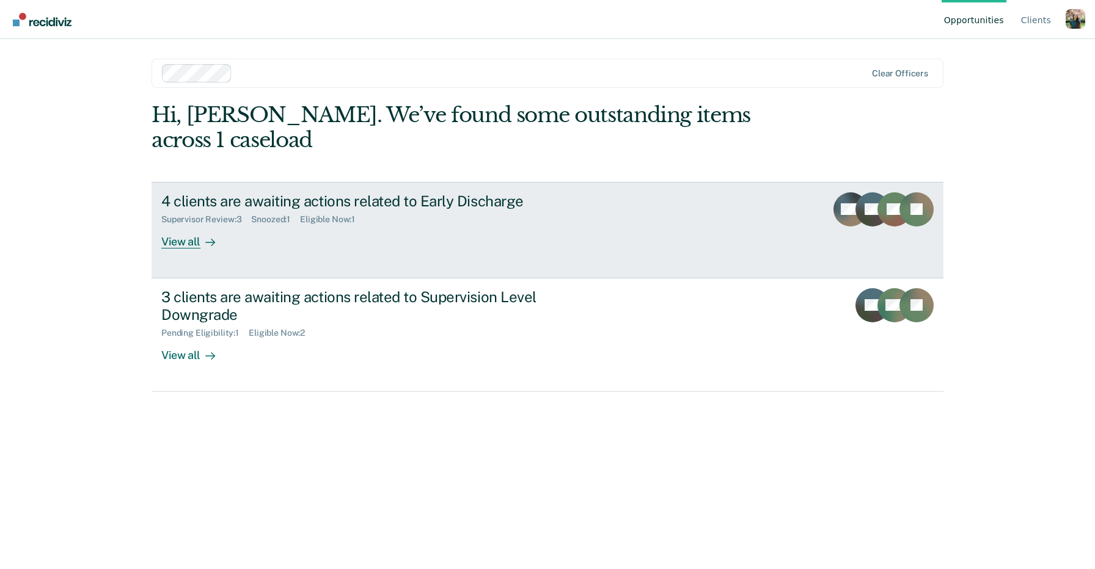
click at [263, 226] on link "4 clients are awaiting actions related to Early Discharge Supervisor Review : 3…" at bounding box center [548, 230] width 792 height 97
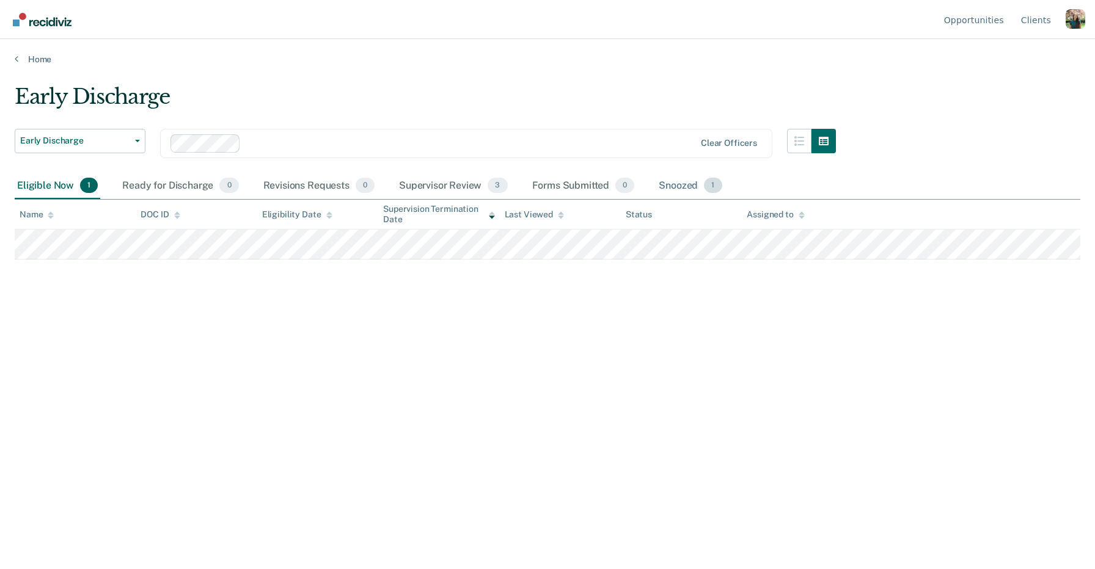
click at [668, 184] on div "Snoozed 1" at bounding box center [690, 186] width 68 height 27
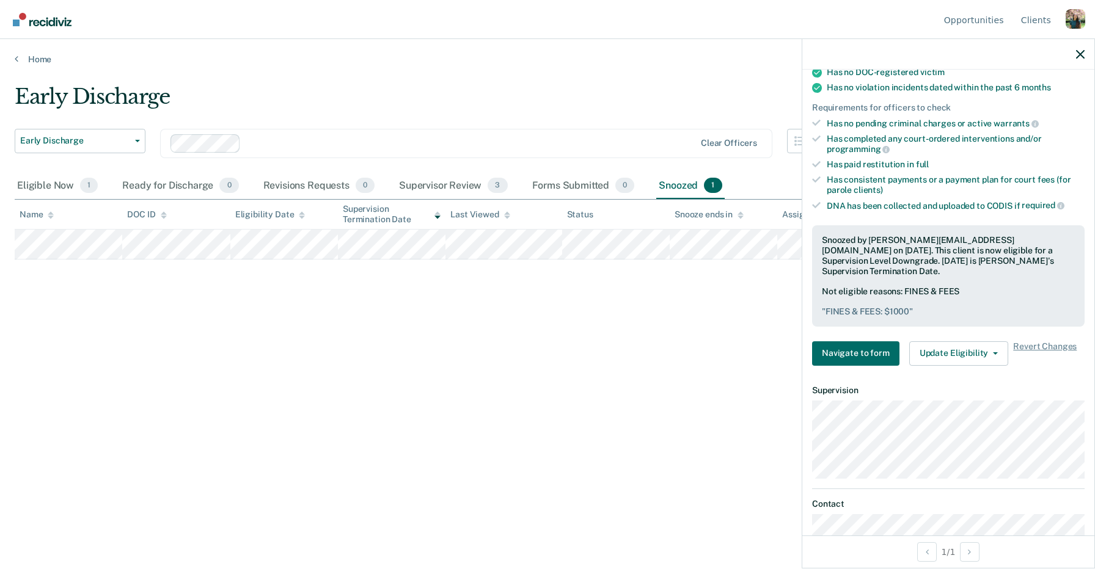
scroll to position [429, 0]
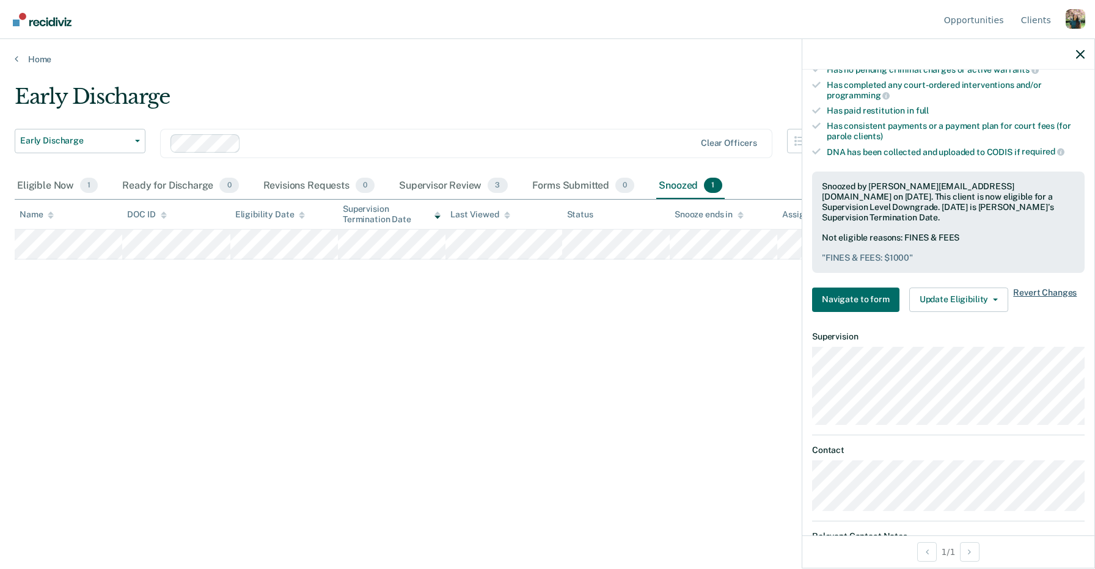
click at [1036, 288] on span "Revert Changes" at bounding box center [1045, 300] width 64 height 24
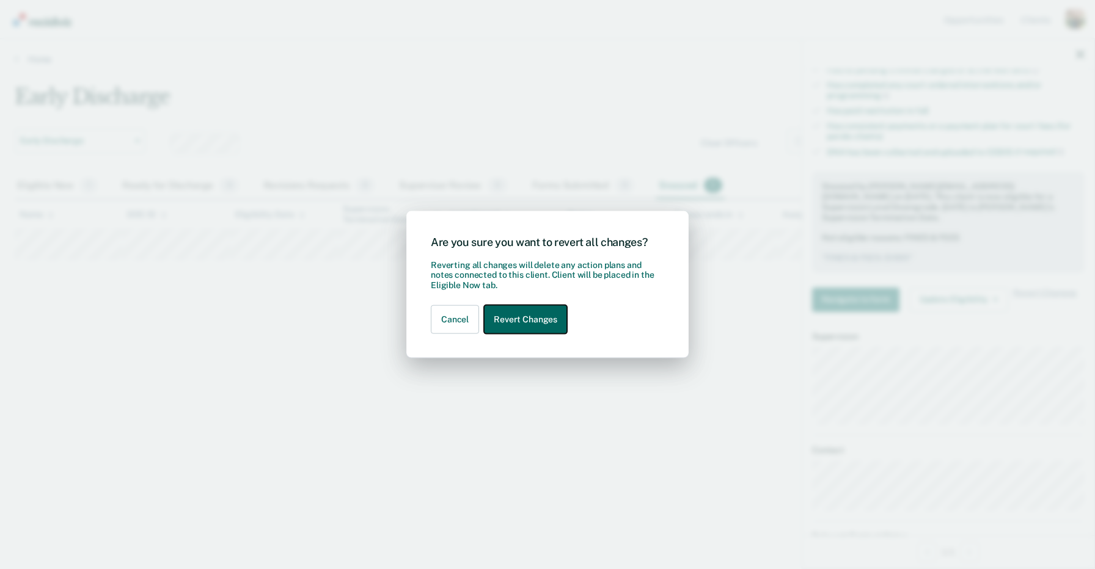
click at [506, 318] on button "Revert Changes" at bounding box center [525, 319] width 83 height 29
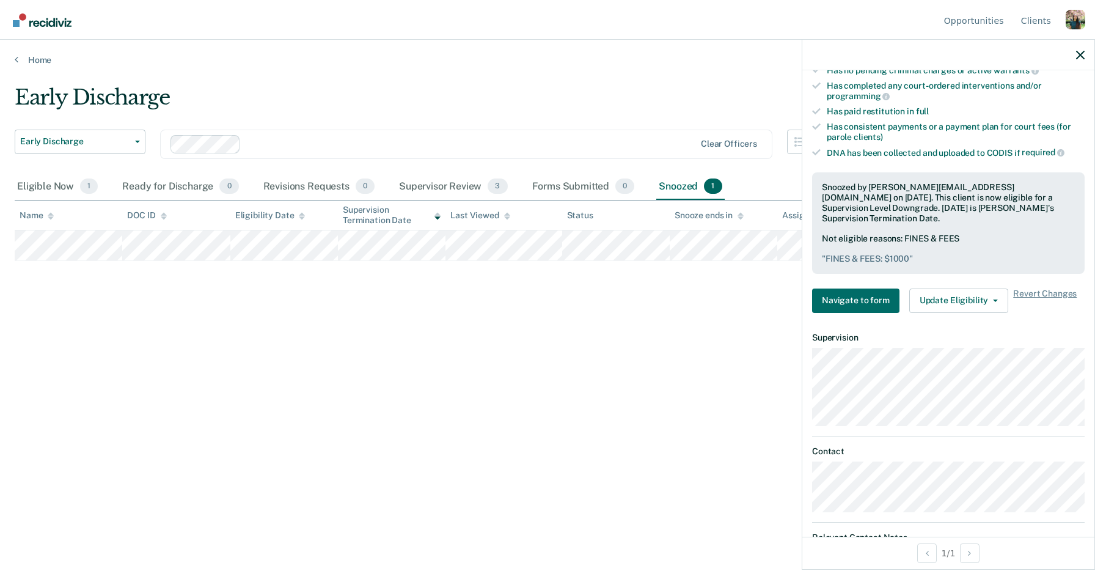
scroll to position [261, 0]
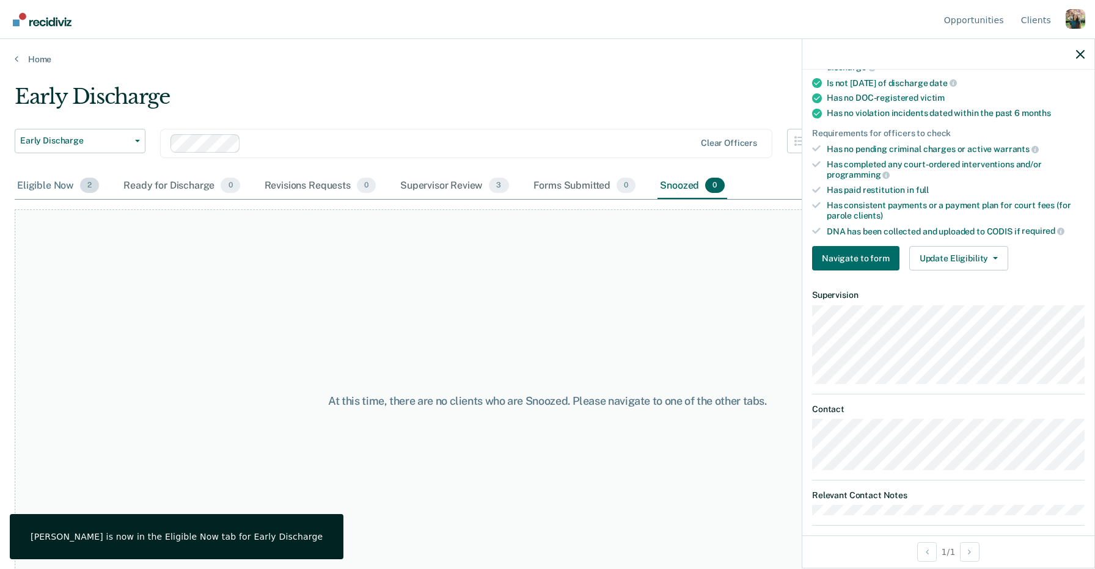
click at [36, 189] on div "Eligible Now 2" at bounding box center [58, 186] width 87 height 27
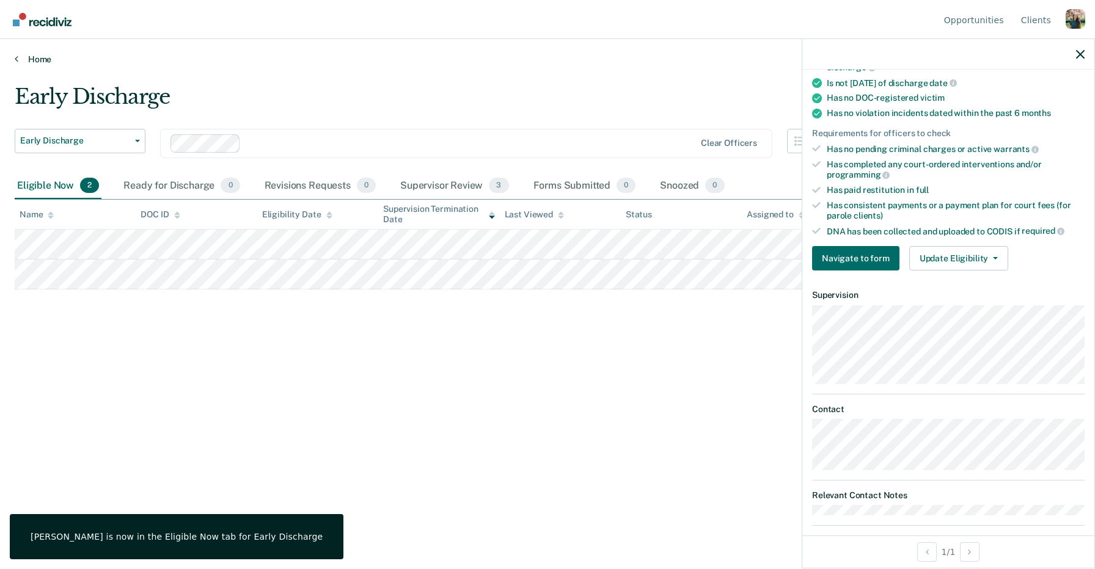
click at [38, 57] on link "Home" at bounding box center [547, 59] width 1065 height 11
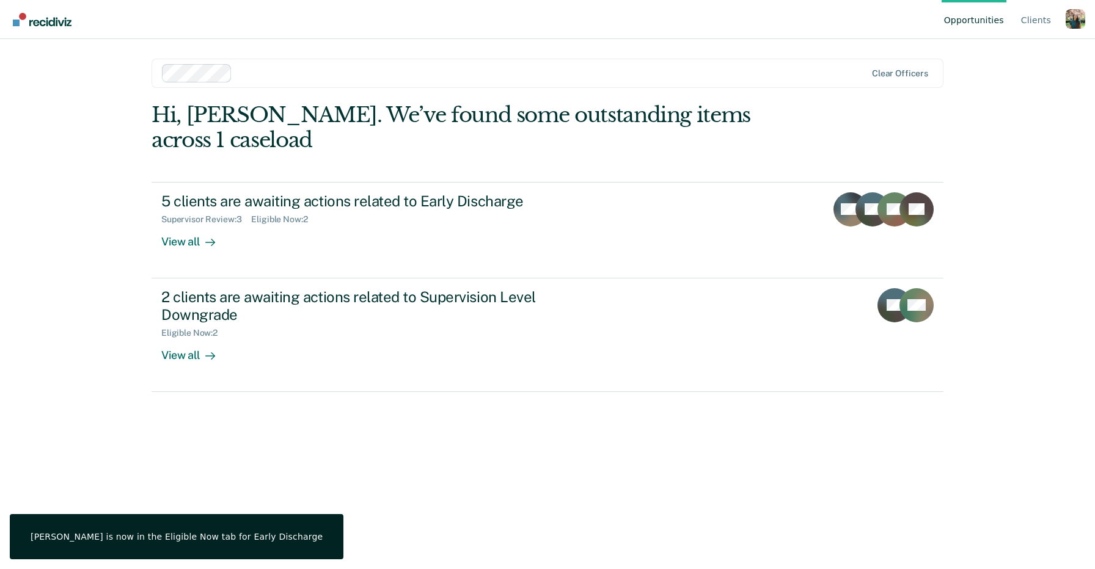
click at [450, 410] on div "Hi, Zoie. We’ve found some outstanding items across 1 caseload 5 clients are aw…" at bounding box center [548, 319] width 792 height 433
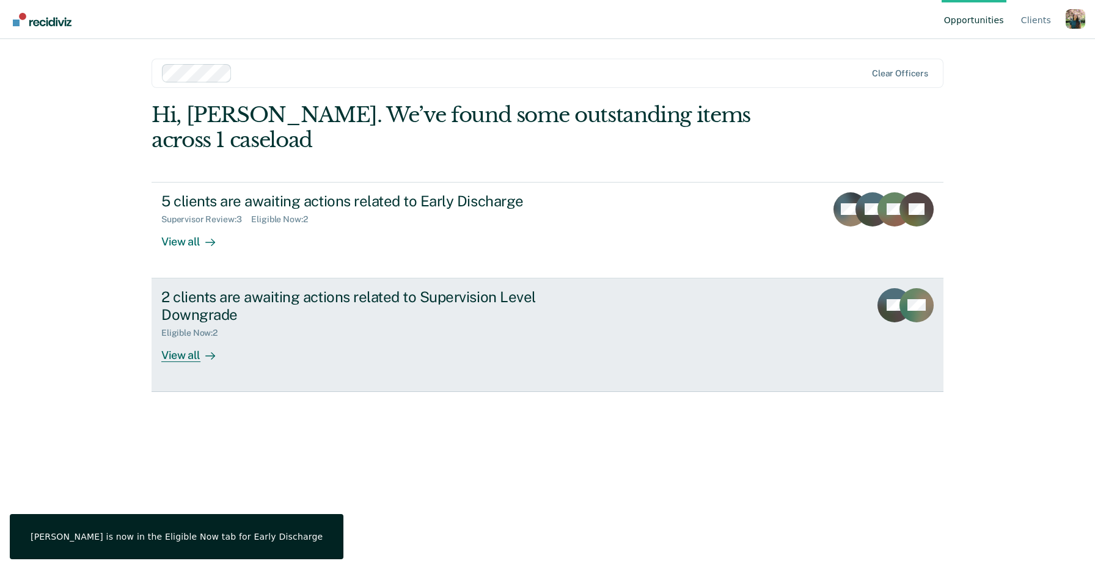
click at [445, 320] on div "2 clients are awaiting actions related to Supervision Level Downgrade Eligible …" at bounding box center [390, 325] width 458 height 74
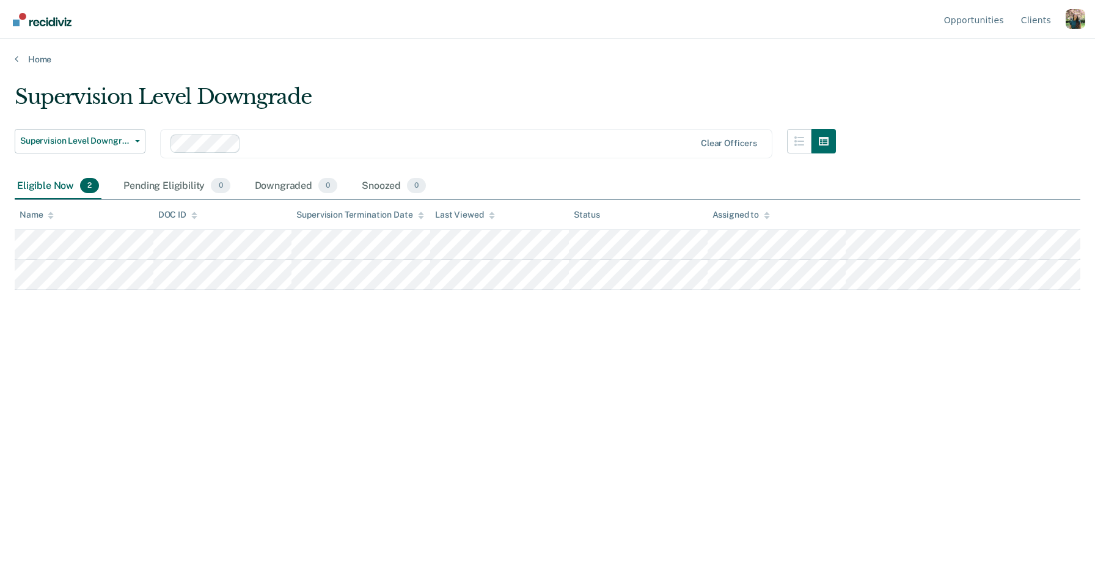
click at [1067, 20] on div "Profile dropdown button" at bounding box center [1075, 19] width 20 height 20
click at [999, 97] on link "Log Out" at bounding box center [1026, 96] width 79 height 10
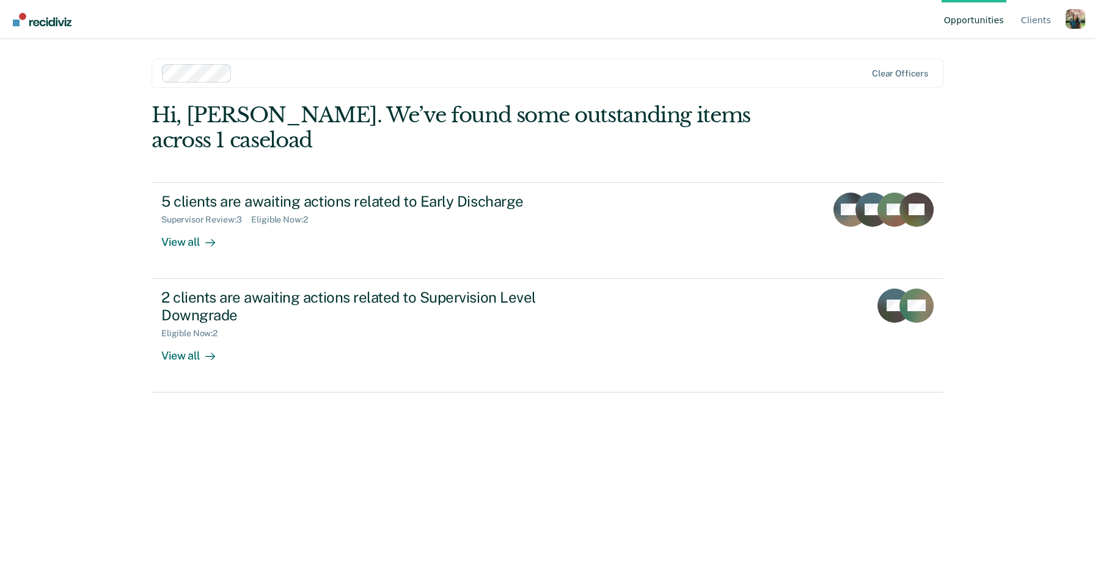
click at [78, 191] on div "Opportunities Client s Profile How it works Log Out Clear officers Hi, [PERSON_…" at bounding box center [547, 285] width 1095 height 571
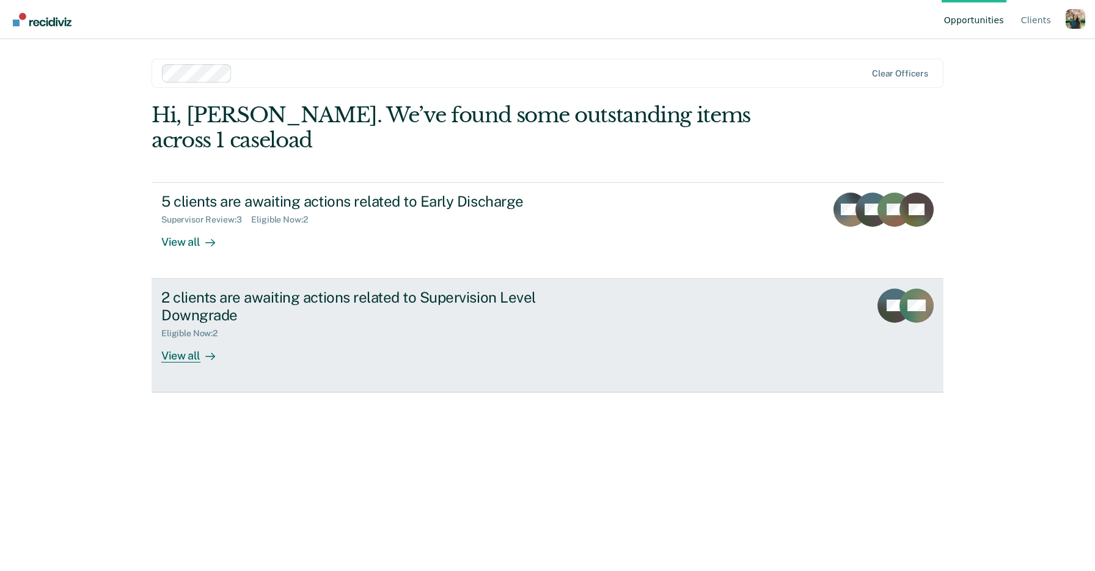
click at [356, 323] on div "Eligible Now : 2" at bounding box center [375, 330] width 429 height 15
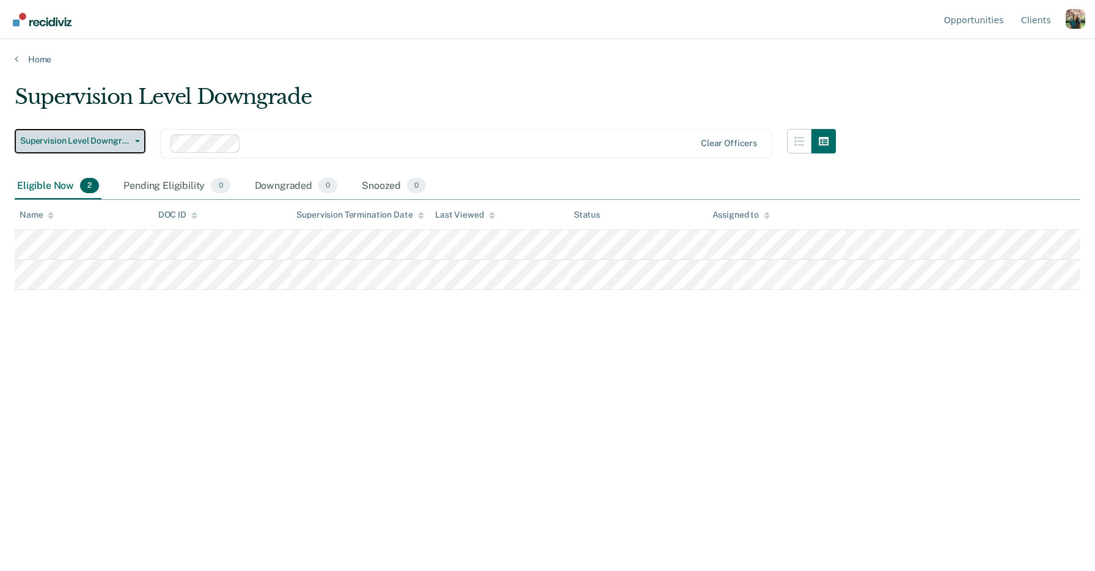
click at [134, 136] on button "Supervision Level Downgrade" at bounding box center [80, 141] width 131 height 24
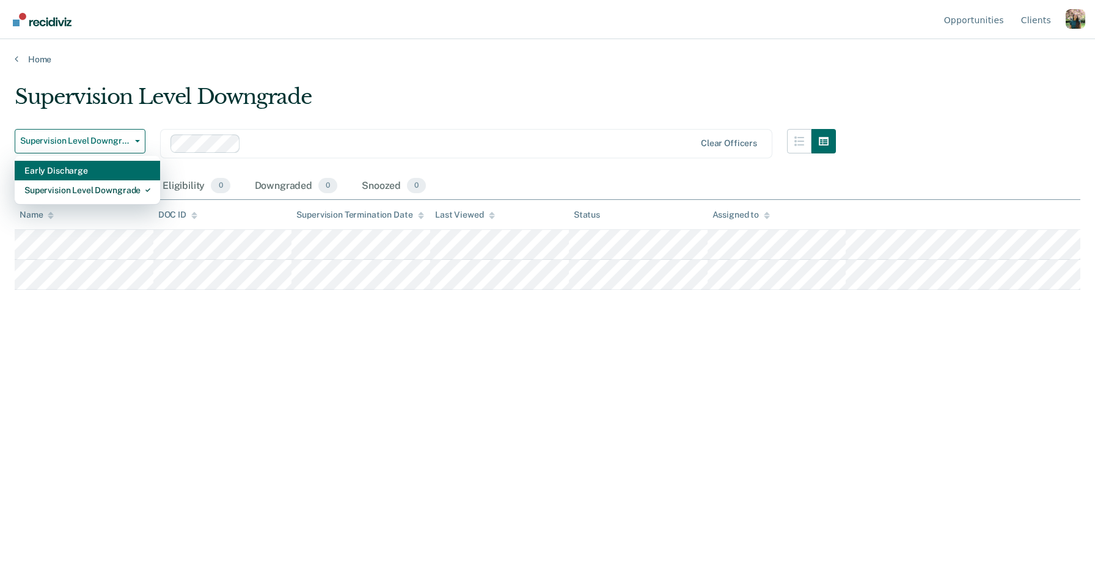
click at [101, 167] on div "Early Discharge" at bounding box center [87, 171] width 126 height 20
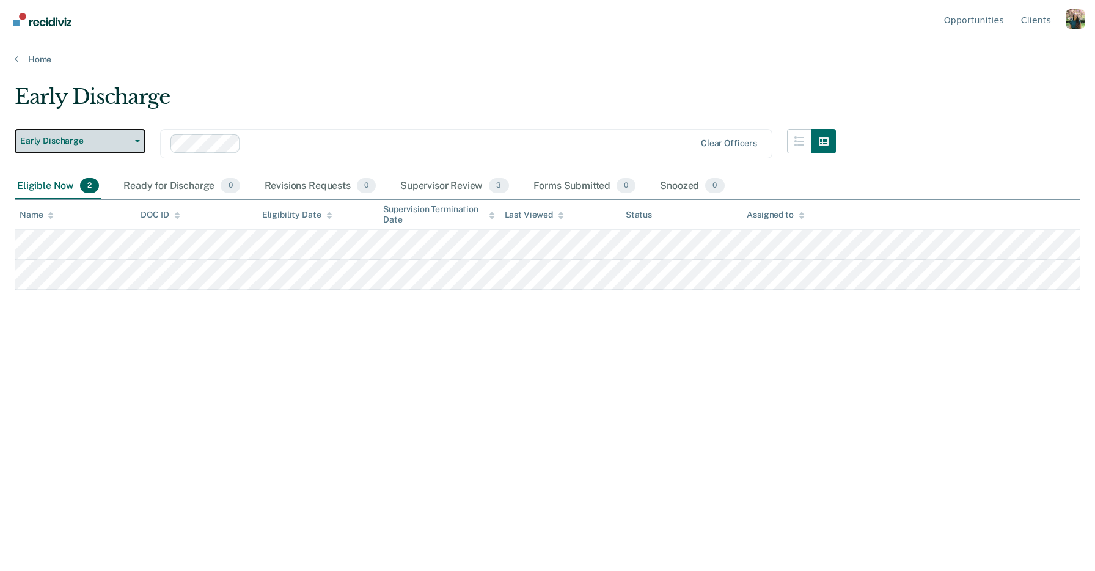
click at [106, 136] on span "Early Discharge" at bounding box center [75, 141] width 110 height 10
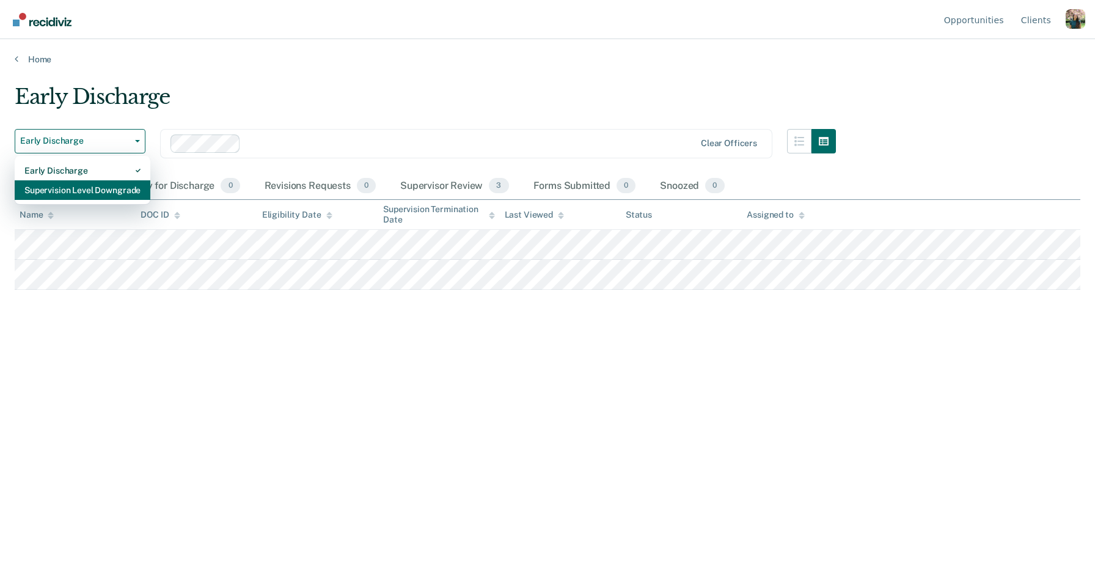
click at [112, 187] on div "Supervision Level Downgrade" at bounding box center [82, 190] width 116 height 20
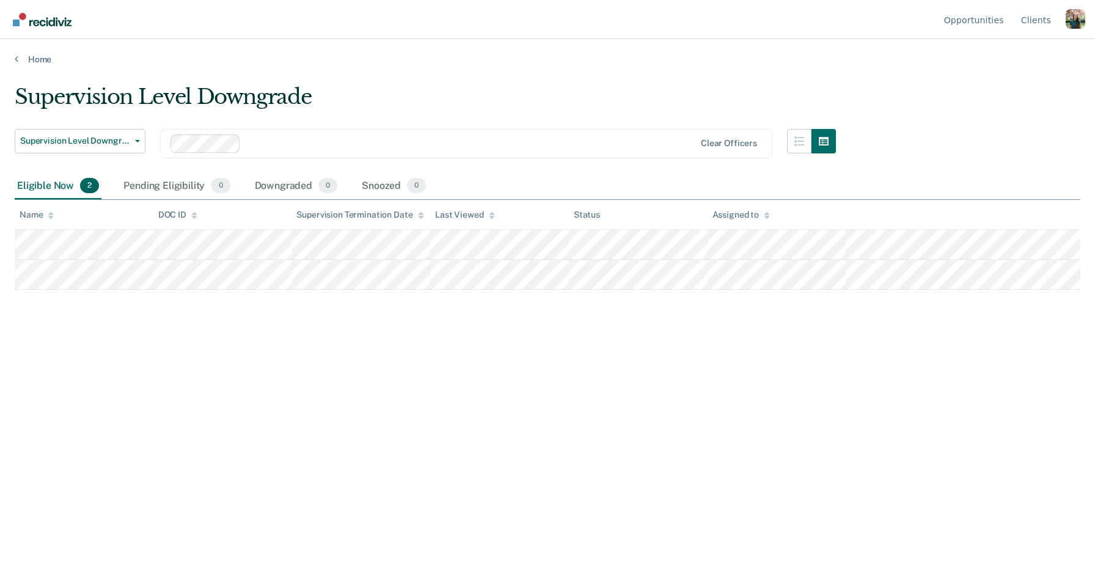
click at [375, 315] on div "Supervision Level Downgrade Supervision Level Downgrade Early Discharge Supervi…" at bounding box center [547, 281] width 1065 height 395
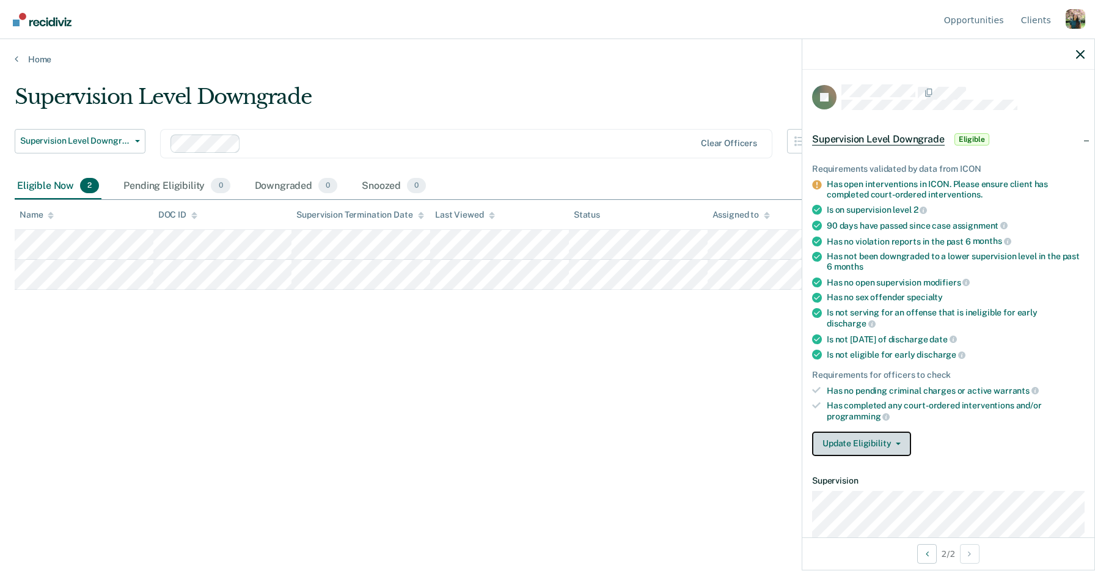
click at [900, 431] on button "Update Eligibility" at bounding box center [861, 443] width 99 height 24
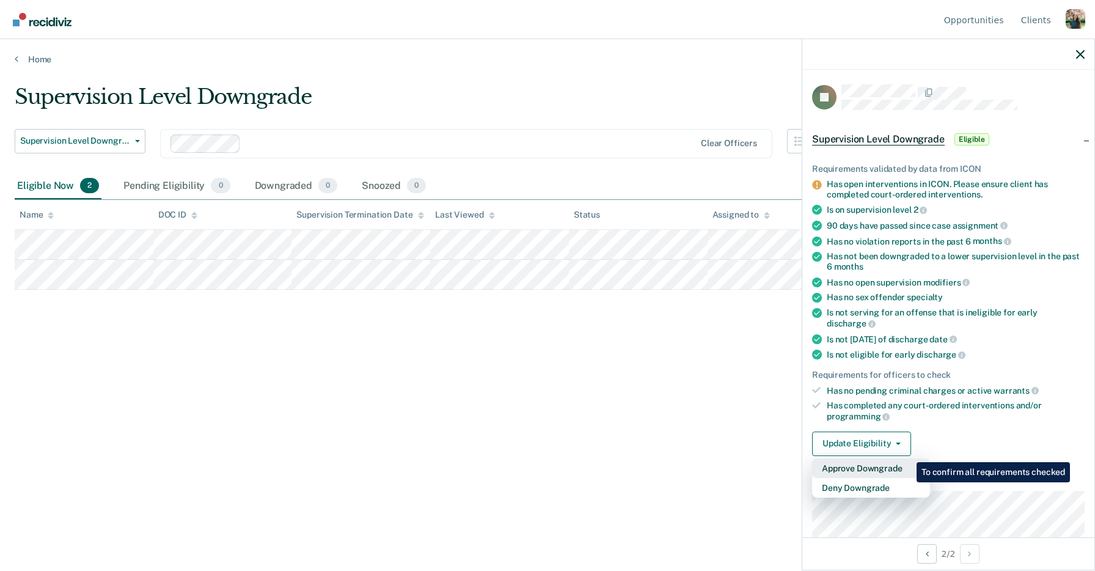
click at [907, 458] on button "Approve Downgrade" at bounding box center [871, 468] width 118 height 20
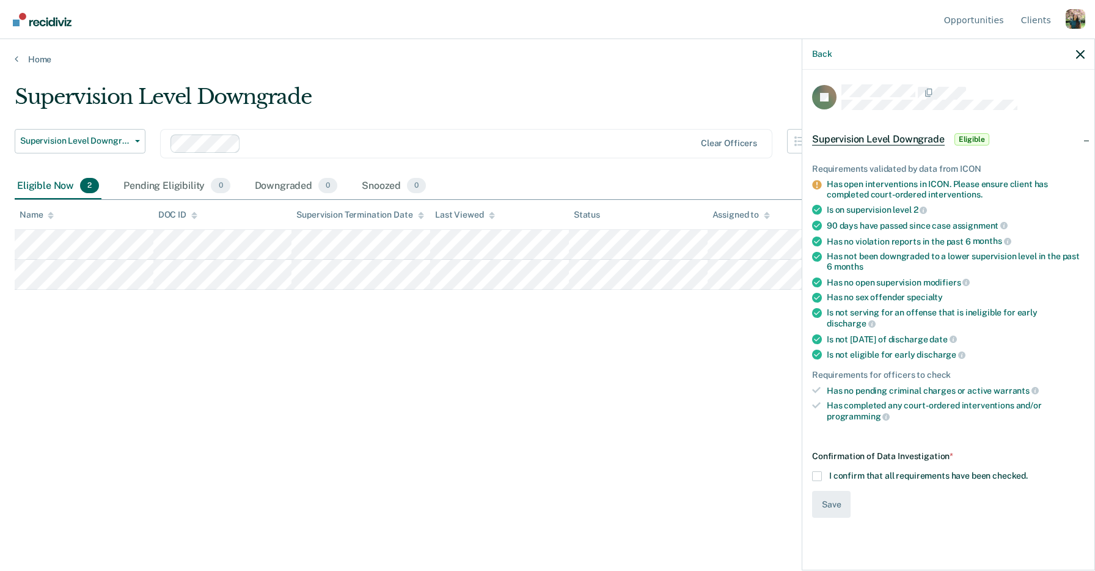
click at [894, 470] on span "I confirm that all requirements have been checked." at bounding box center [928, 475] width 199 height 10
click at [1028, 471] on input "I confirm that all requirements have been checked." at bounding box center [1028, 471] width 0 height 0
click at [825, 491] on button "Save" at bounding box center [831, 504] width 38 height 27
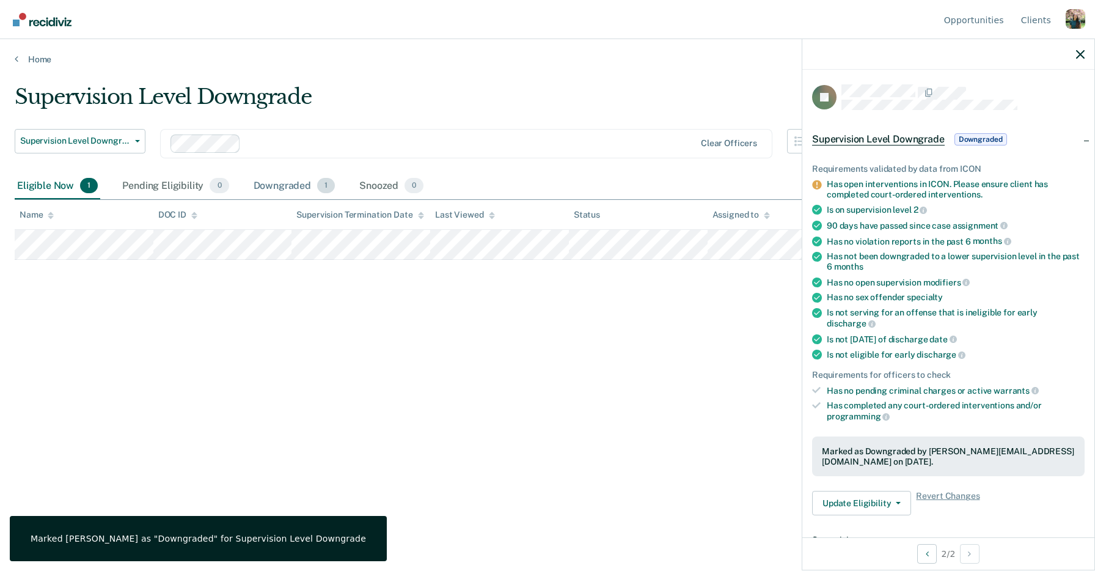
click at [294, 181] on div "Downgraded 1" at bounding box center [294, 186] width 87 height 27
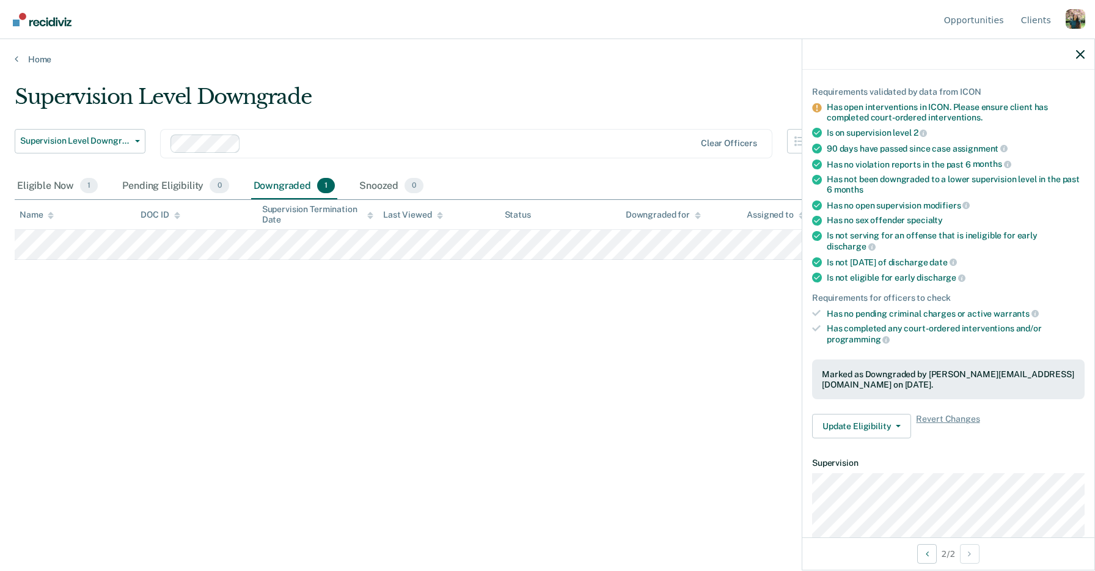
scroll to position [76, 0]
click at [952, 414] on span "Revert Changes" at bounding box center [948, 426] width 64 height 24
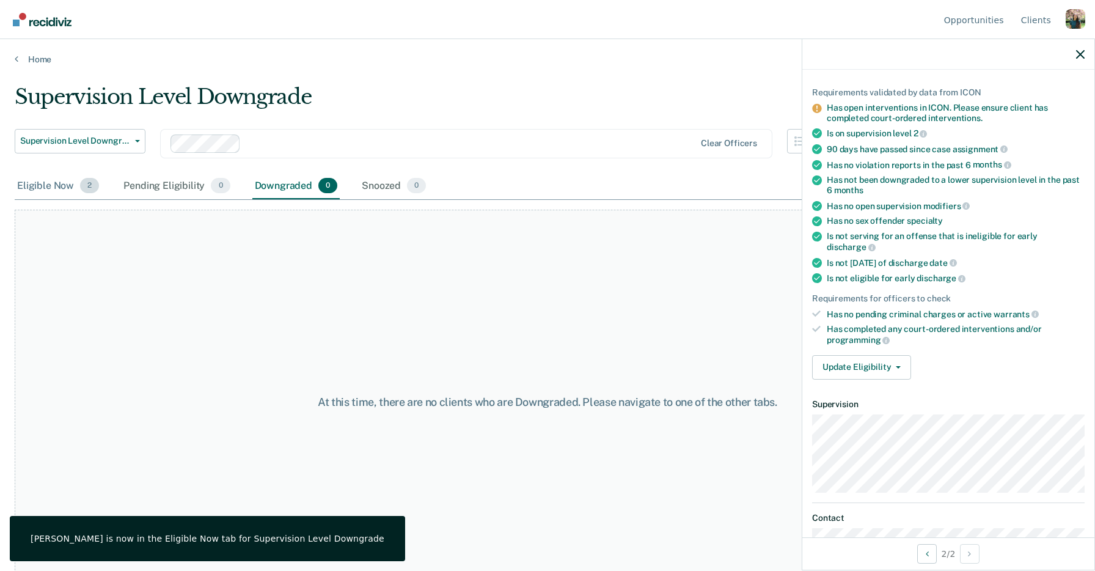
click at [67, 181] on div "Eligible Now 2" at bounding box center [58, 186] width 87 height 27
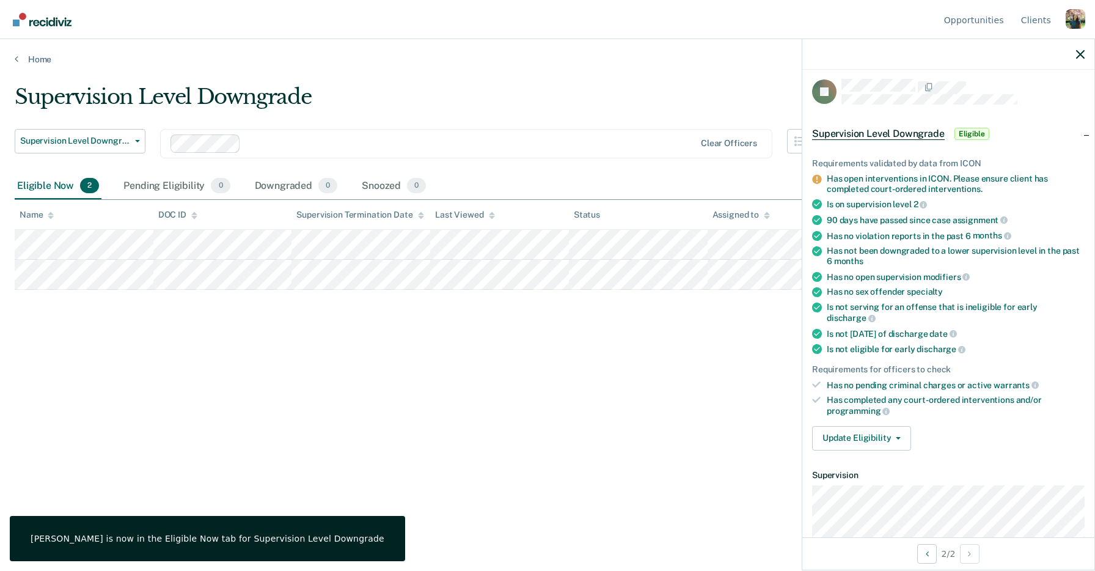
scroll to position [0, 0]
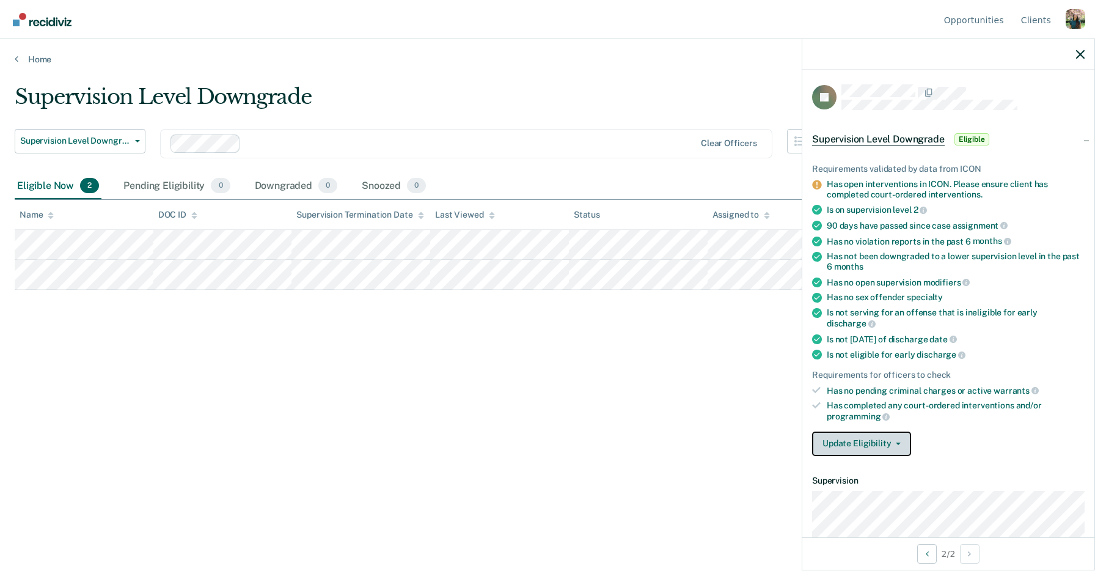
click at [893, 442] on span "button" at bounding box center [896, 443] width 10 height 2
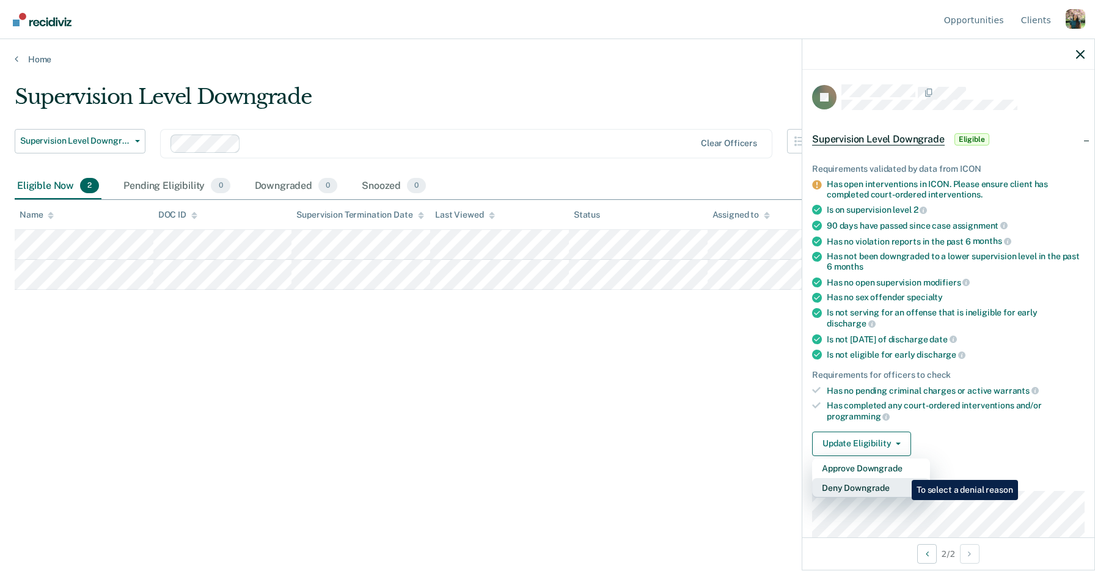
click at [902, 478] on button "Deny Downgrade" at bounding box center [871, 488] width 118 height 20
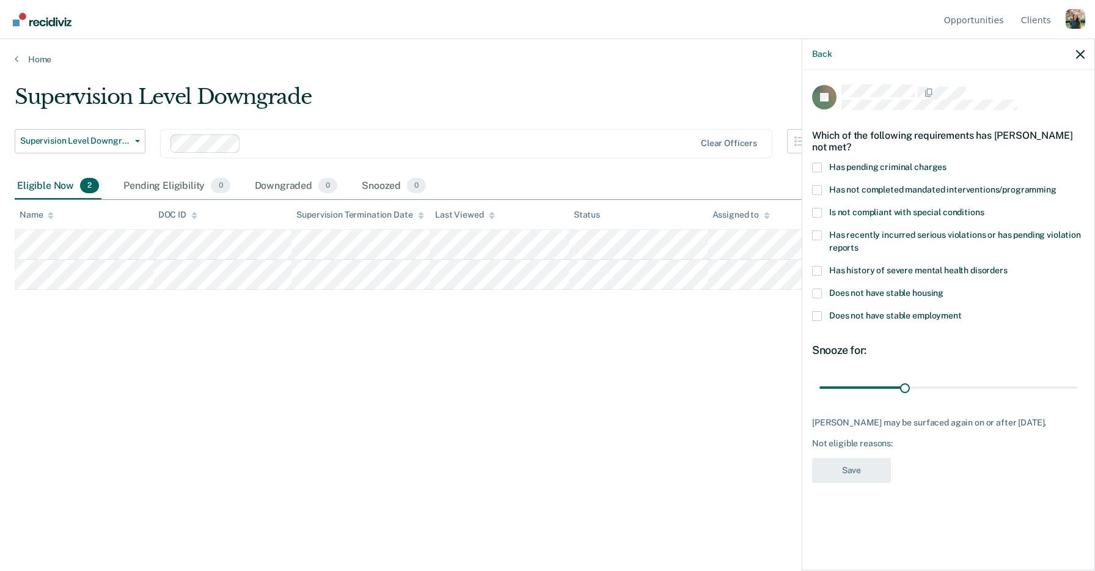
click at [939, 268] on span "Has history of severe mental health disorders" at bounding box center [918, 270] width 178 height 10
click at [1007, 266] on input "Has history of severe mental health disorders" at bounding box center [1007, 266] width 0 height 0
click at [917, 291] on span "Does not have stable housing" at bounding box center [886, 293] width 114 height 10
click at [943, 288] on input "Does not have stable housing" at bounding box center [943, 288] width 0 height 0
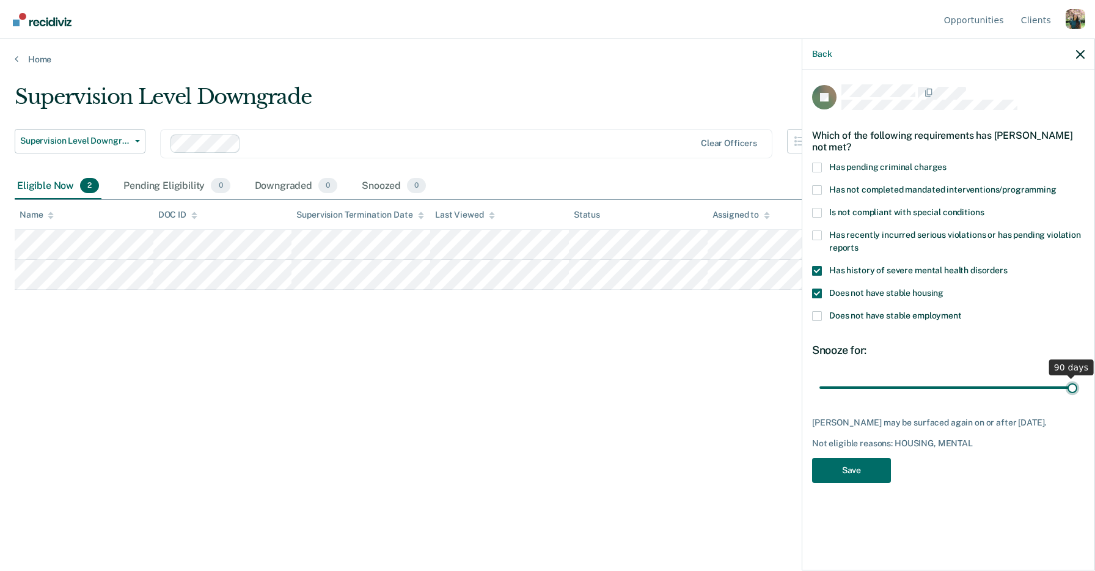
drag, startPoint x: 904, startPoint y: 386, endPoint x: 1094, endPoint y: 373, distance: 190.5
type input "90"
click at [1077, 376] on input "range" at bounding box center [948, 386] width 258 height 21
click at [856, 465] on button "Save" at bounding box center [851, 470] width 79 height 25
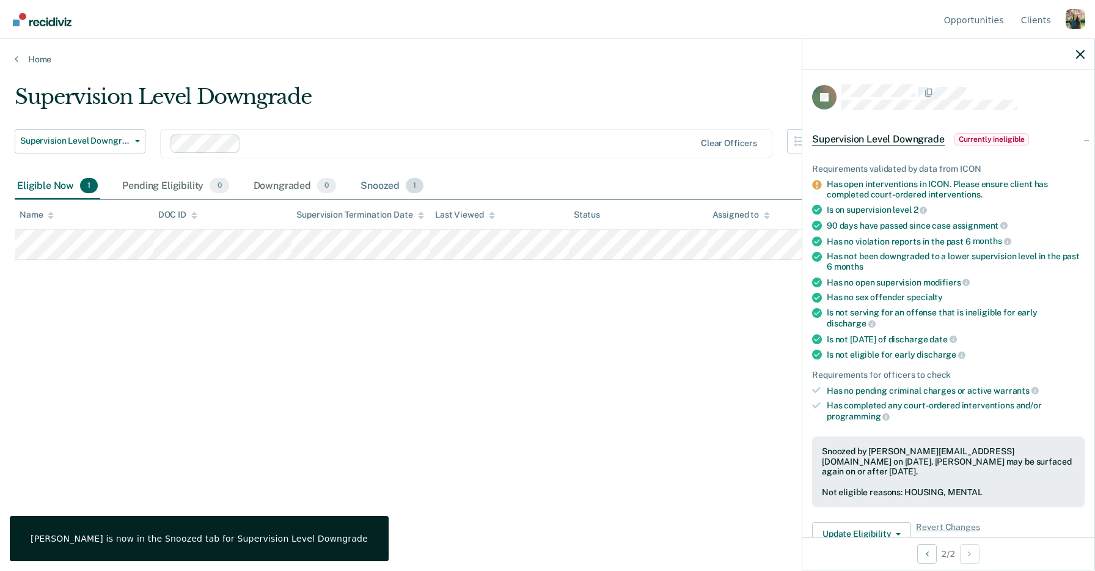
click at [392, 186] on div "Snoozed 1" at bounding box center [392, 186] width 68 height 27
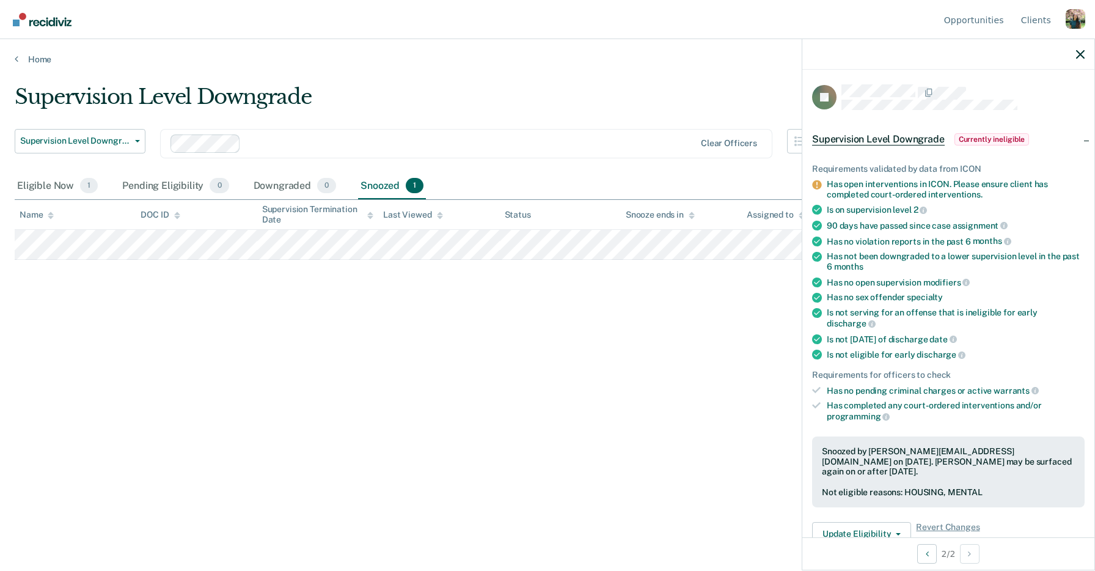
click at [1059, 56] on div at bounding box center [948, 54] width 292 height 31
click at [1083, 56] on icon "button" at bounding box center [1080, 54] width 9 height 9
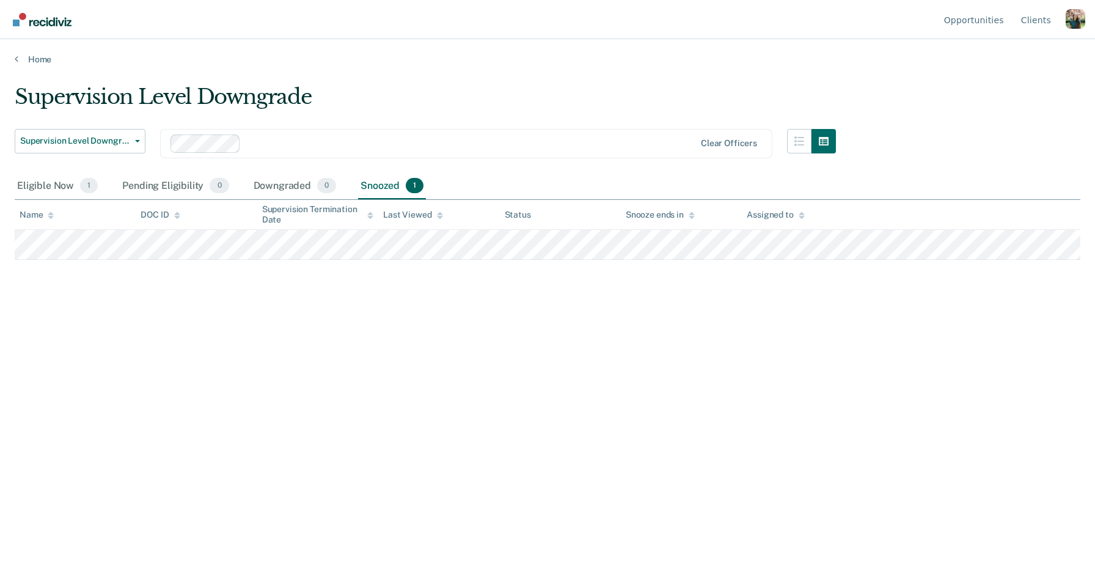
click at [895, 381] on div "Supervision Level Downgrade Supervision Level Downgrade Early Discharge Supervi…" at bounding box center [547, 281] width 1065 height 395
click at [576, 86] on div "Supervision Level Downgrade" at bounding box center [425, 101] width 821 height 35
click at [134, 137] on button "Supervision Level Downgrade" at bounding box center [80, 141] width 131 height 24
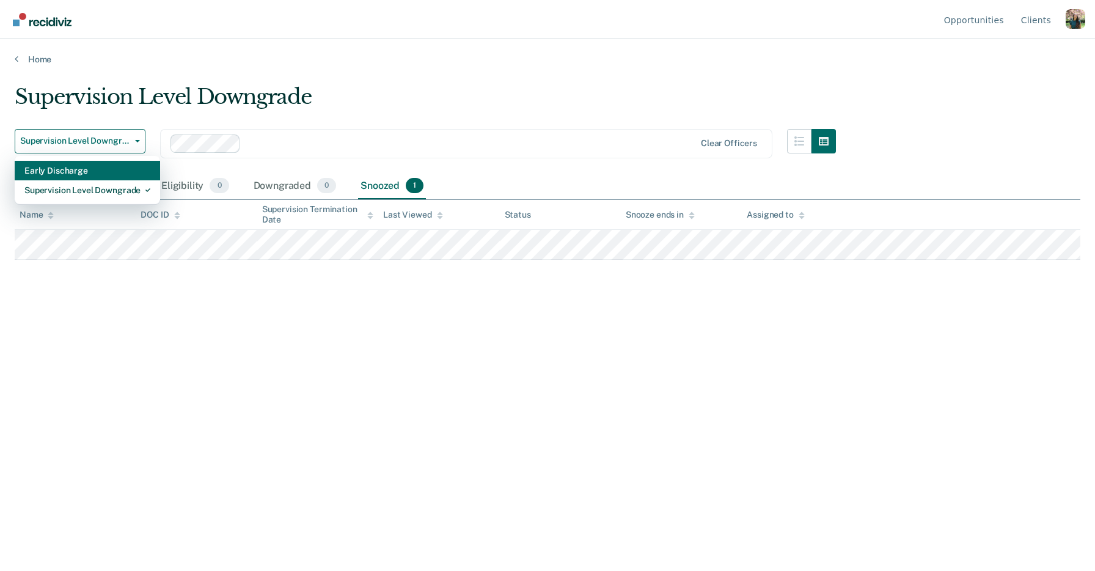
click at [54, 165] on div "Early Discharge" at bounding box center [87, 171] width 126 height 20
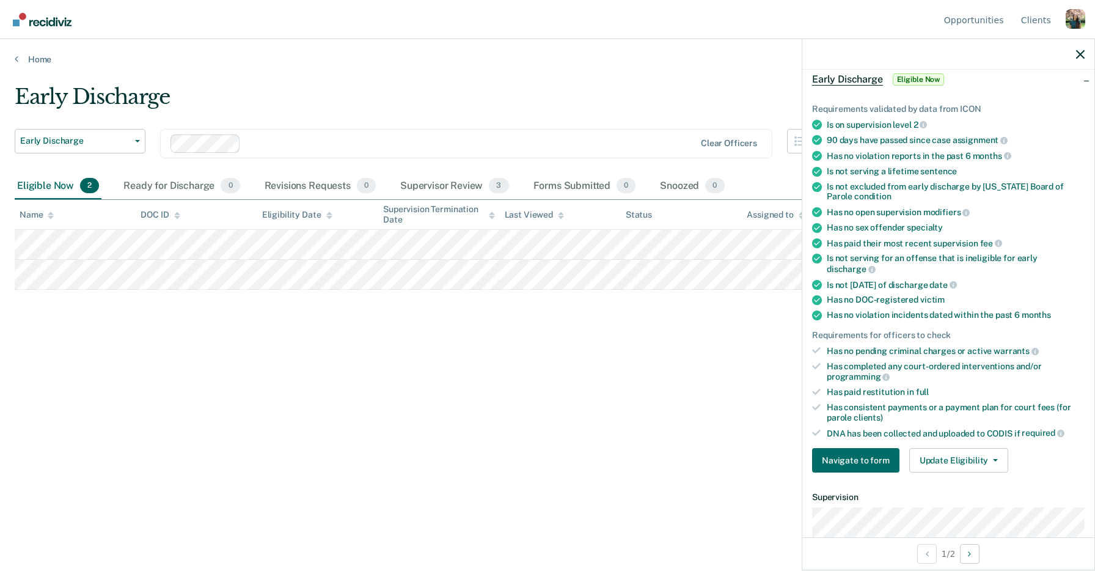
scroll to position [60, 0]
click at [951, 447] on button "Update Eligibility" at bounding box center [958, 459] width 99 height 24
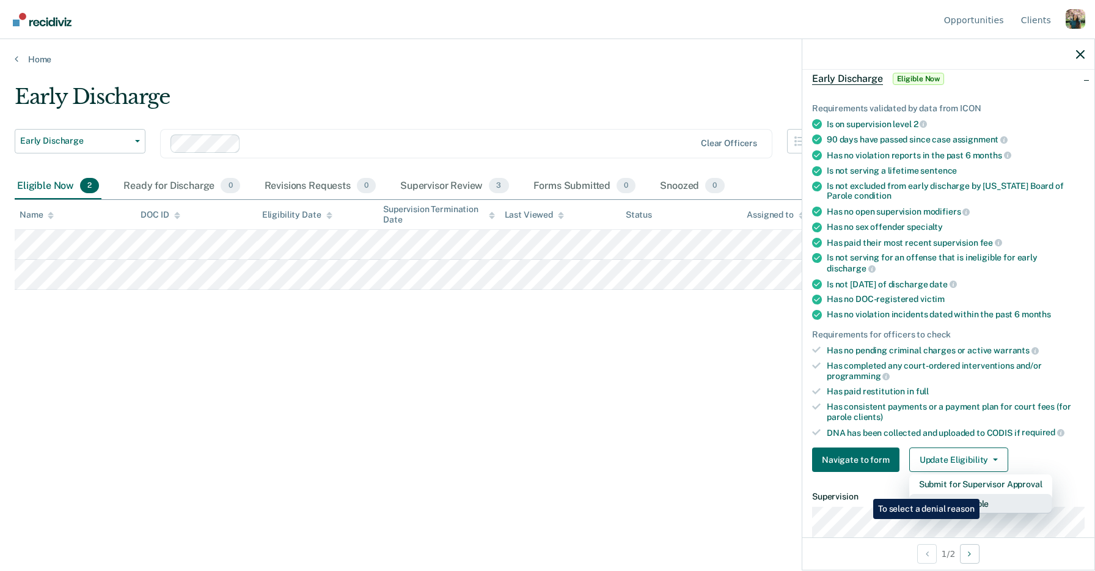
click at [982, 494] on button "Mark as Ineligible" at bounding box center [980, 504] width 143 height 20
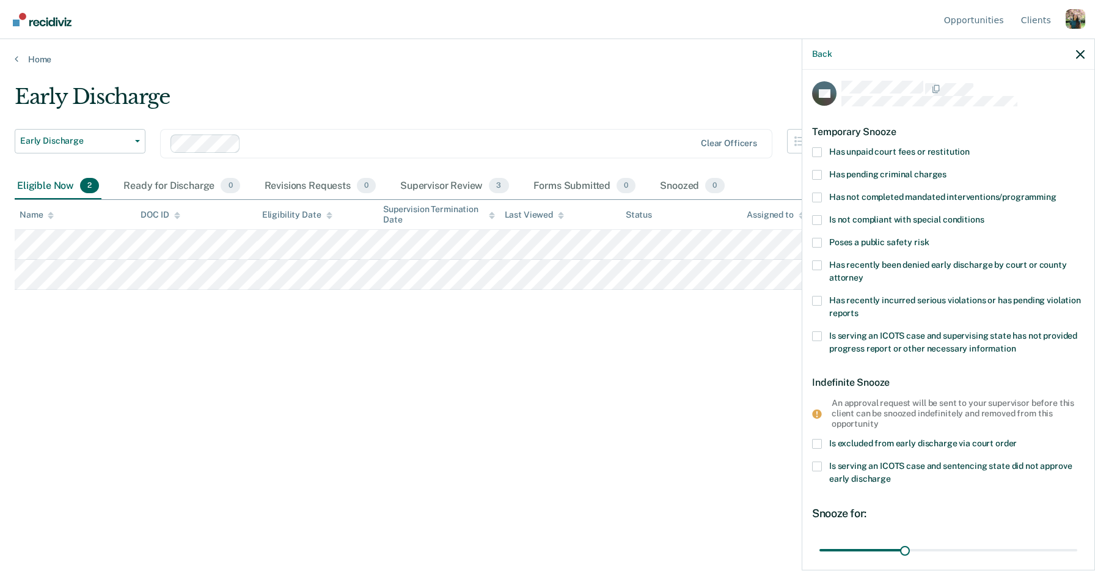
scroll to position [0, 0]
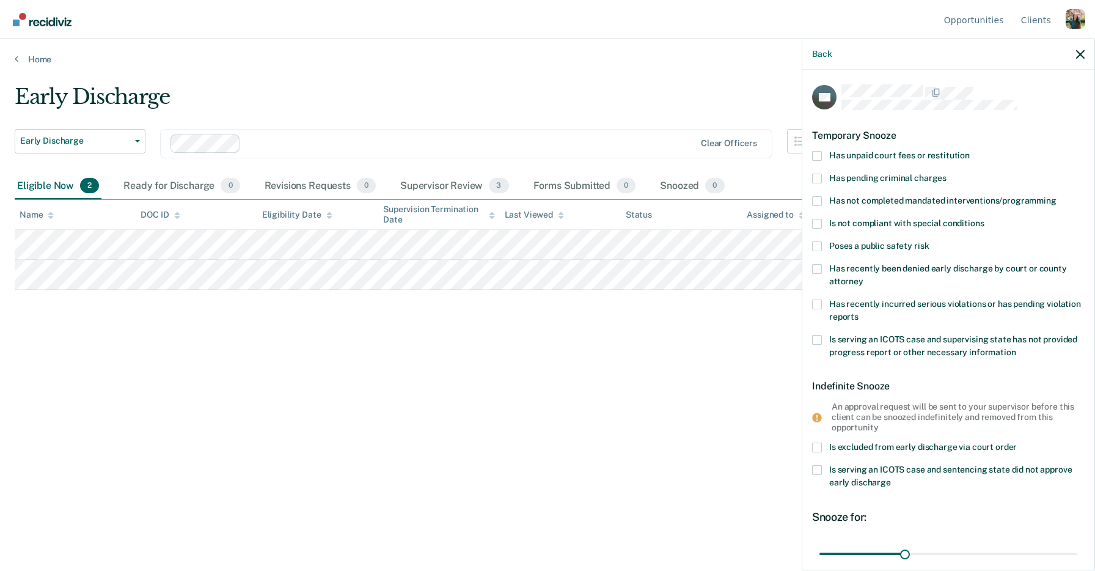
click at [858, 158] on span "Has unpaid court fees or restitution" at bounding box center [899, 155] width 141 height 10
click at [970, 151] on input "Has unpaid court fees or restitution" at bounding box center [970, 151] width 0 height 0
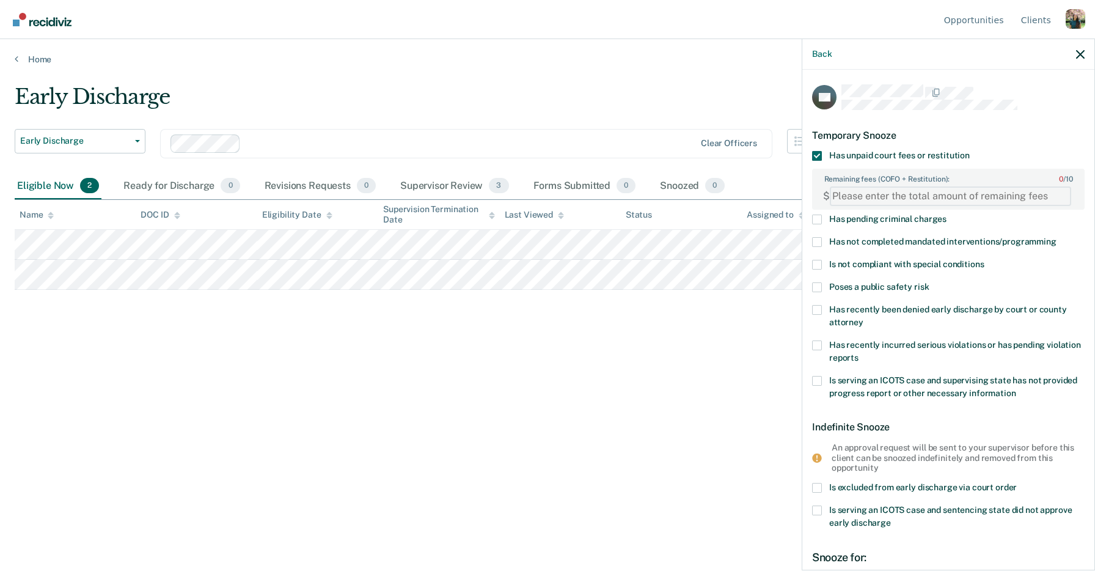
click at [871, 198] on FEESReasonInput "Remaining fees (COFO + Restitution): 0 / 10" at bounding box center [950, 196] width 241 height 20
type FEESReasonInput "-7"
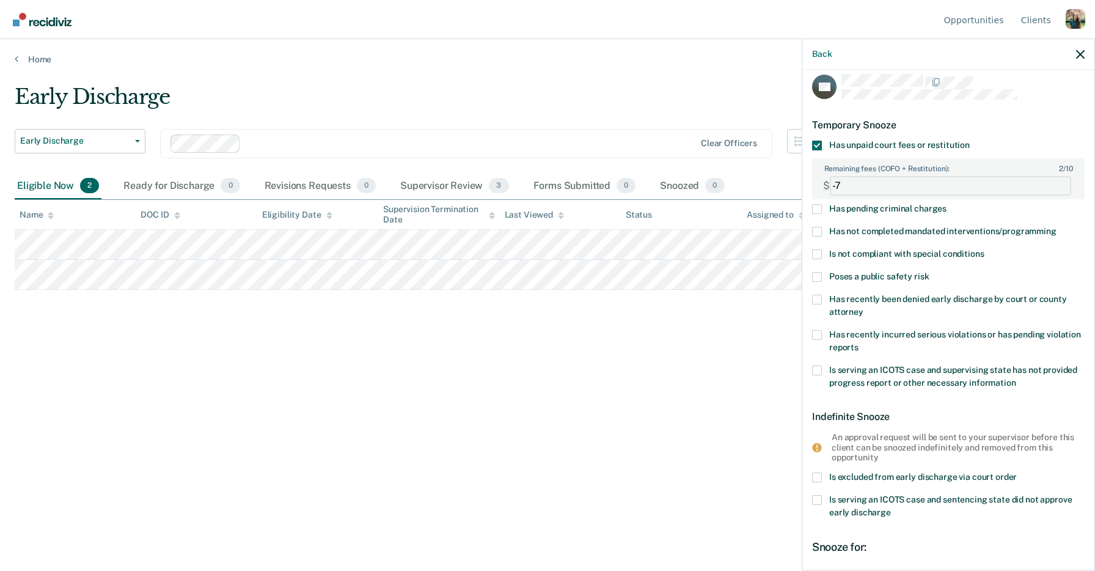
scroll to position [13, 0]
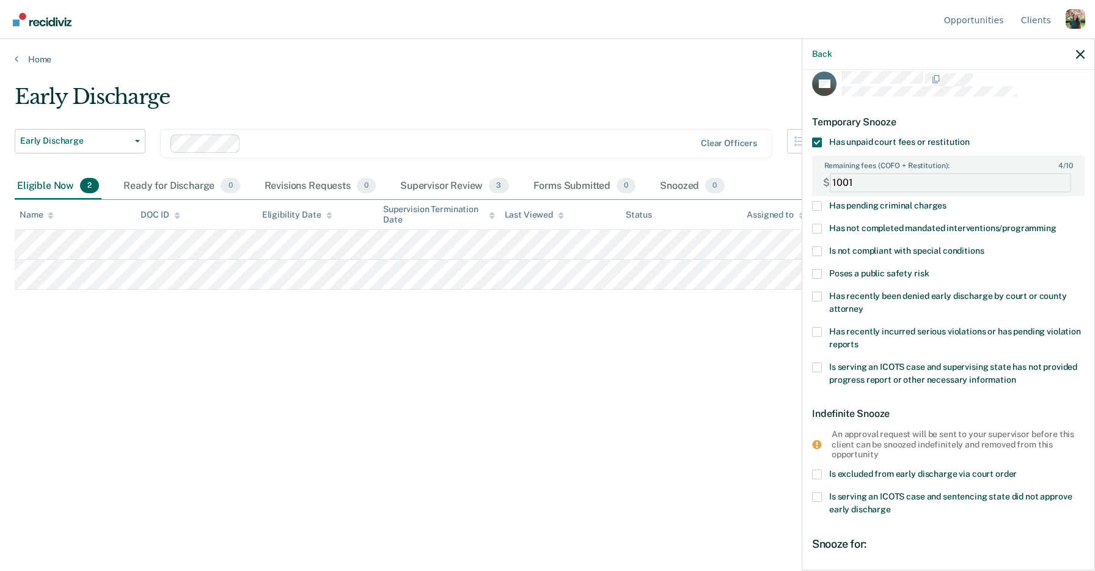
click at [1064, 179] on FEESReasonInput "1001" at bounding box center [950, 183] width 241 height 20
click at [1064, 179] on FEESReasonInput "1002" at bounding box center [950, 183] width 241 height 20
click at [1064, 179] on FEESReasonInput "1003" at bounding box center [950, 183] width 241 height 20
click at [1064, 179] on FEESReasonInput "1004" at bounding box center [950, 183] width 241 height 20
click at [1064, 179] on FEESReasonInput "1005" at bounding box center [950, 183] width 241 height 20
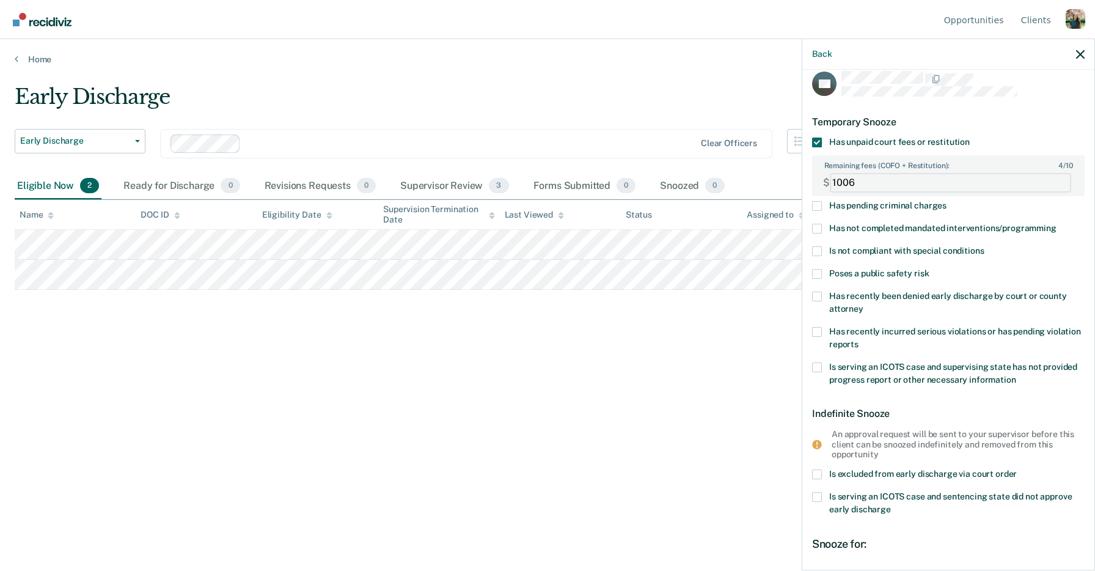
click at [1064, 179] on FEESReasonInput "1006" at bounding box center [950, 183] width 241 height 20
click at [1064, 179] on FEESReasonInput "1007" at bounding box center [950, 183] width 241 height 20
click at [1064, 179] on FEESReasonInput "1008" at bounding box center [950, 183] width 241 height 20
click at [1064, 184] on FEESReasonInput "1007" at bounding box center [950, 183] width 241 height 20
click at [1064, 184] on FEESReasonInput "1006" at bounding box center [950, 183] width 241 height 20
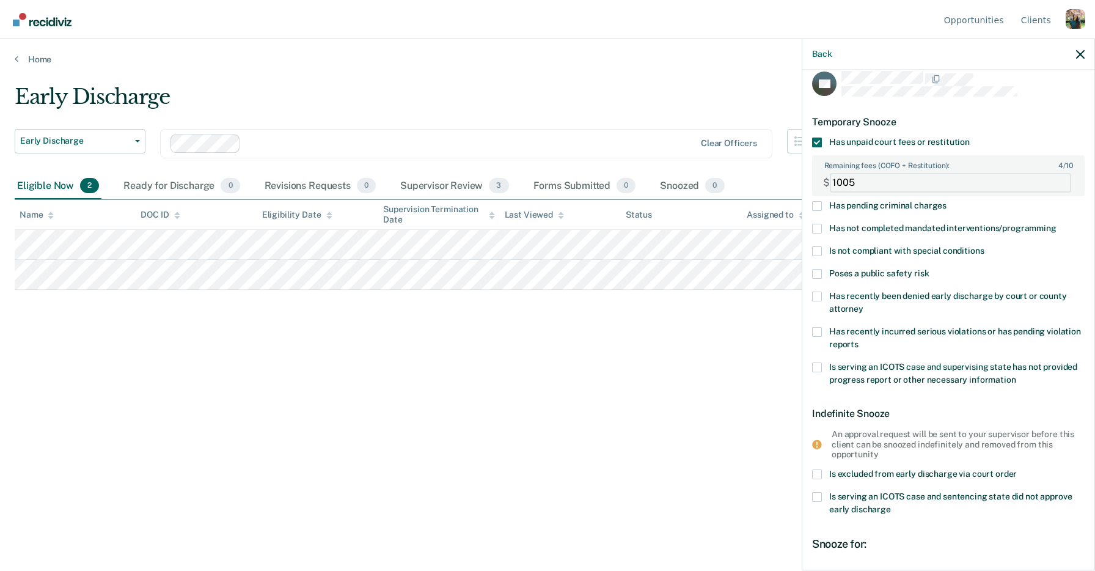
click at [1064, 184] on FEESReasonInput "1005" at bounding box center [950, 183] width 241 height 20
click at [1065, 176] on FEESReasonInput "1006" at bounding box center [950, 183] width 241 height 20
click at [1065, 176] on FEESReasonInput "1007" at bounding box center [950, 183] width 241 height 20
click at [1065, 176] on FEESReasonInput "1008" at bounding box center [950, 183] width 241 height 20
type FEESReasonInput "1009"
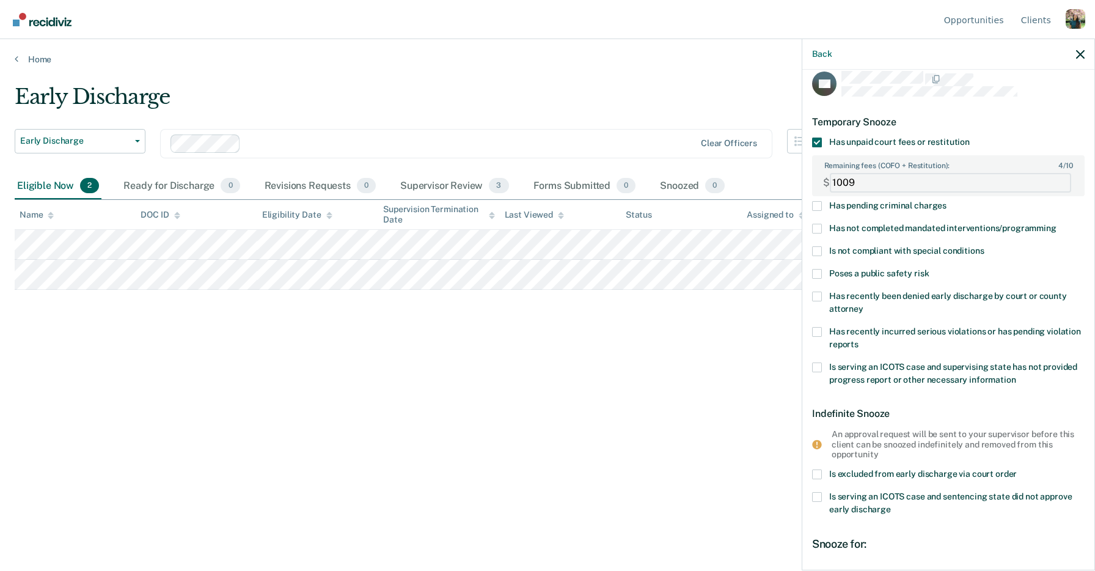
click at [1065, 176] on FEESReasonInput "1009" at bounding box center [950, 183] width 241 height 20
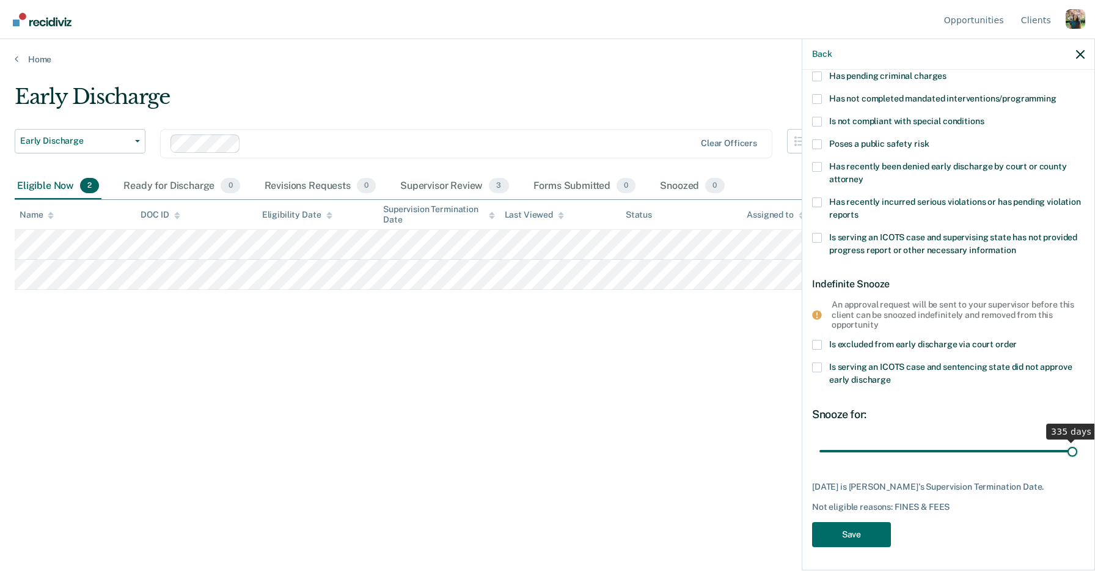
scroll to position [152, 0]
drag, startPoint x: 846, startPoint y: 441, endPoint x: 1093, endPoint y: 449, distance: 247.6
type input "335"
click at [1077, 449] on input "range" at bounding box center [948, 449] width 258 height 21
drag, startPoint x: 1073, startPoint y: 442, endPoint x: 1084, endPoint y: 440, distance: 10.5
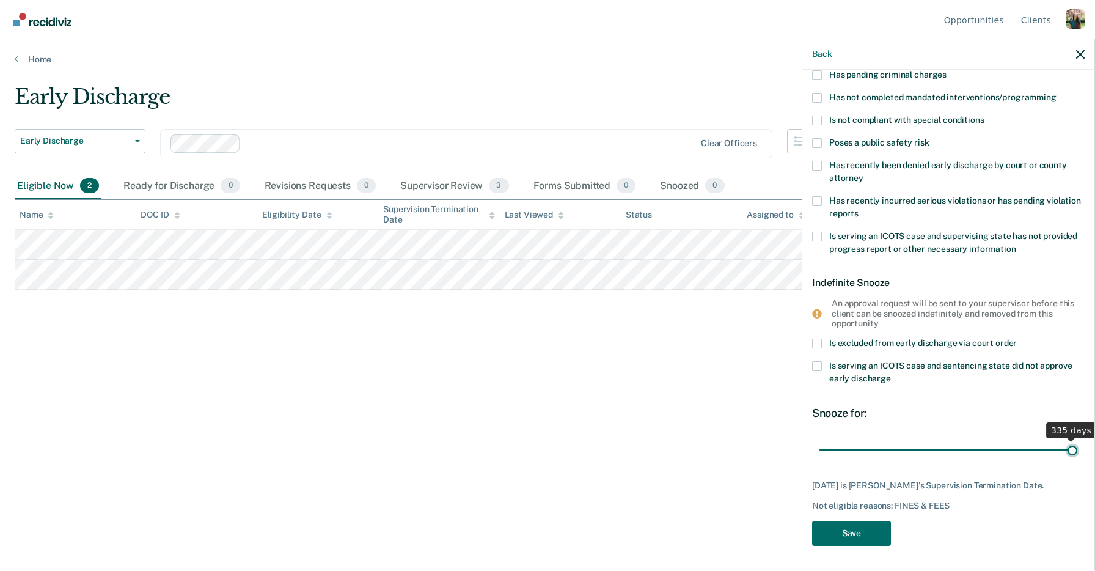
click at [1077, 440] on input "range" at bounding box center [948, 449] width 258 height 21
click at [848, 532] on button "Save" at bounding box center [851, 533] width 79 height 25
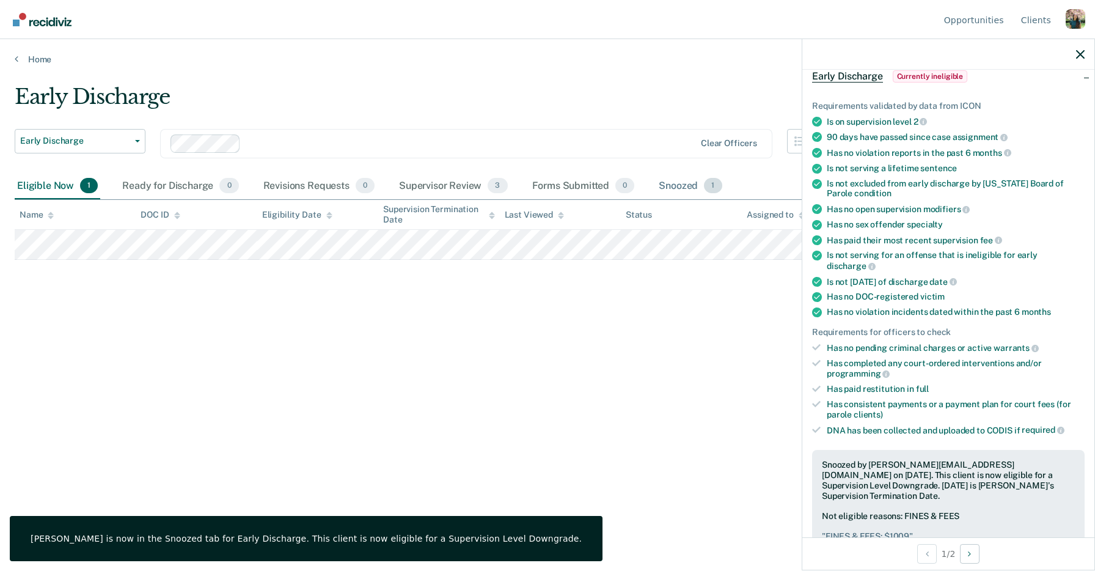
click at [689, 182] on div "Snoozed 1" at bounding box center [690, 186] width 68 height 27
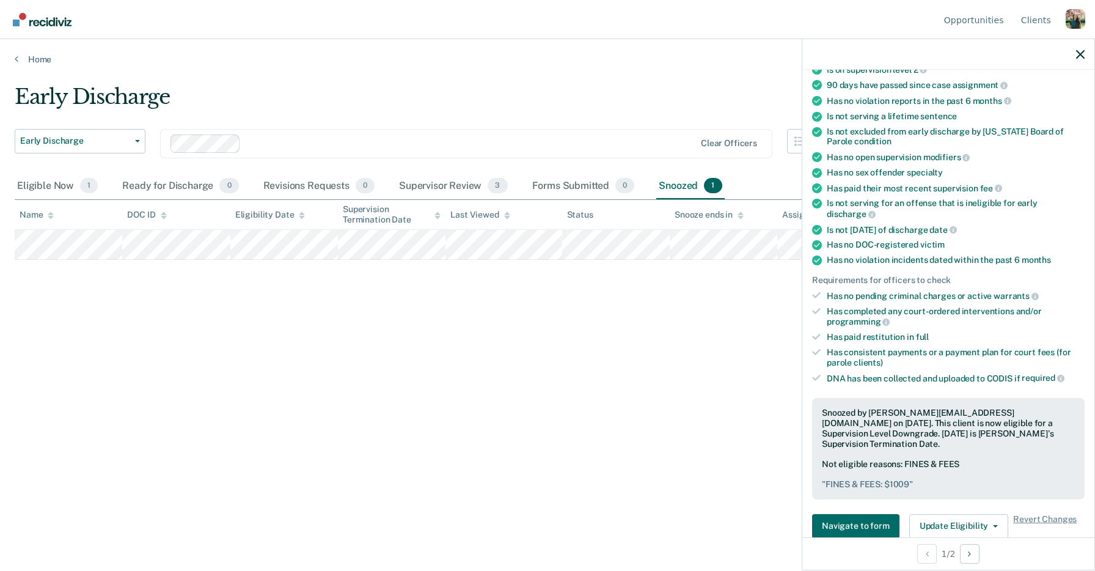
scroll to position [210, 0]
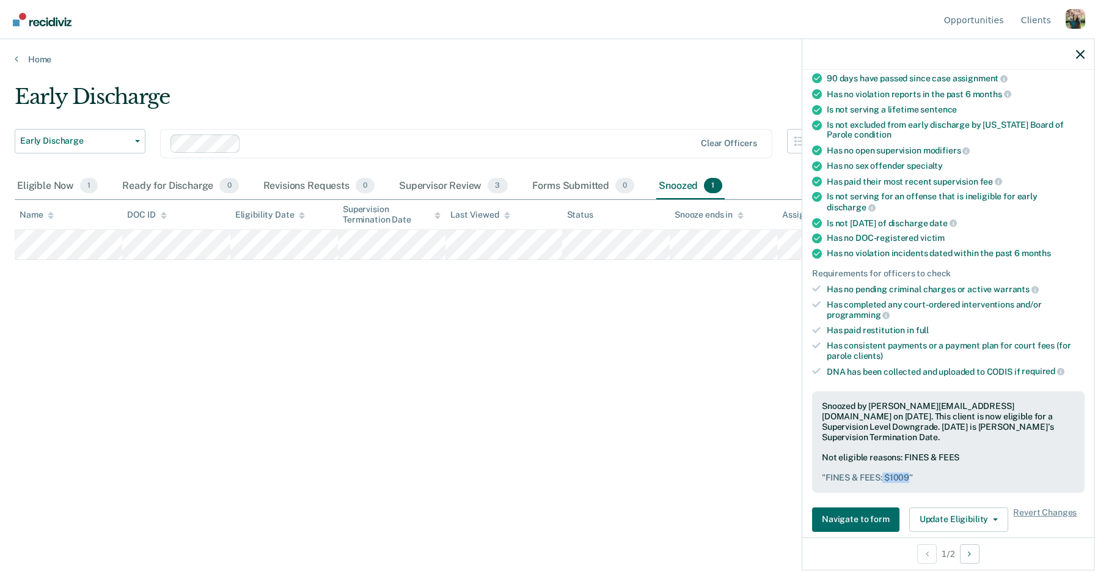
drag, startPoint x: 883, startPoint y: 448, endPoint x: 908, endPoint y: 448, distance: 25.1
click at [908, 472] on pre "" FINES & FEES: $1009 "" at bounding box center [948, 477] width 253 height 10
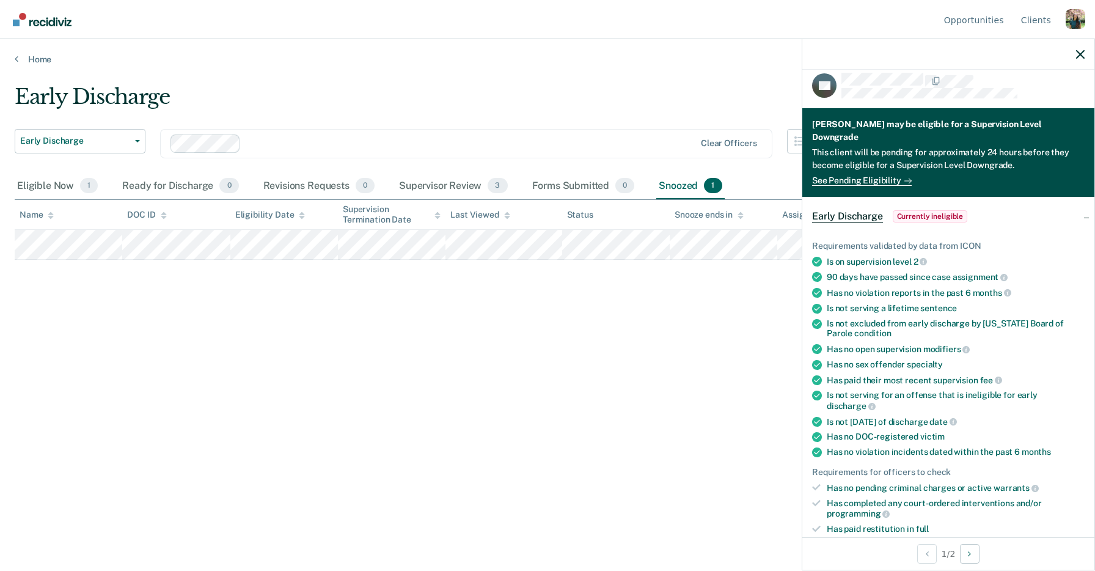
scroll to position [0, 0]
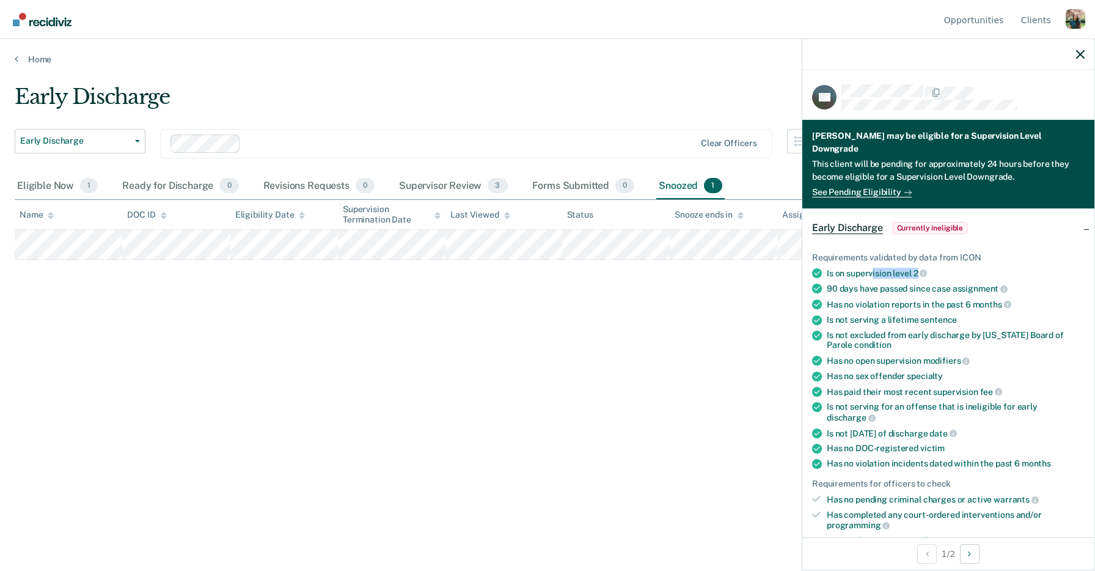
drag, startPoint x: 918, startPoint y: 257, endPoint x: 872, endPoint y: 254, distance: 45.9
click at [872, 268] on div "Is on supervision level 2" at bounding box center [956, 273] width 258 height 11
click at [54, 181] on div "Eligible Now 1" at bounding box center [58, 186] width 86 height 27
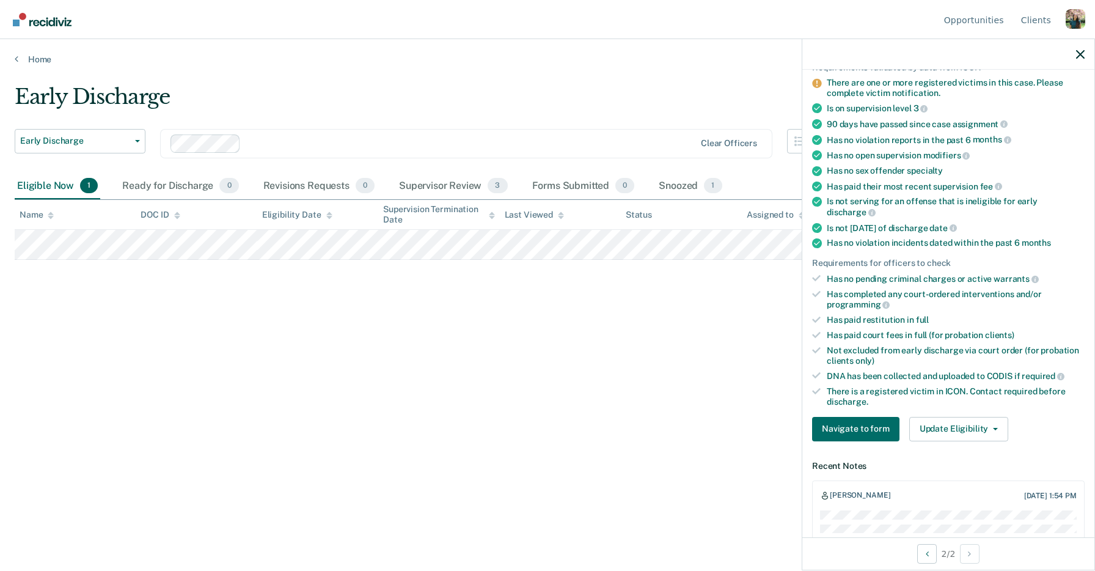
scroll to position [108, 0]
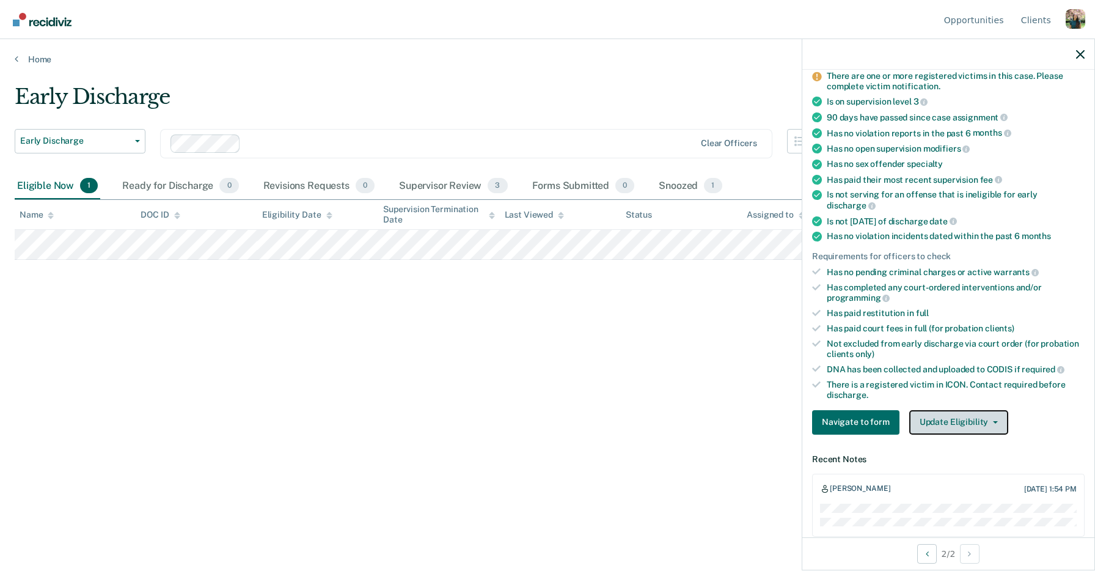
click at [970, 410] on button "Update Eligibility" at bounding box center [958, 422] width 99 height 24
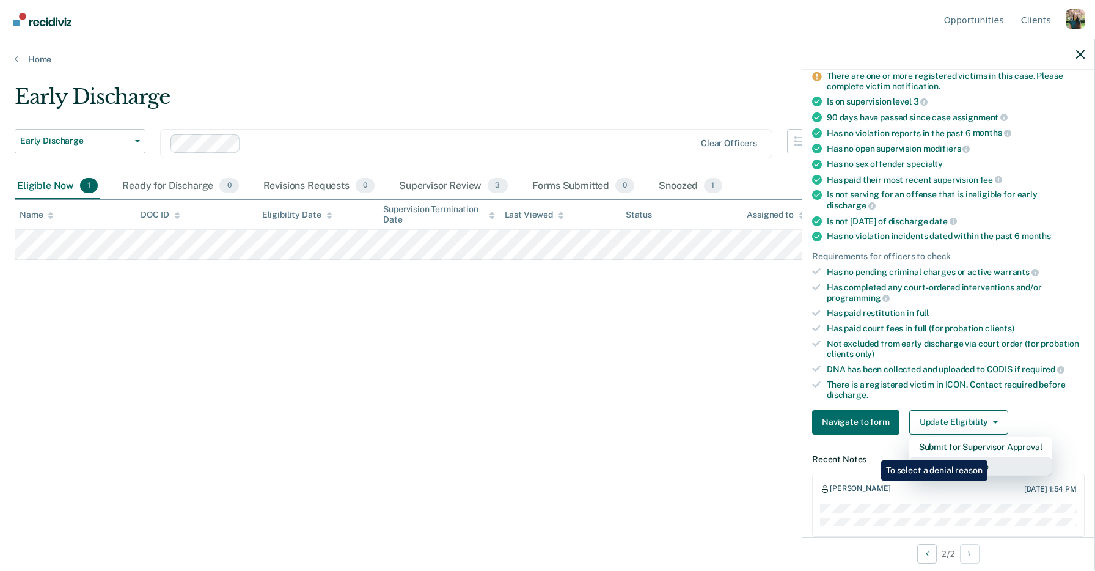
click at [990, 456] on button "Mark as Ineligible" at bounding box center [980, 466] width 143 height 20
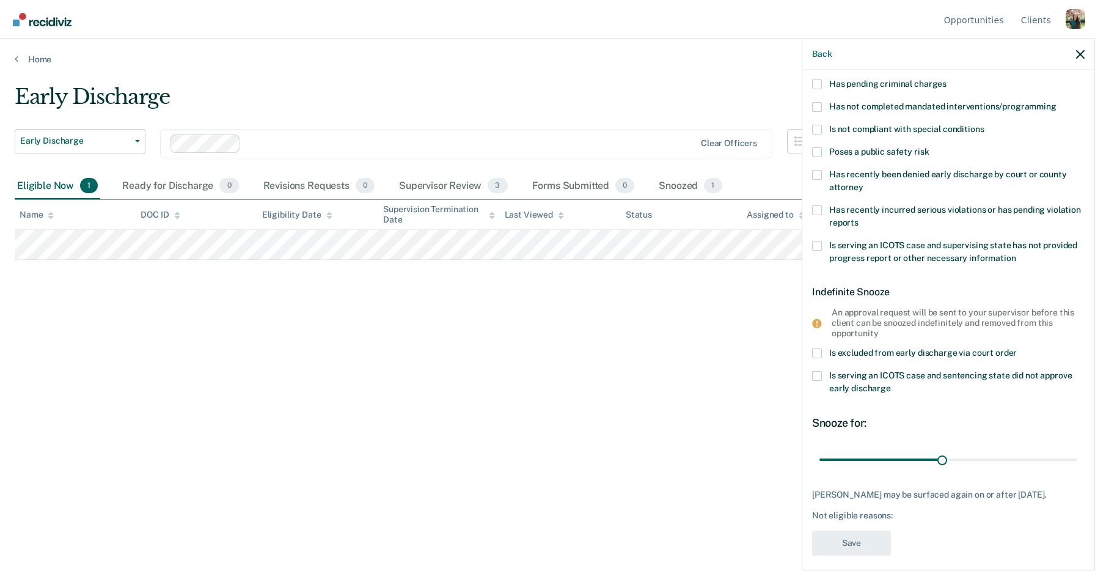
scroll to position [102, 0]
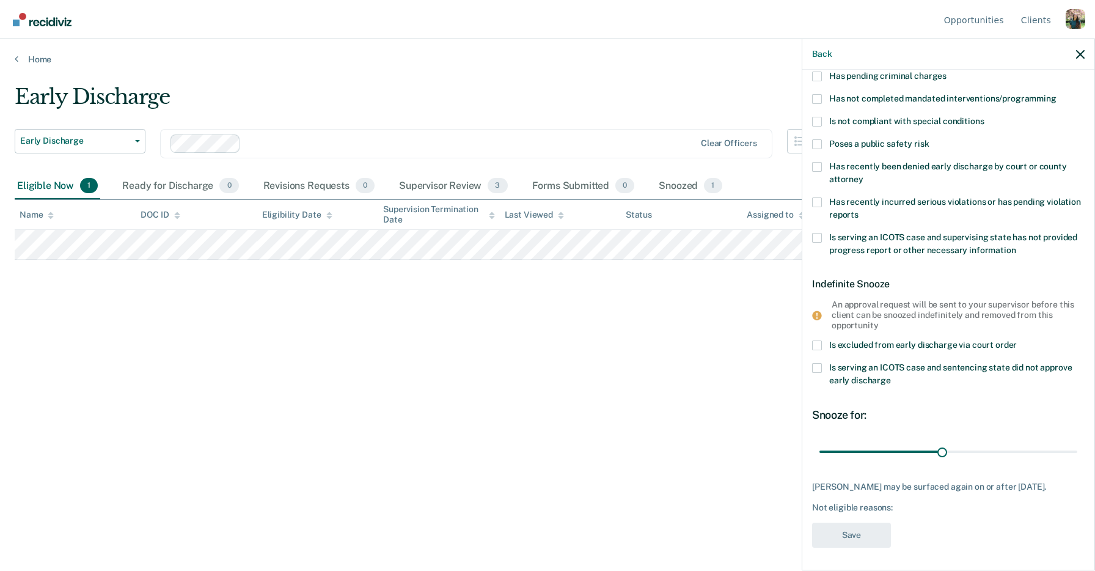
click at [818, 343] on span at bounding box center [817, 345] width 10 height 10
click at [1017, 340] on input "Is excluded from early discharge via court order" at bounding box center [1017, 340] width 0 height 0
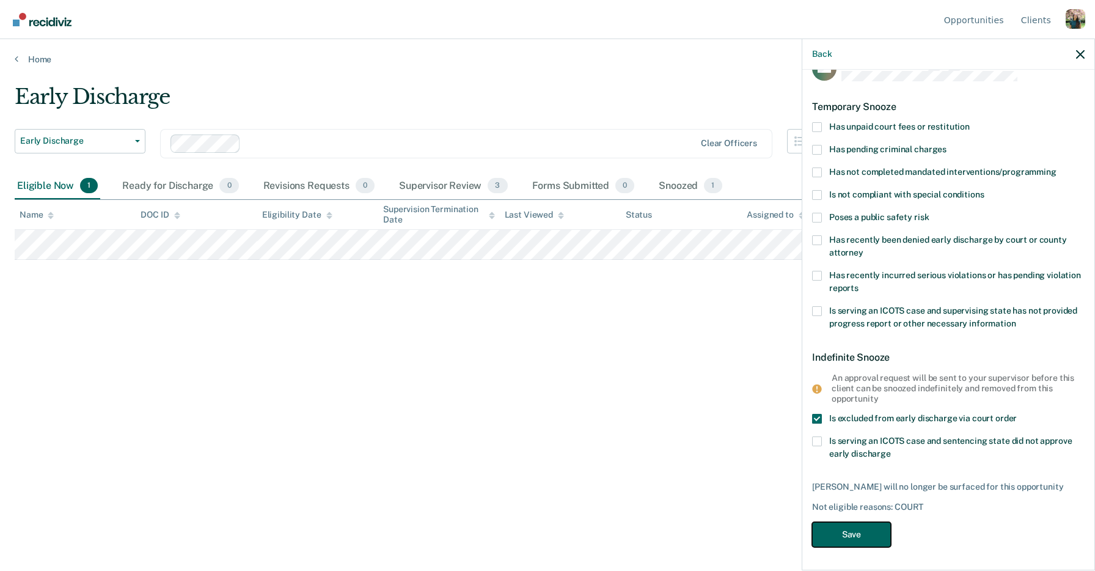
click at [850, 527] on button "Save" at bounding box center [851, 534] width 79 height 25
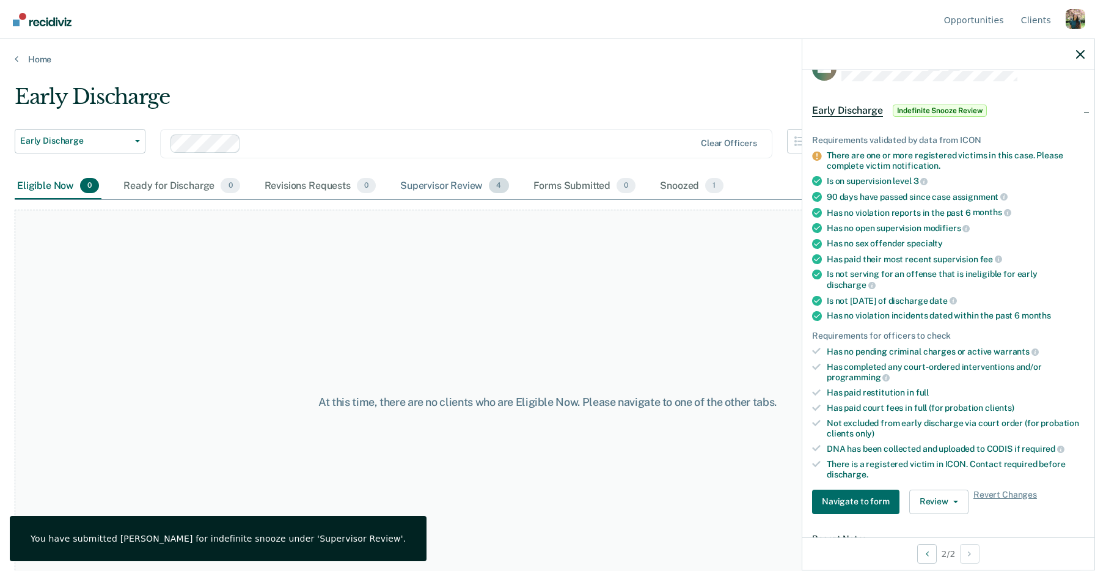
click at [458, 186] on div "Supervisor Review 4" at bounding box center [455, 186] width 114 height 27
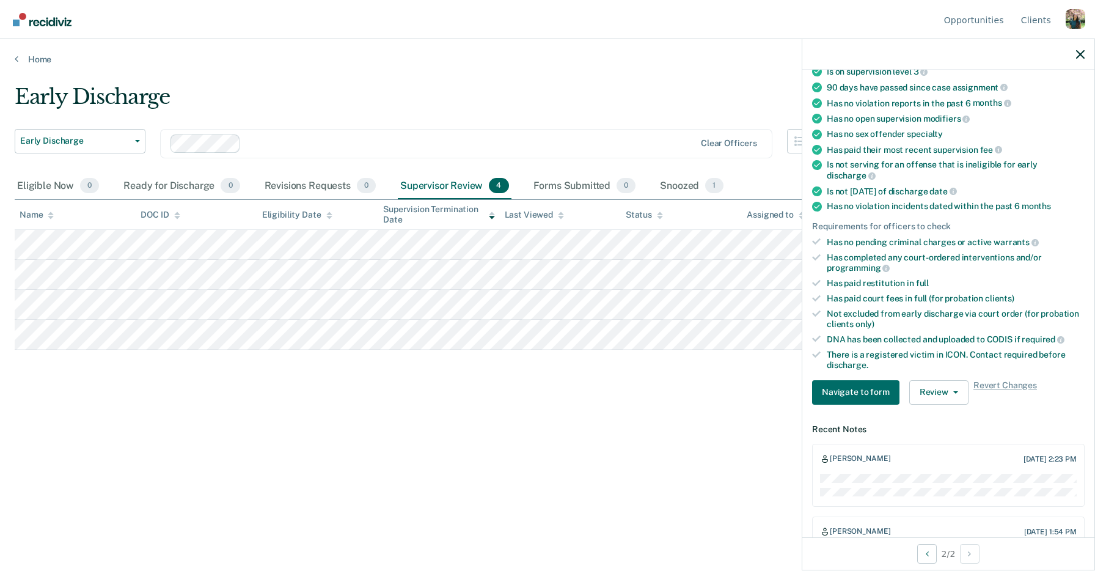
scroll to position [141, 0]
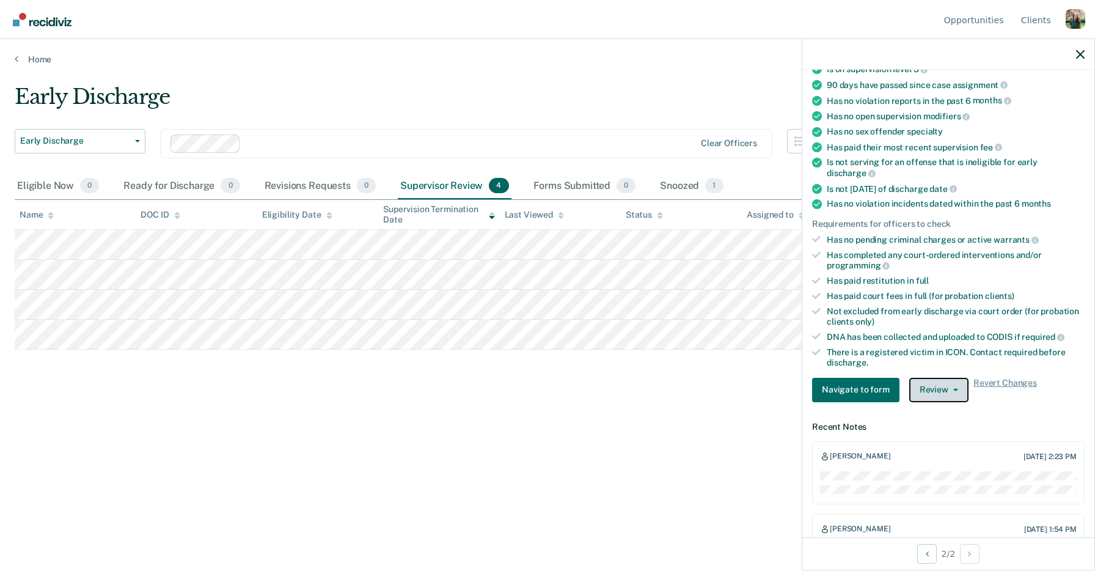
click at [952, 378] on button "Review" at bounding box center [938, 390] width 59 height 24
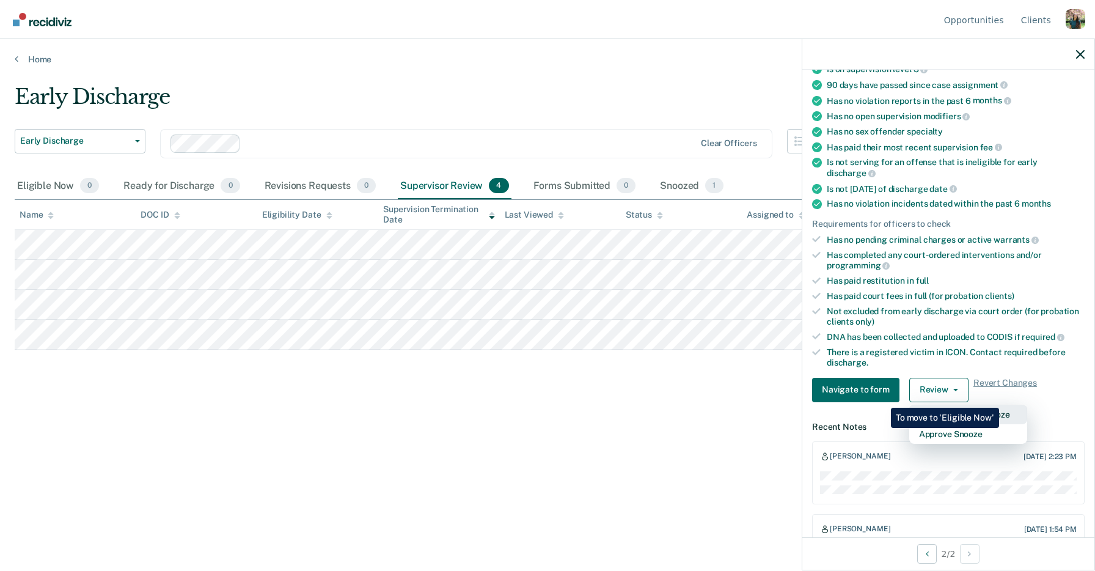
click at [1001, 404] on button "Deny Indefinite Snooze" at bounding box center [968, 414] width 118 height 20
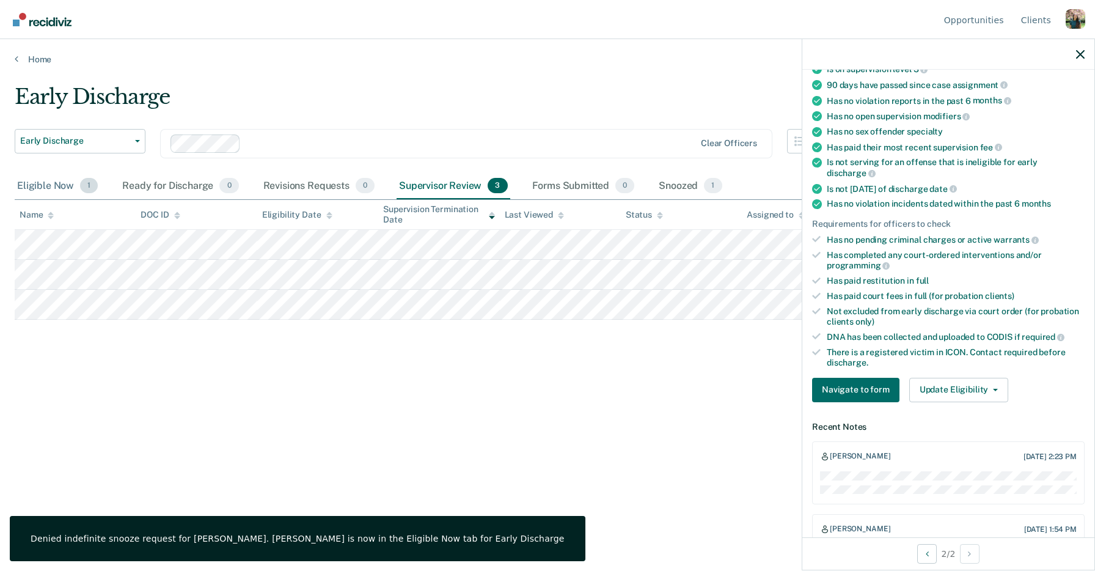
click at [49, 186] on div "Eligible Now 1" at bounding box center [58, 186] width 86 height 27
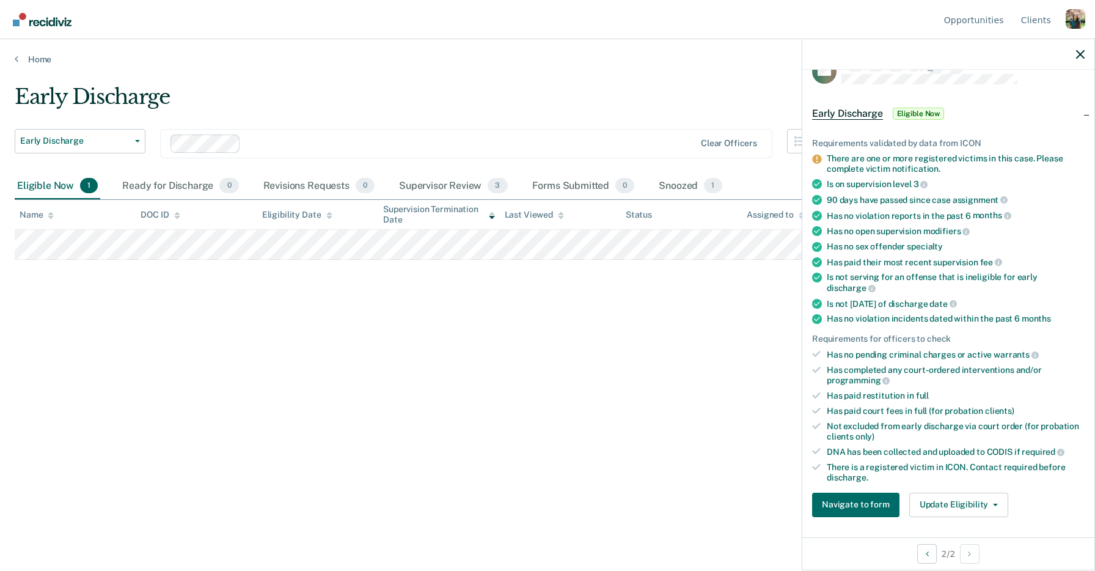
scroll to position [0, 0]
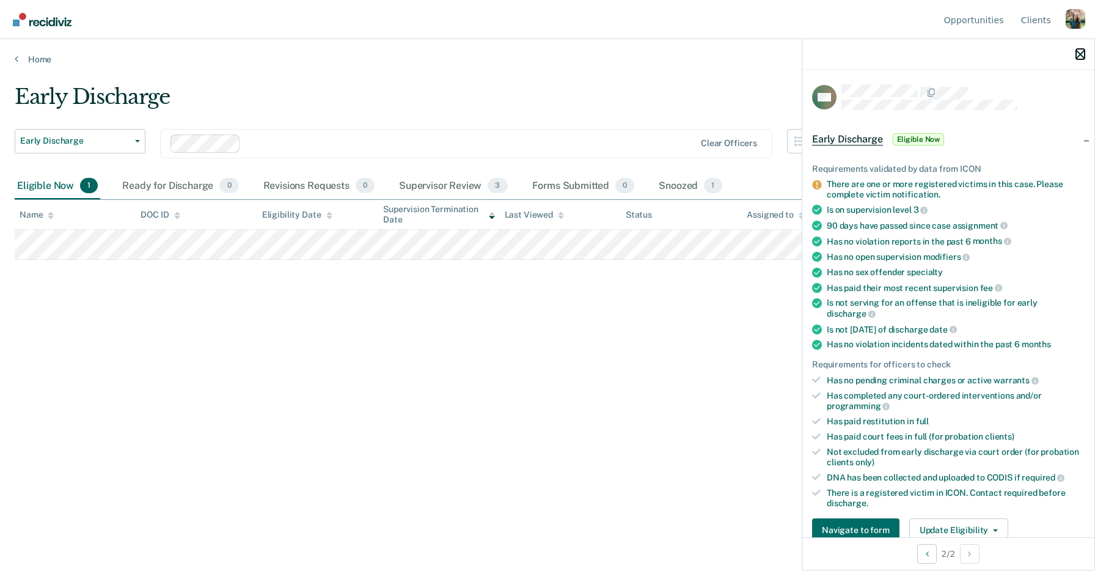
click at [1081, 52] on icon "button" at bounding box center [1080, 54] width 9 height 9
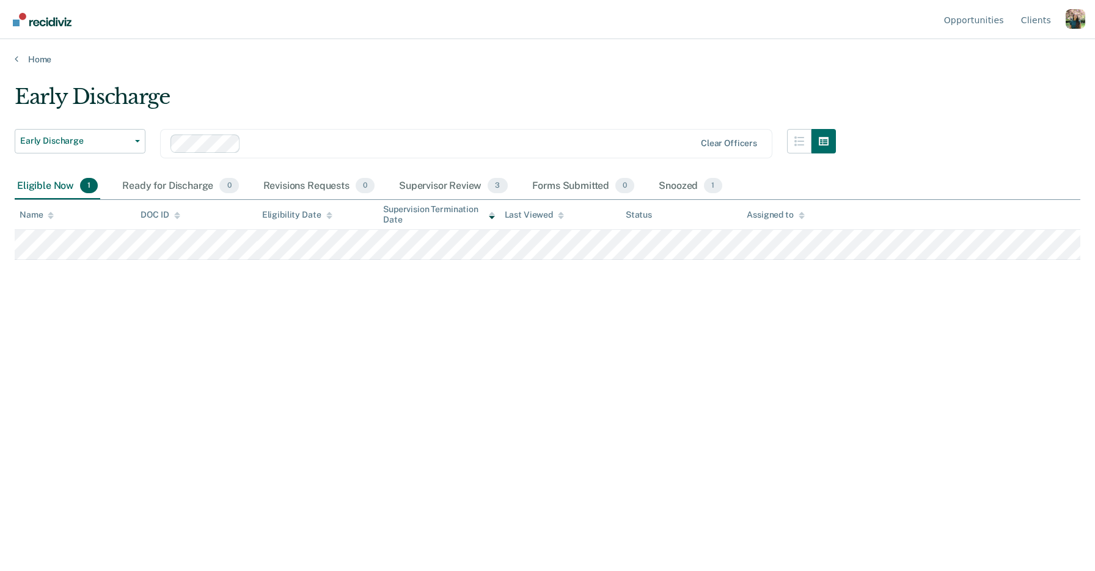
click at [536, 319] on div "Early Discharge Early Discharge Early Discharge Supervision Level Downgrade Cle…" at bounding box center [547, 281] width 1065 height 395
